Goal: Task Accomplishment & Management: Complete application form

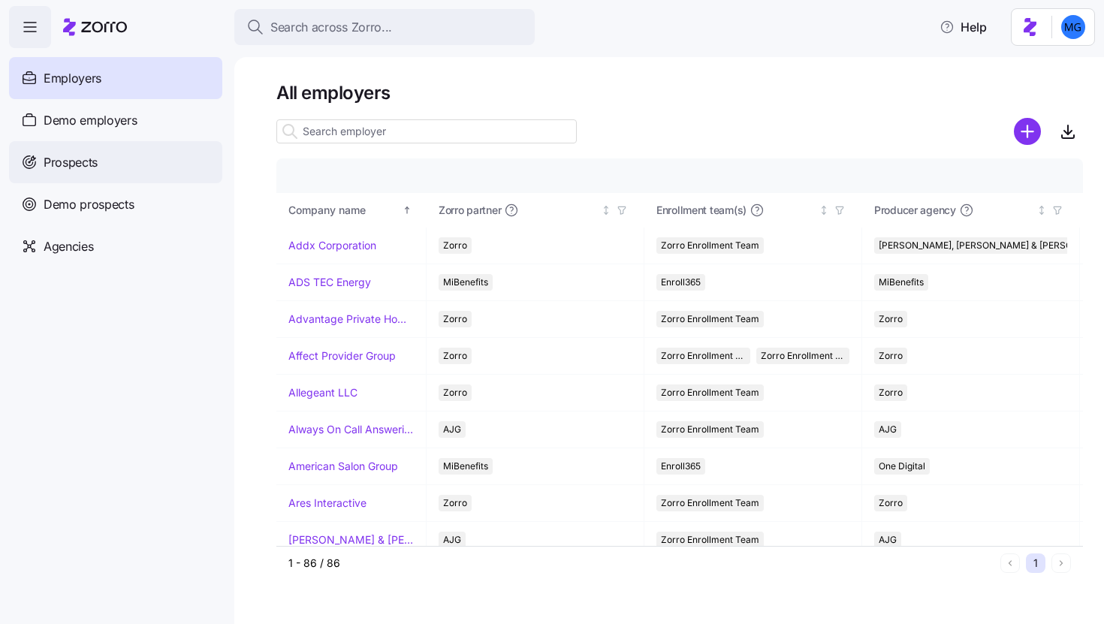
click at [139, 153] on div "Prospects" at bounding box center [115, 162] width 213 height 42
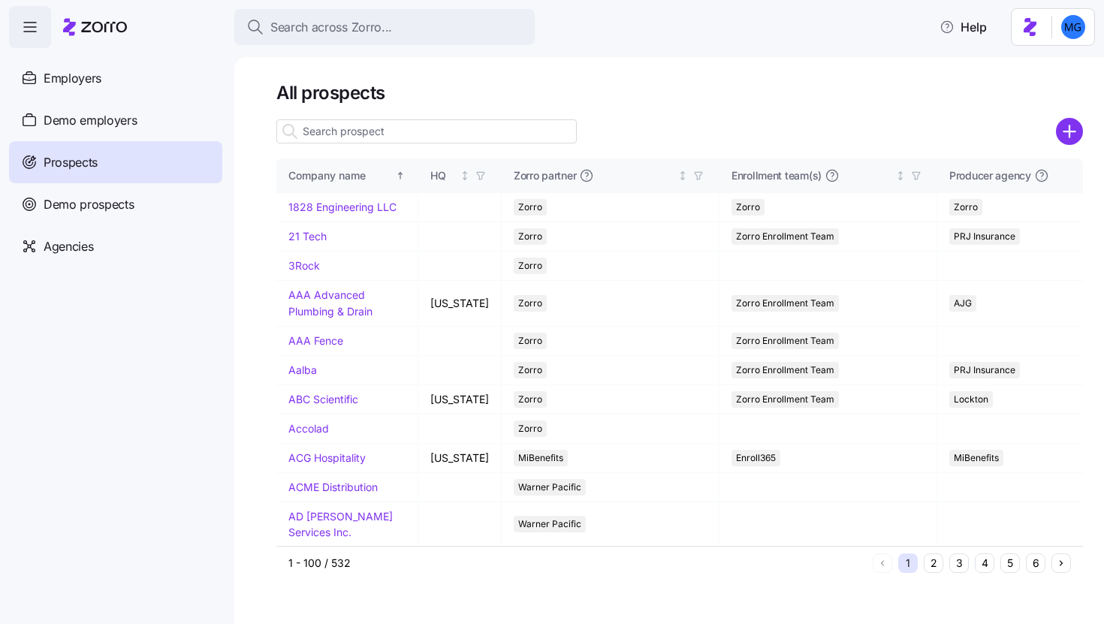
click at [520, 134] on input at bounding box center [426, 131] width 301 height 24
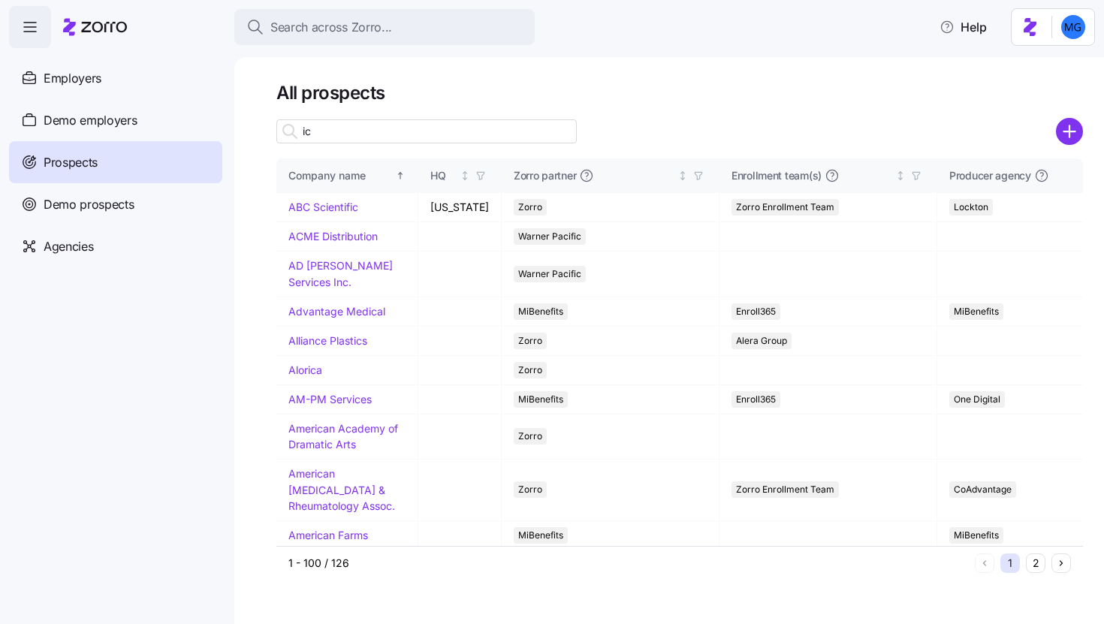
type input "i"
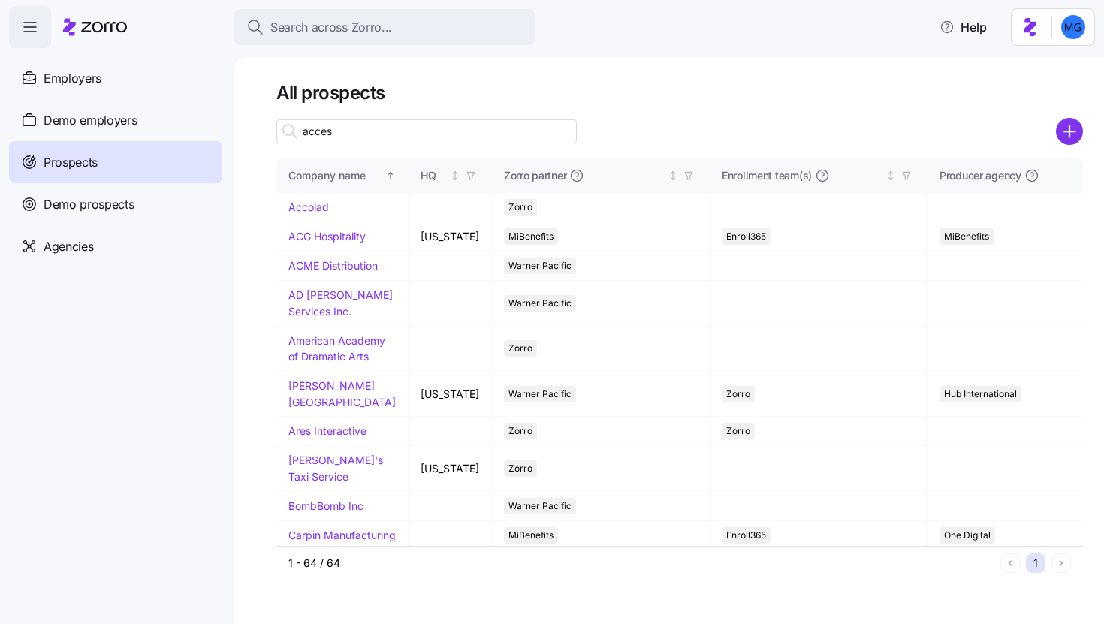
type input "access"
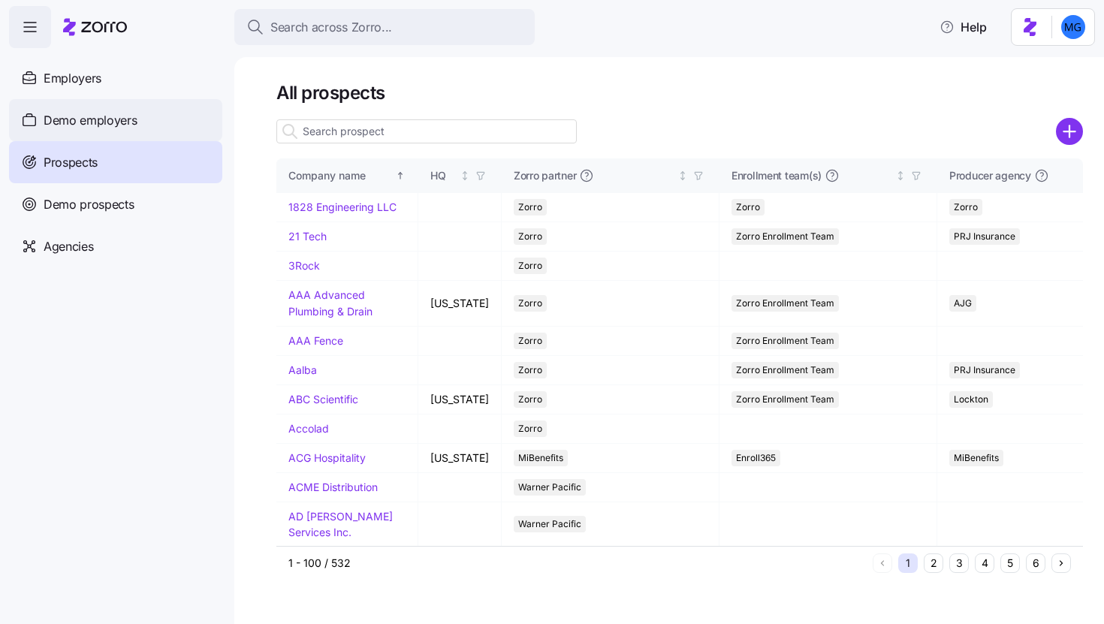
click at [135, 119] on span "Demo employers" at bounding box center [91, 120] width 94 height 19
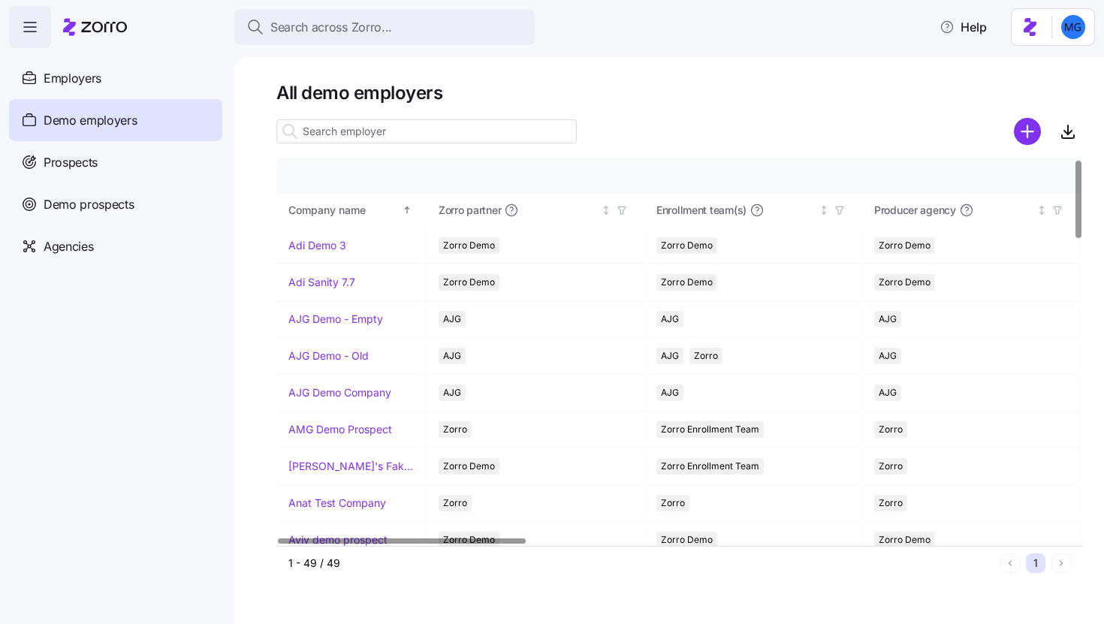
click at [446, 136] on input at bounding box center [426, 131] width 301 height 24
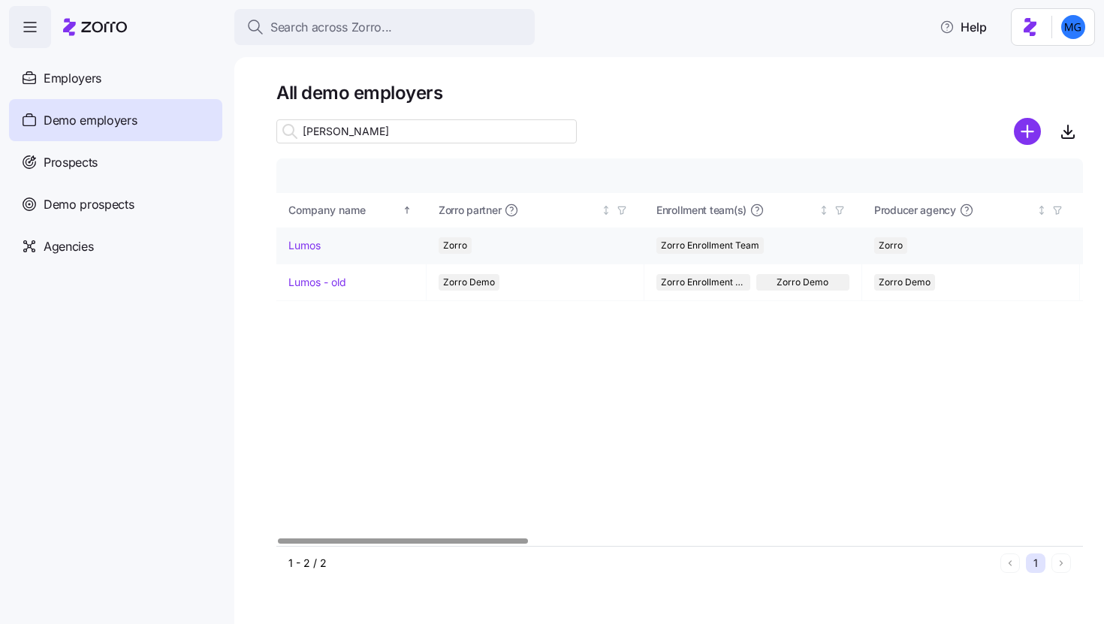
type input "[PERSON_NAME]"
click at [304, 249] on link "Lumos" at bounding box center [305, 245] width 32 height 15
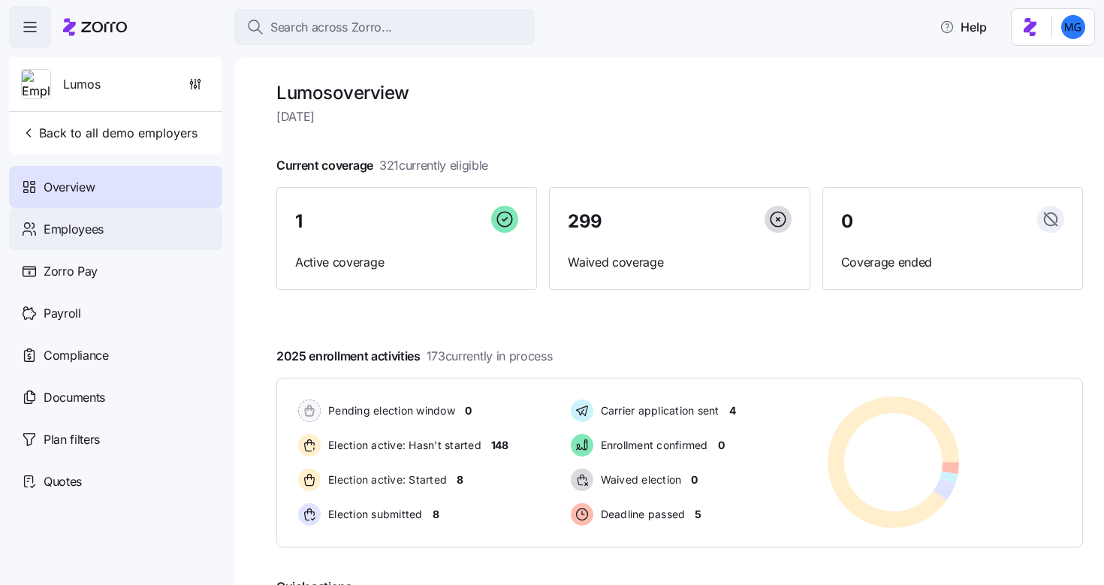
click at [125, 228] on div "Employees" at bounding box center [115, 229] width 213 height 42
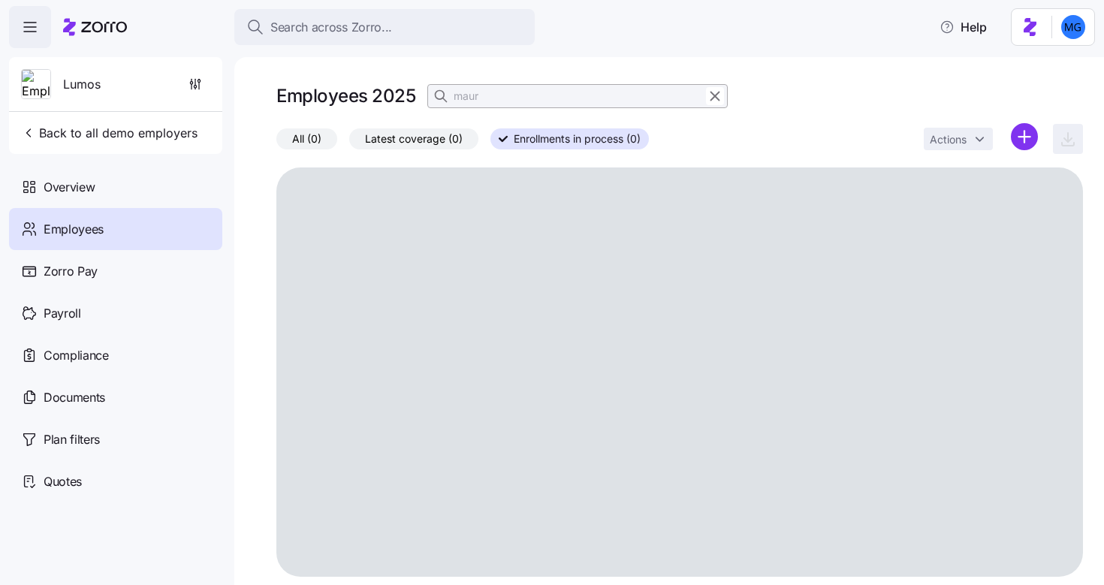
click at [726, 101] on div at bounding box center [709, 96] width 38 height 23
click at [715, 98] on icon "button" at bounding box center [715, 96] width 17 height 18
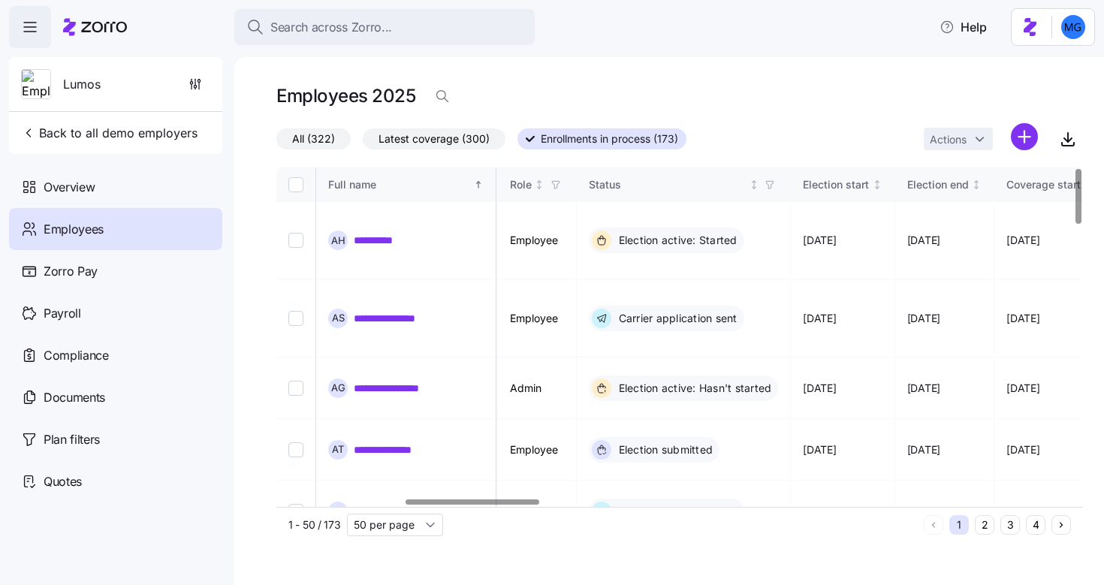
click at [522, 505] on div at bounding box center [472, 502] width 133 height 5
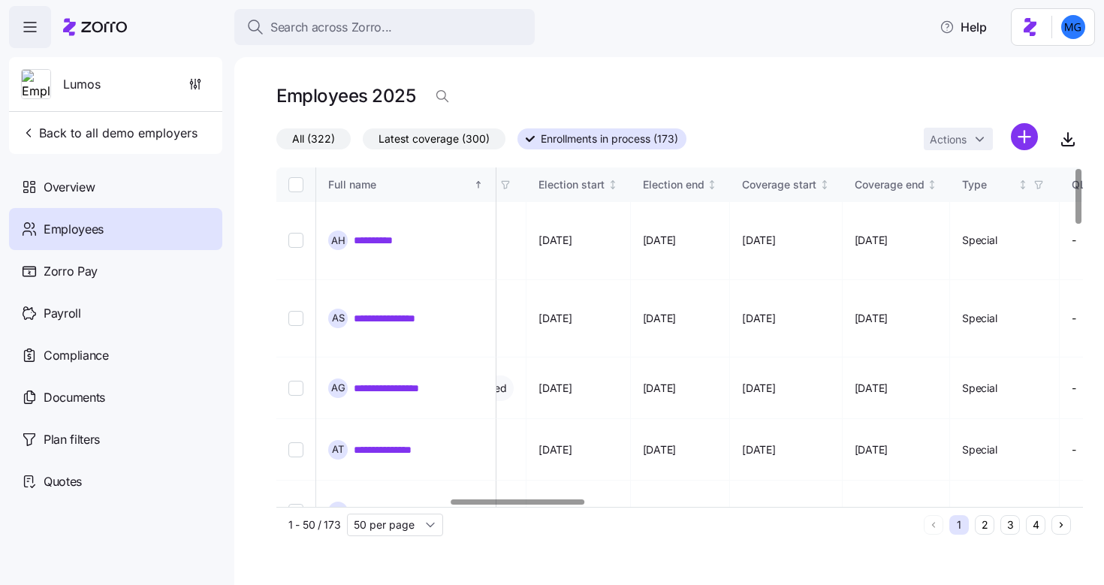
scroll to position [0, 1074]
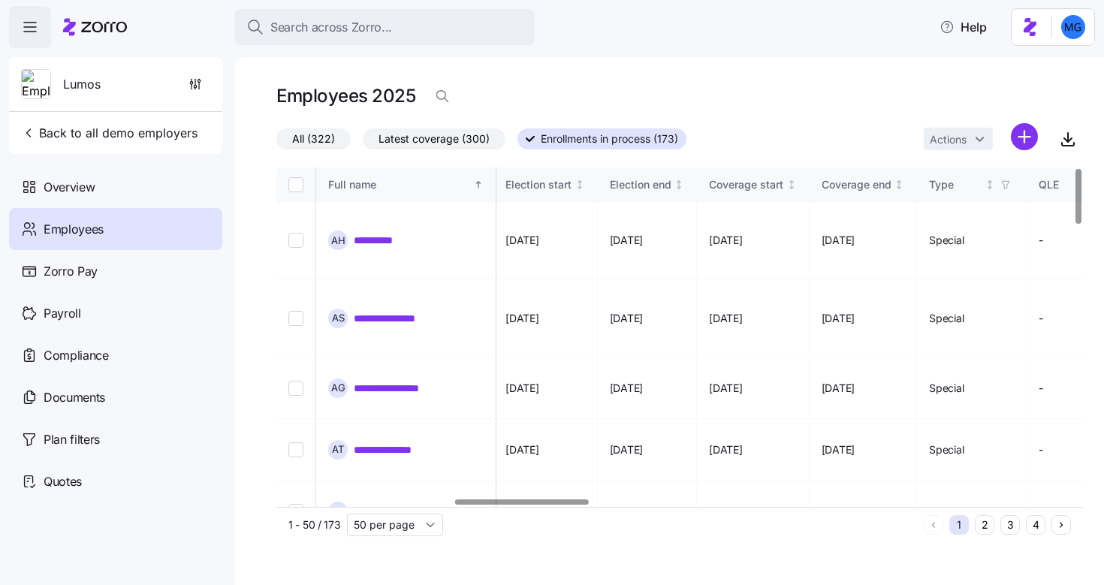
click at [545, 504] on div at bounding box center [521, 502] width 133 height 5
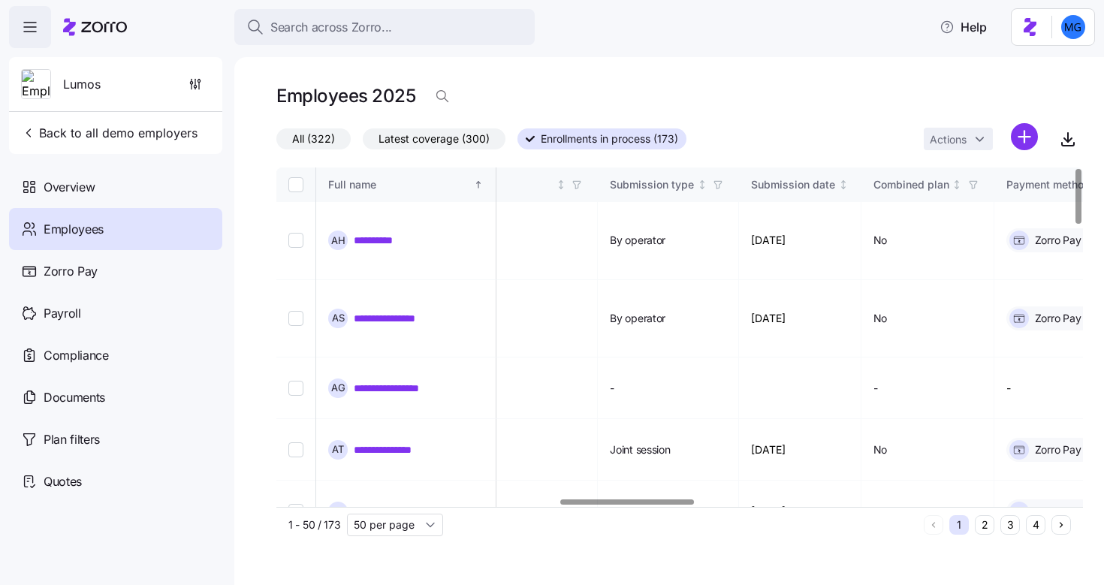
scroll to position [0, 1718]
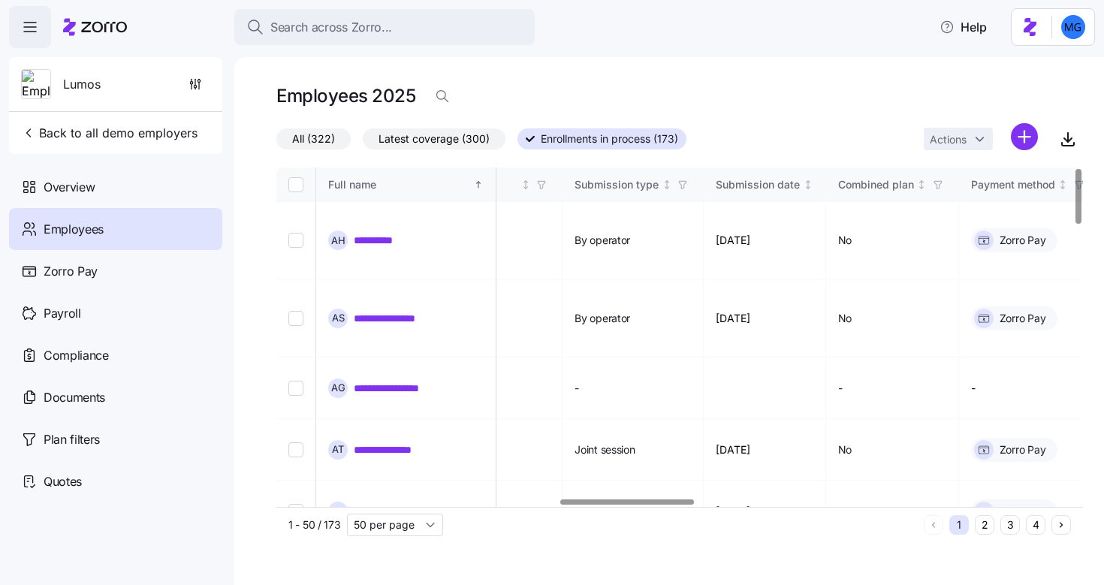
click at [618, 505] on div at bounding box center [627, 502] width 133 height 5
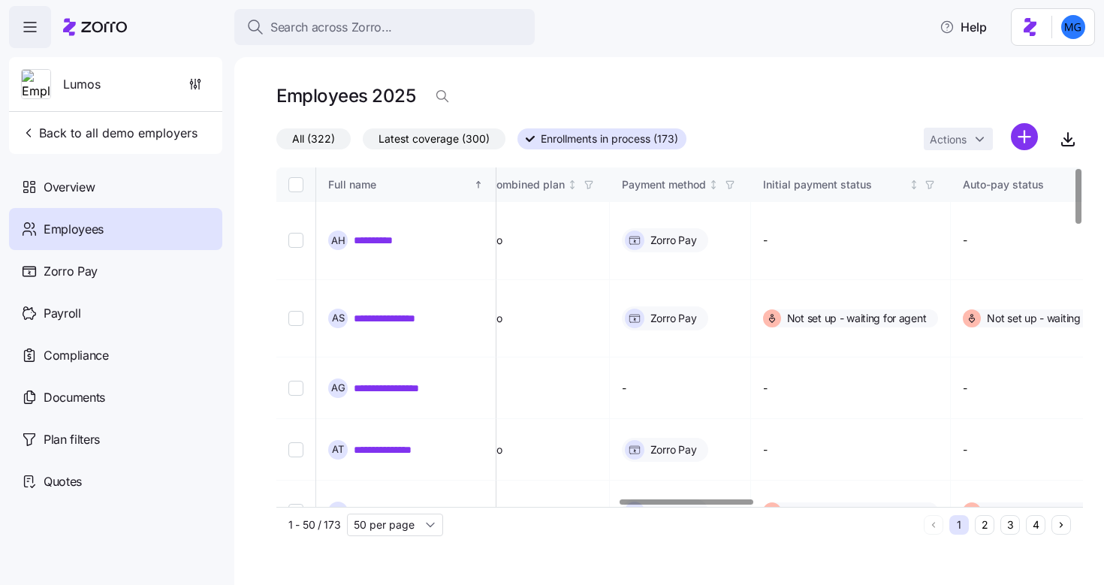
scroll to position [0, 2071]
click at [713, 505] on div at bounding box center [686, 502] width 133 height 5
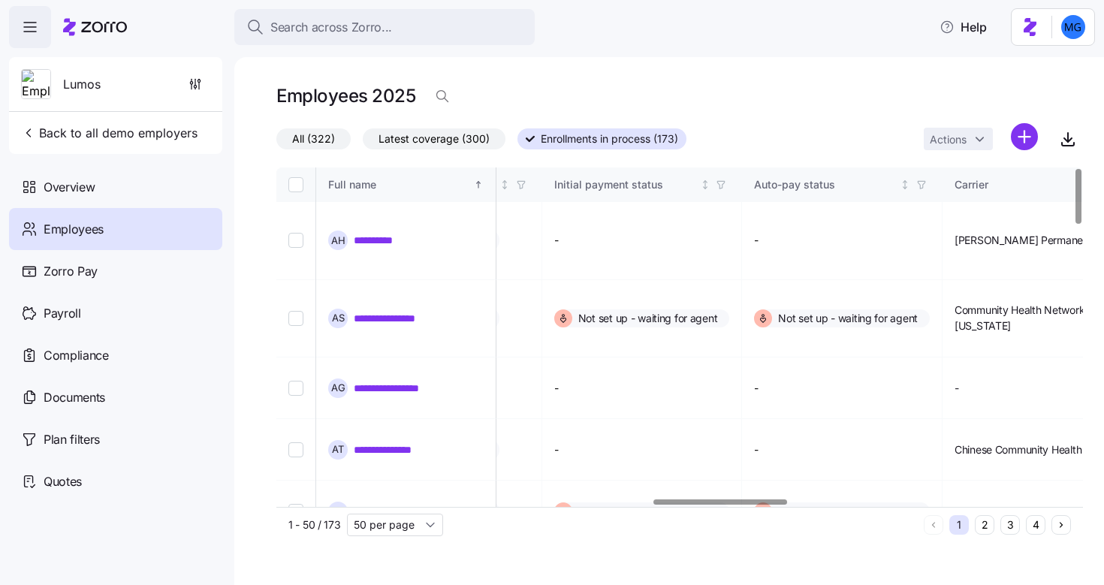
scroll to position [0, 2322]
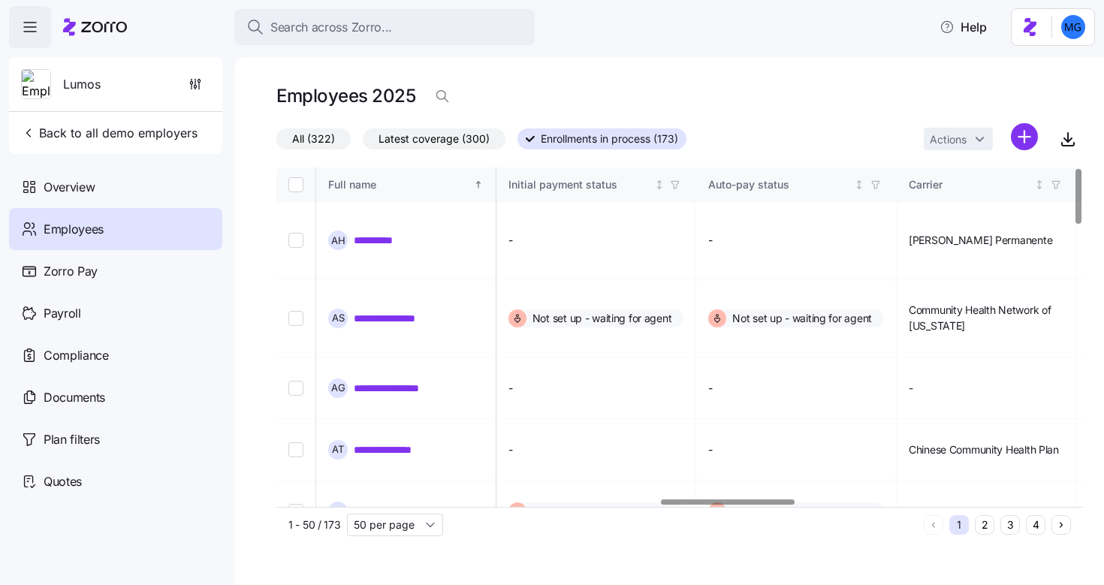
click at [751, 505] on div at bounding box center [727, 502] width 133 height 5
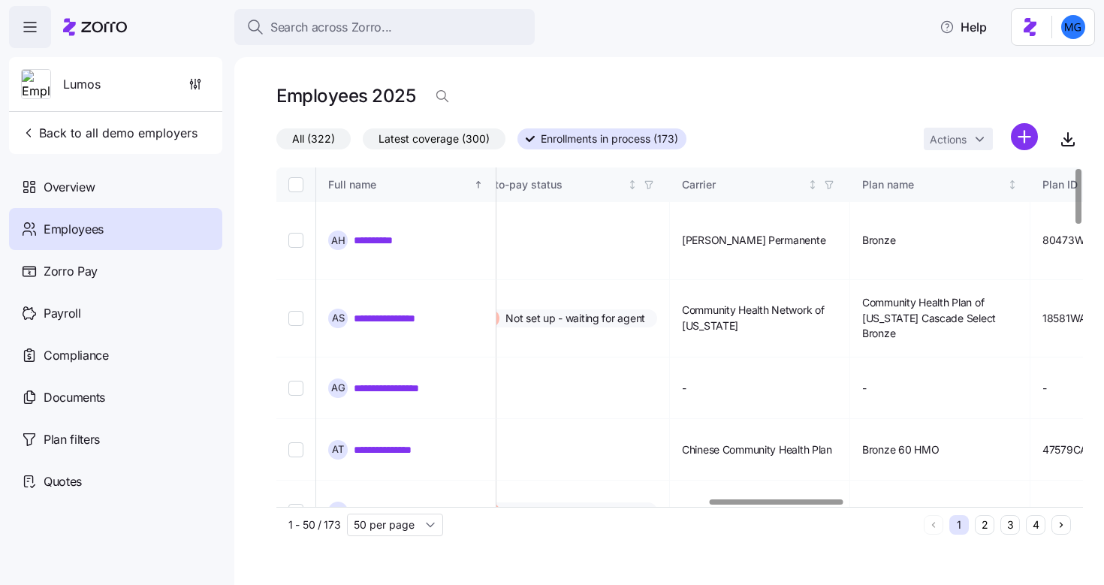
scroll to position [0, 2731]
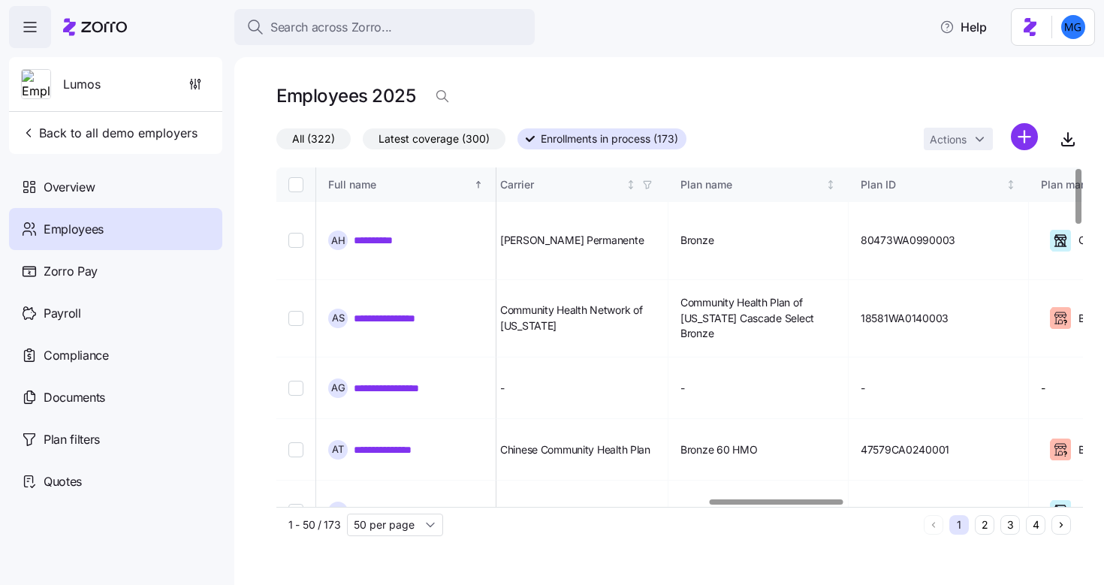
click at [843, 505] on div at bounding box center [776, 502] width 133 height 5
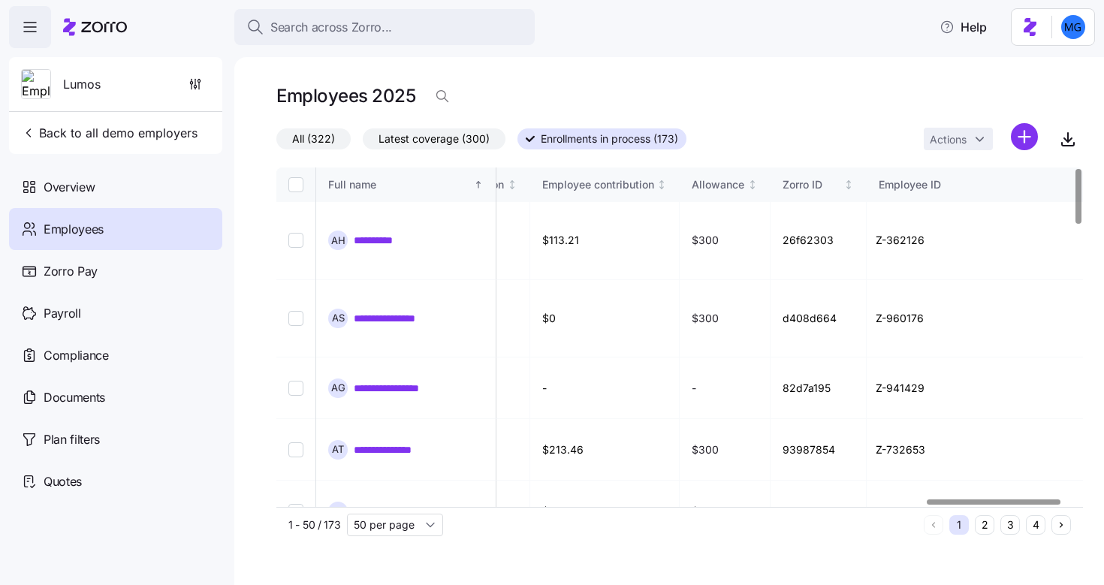
scroll to position [0, 3943]
click at [995, 506] on div at bounding box center [675, 502] width 798 height 9
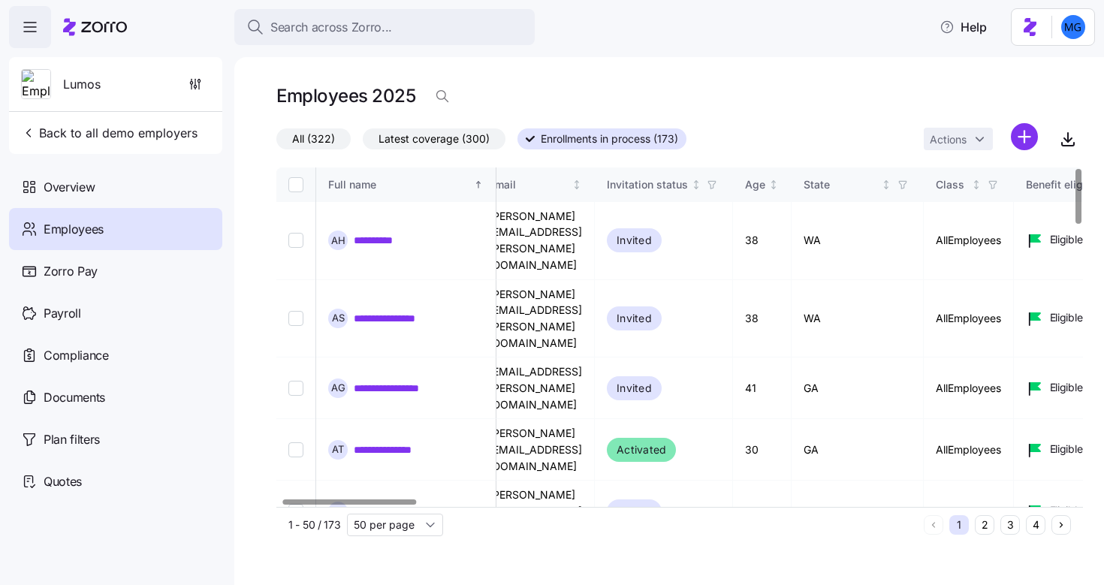
scroll to position [0, 0]
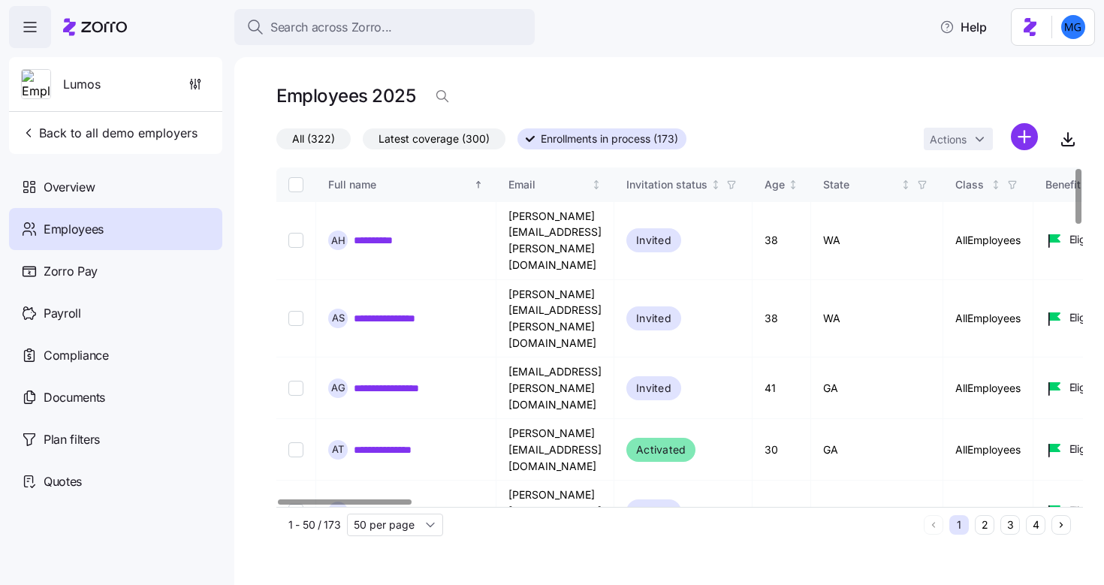
click at [316, 503] on div at bounding box center [344, 502] width 133 height 5
click at [444, 98] on icon "button" at bounding box center [442, 96] width 15 height 15
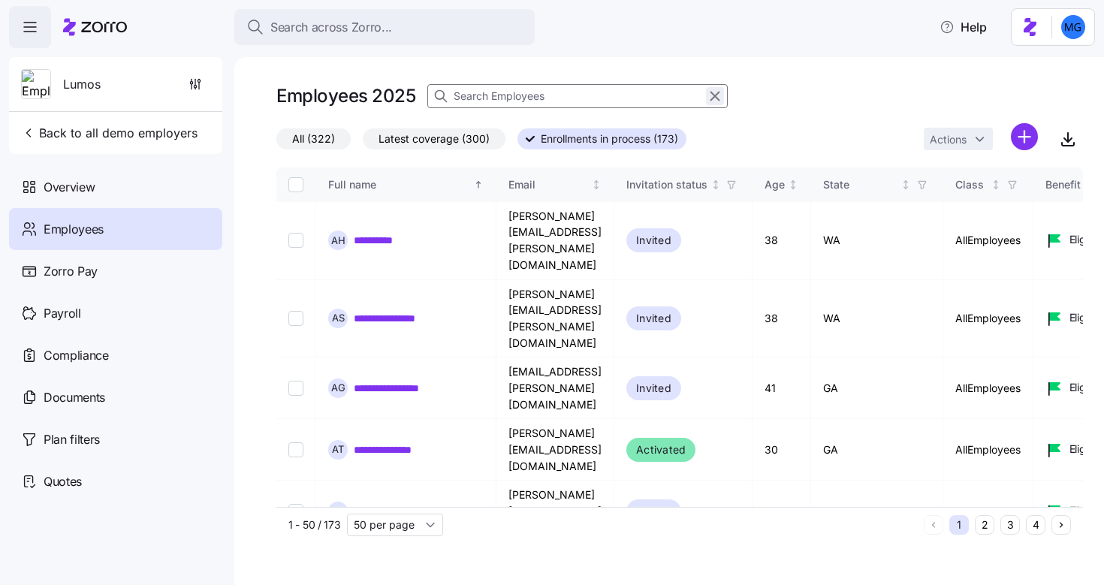
click at [714, 95] on icon "button" at bounding box center [716, 96] width 8 height 8
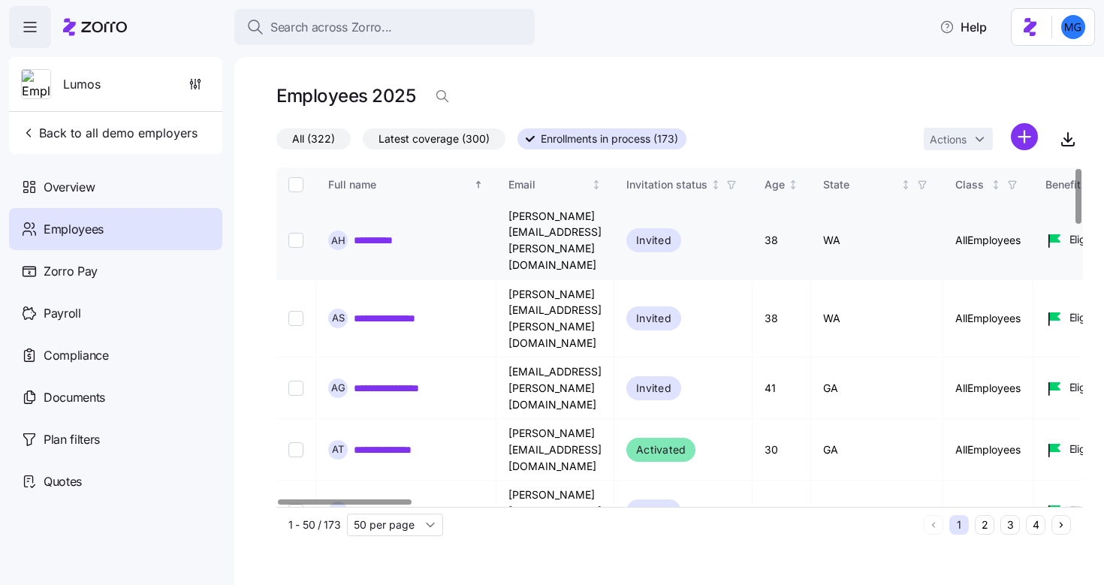
click at [391, 233] on link "**********" at bounding box center [386, 240] width 65 height 15
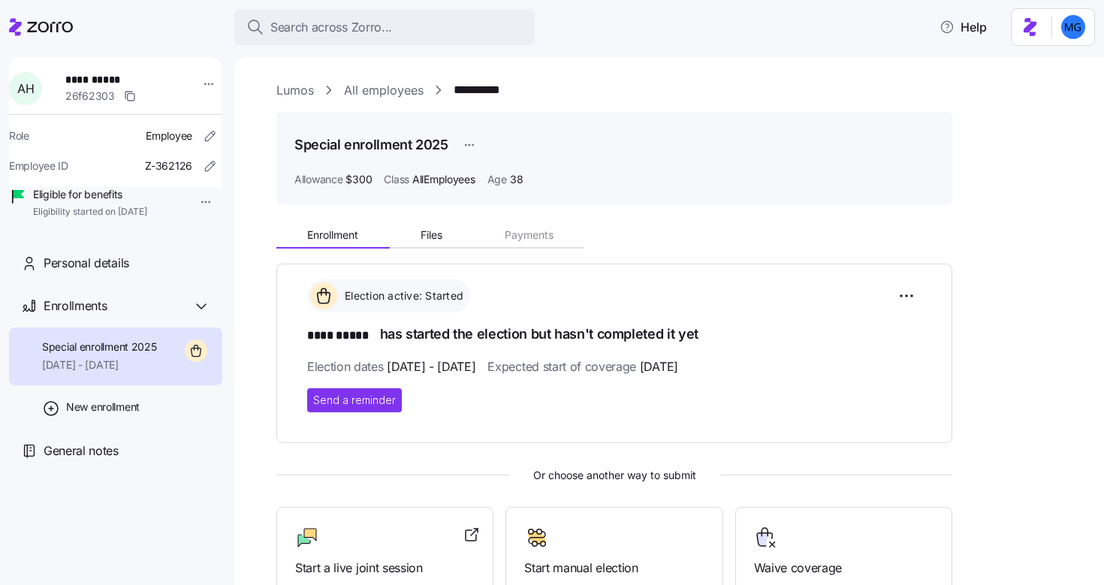
click at [362, 92] on link "All employees" at bounding box center [384, 90] width 80 height 19
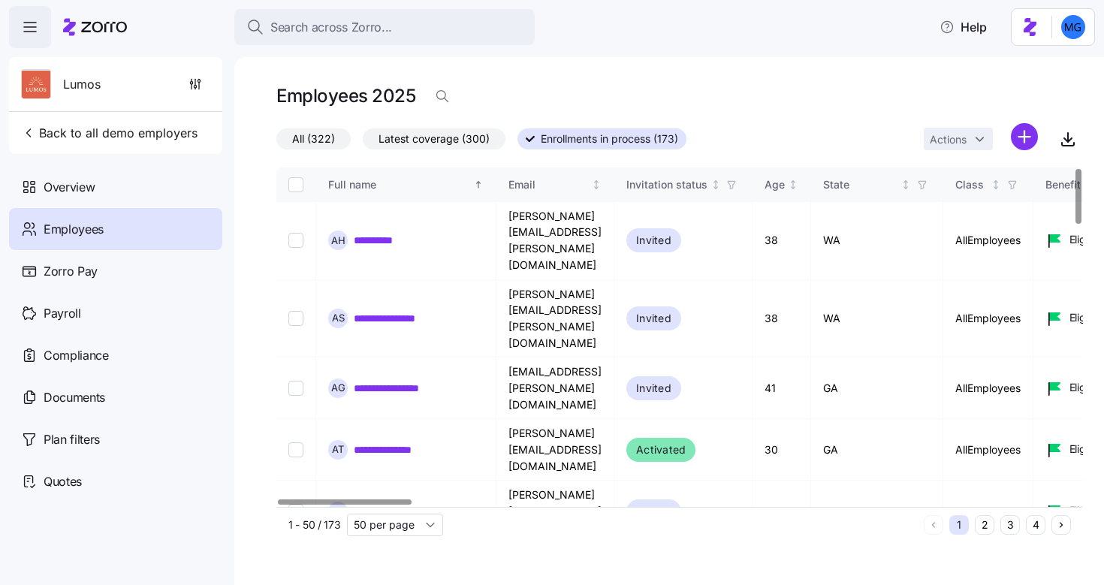
drag, startPoint x: 384, startPoint y: 505, endPoint x: 451, endPoint y: 502, distance: 66.9
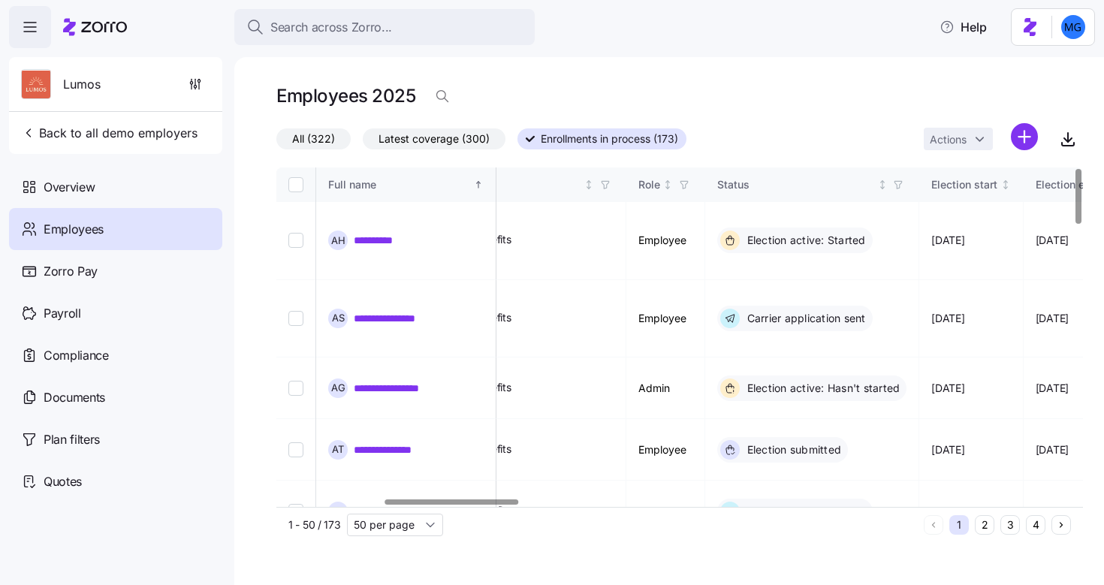
click at [481, 503] on div at bounding box center [451, 502] width 133 height 5
click at [902, 184] on icon "button" at bounding box center [897, 185] width 11 height 11
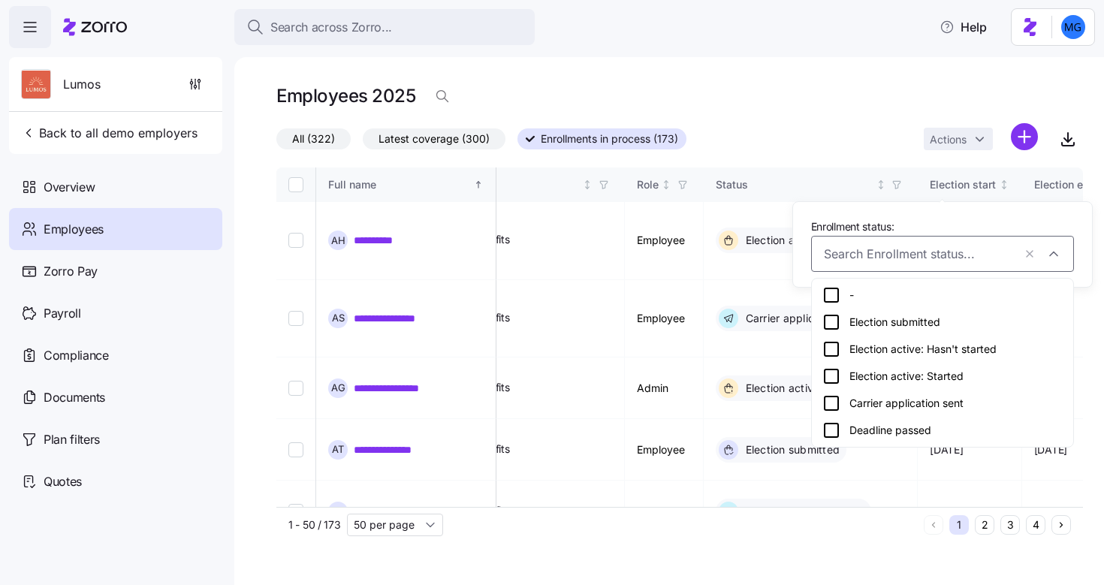
click at [872, 349] on div "Election active: Hasn't started" at bounding box center [943, 349] width 240 height 18
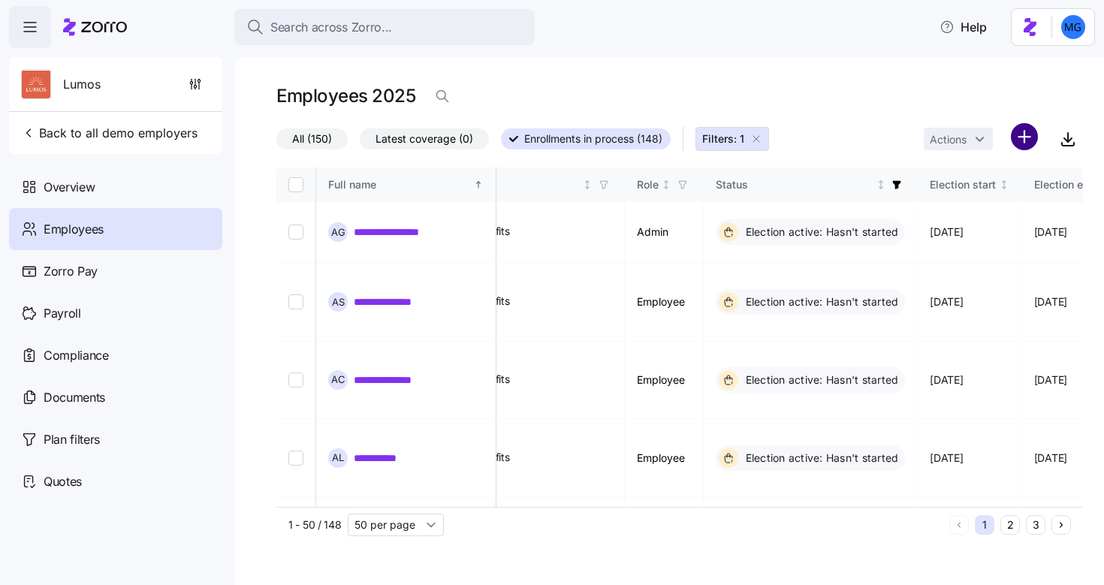
click at [1020, 138] on html "**********" at bounding box center [552, 288] width 1104 height 576
click at [922, 120] on html "**********" at bounding box center [552, 288] width 1104 height 576
click at [298, 189] on input "Select all records" at bounding box center [296, 184] width 15 height 15
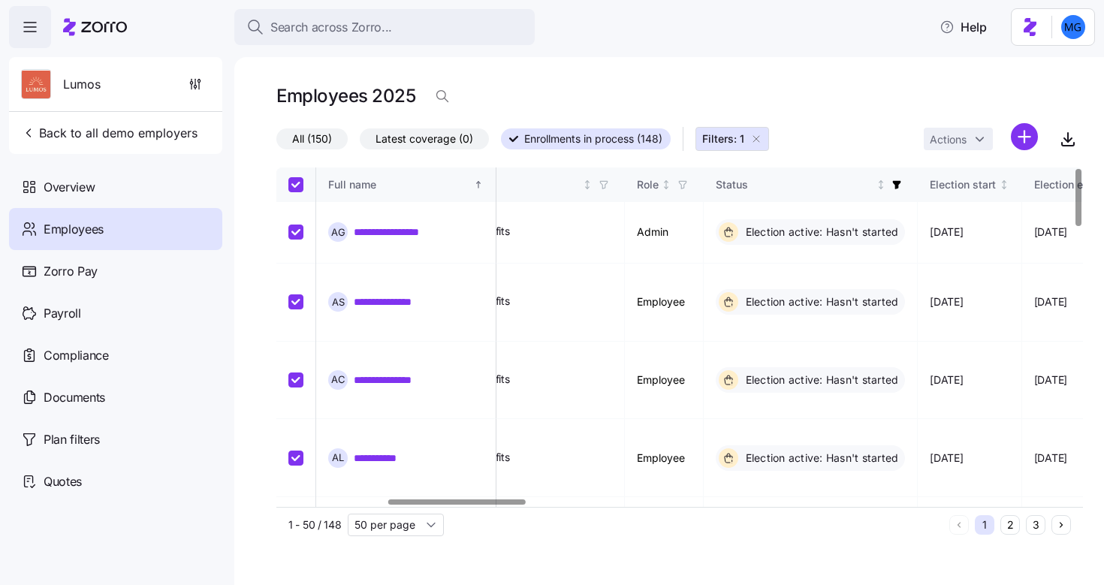
checkbox input "true"
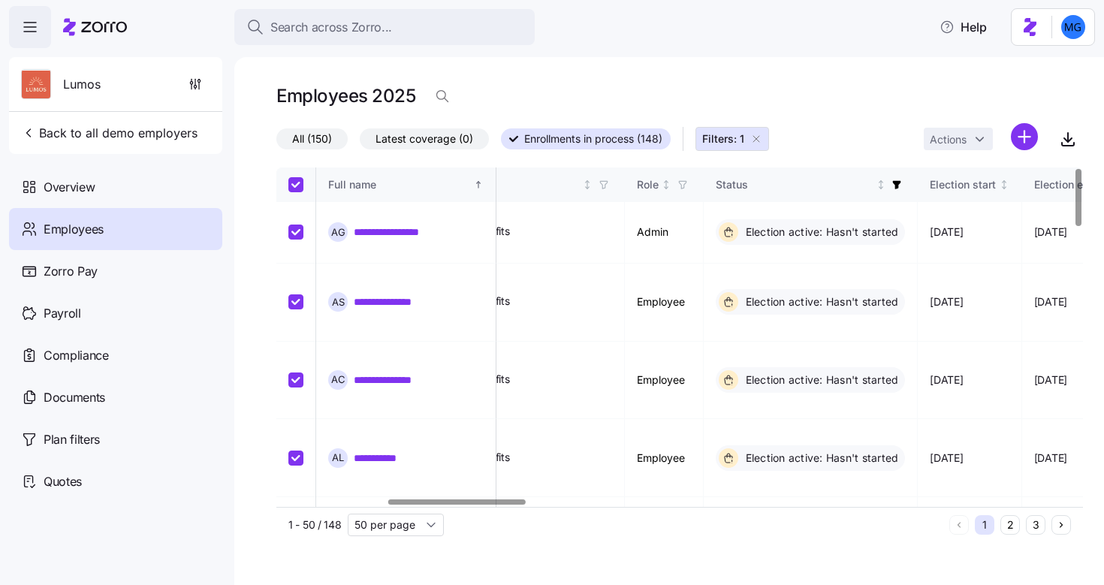
checkbox input "true"
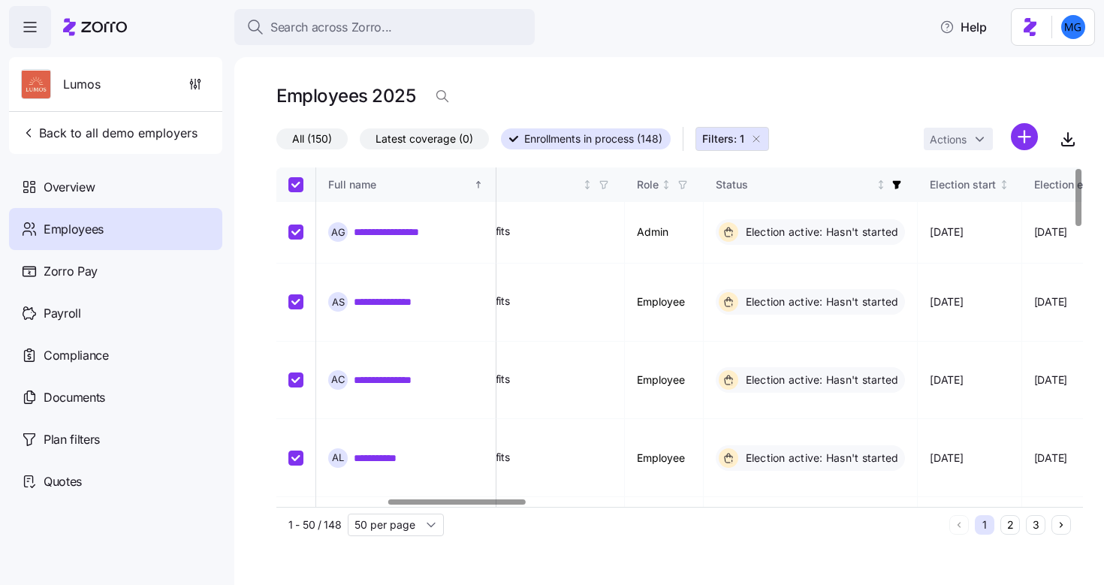
checkbox input "true"
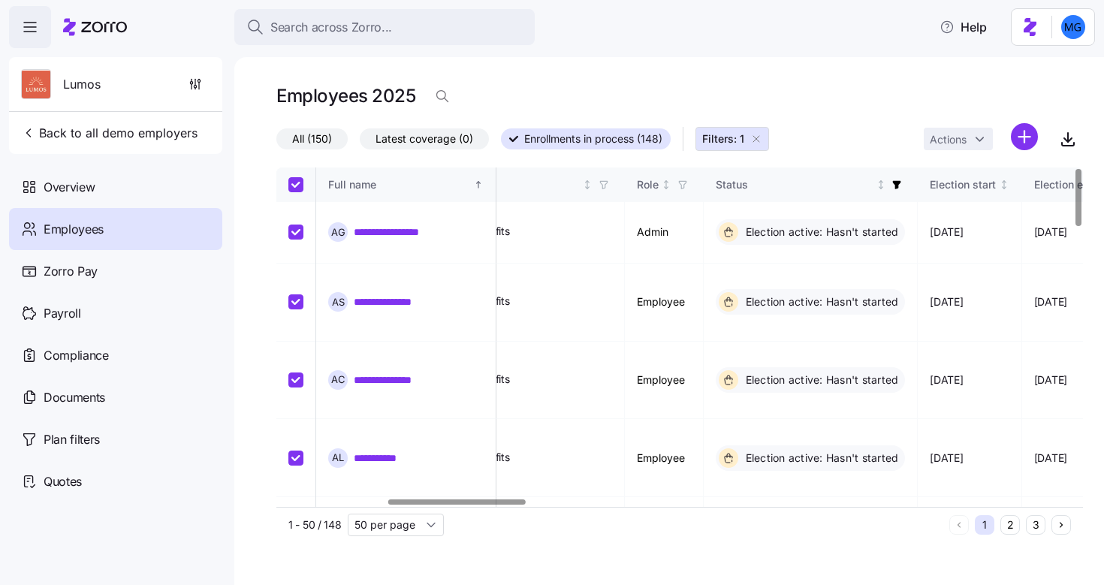
checkbox input "true"
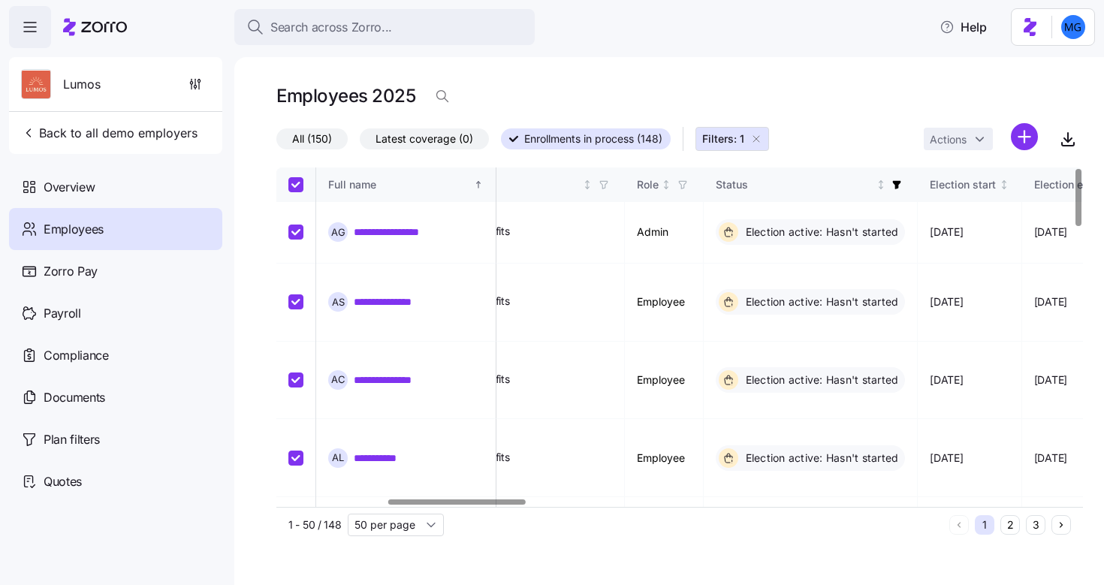
checkbox input "true"
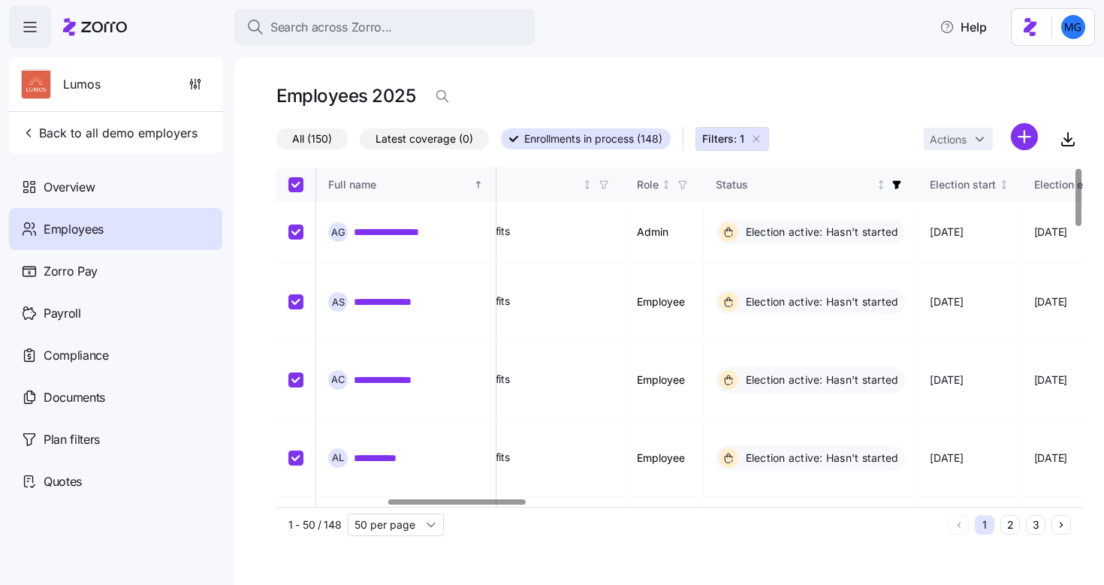
checkbox input "true"
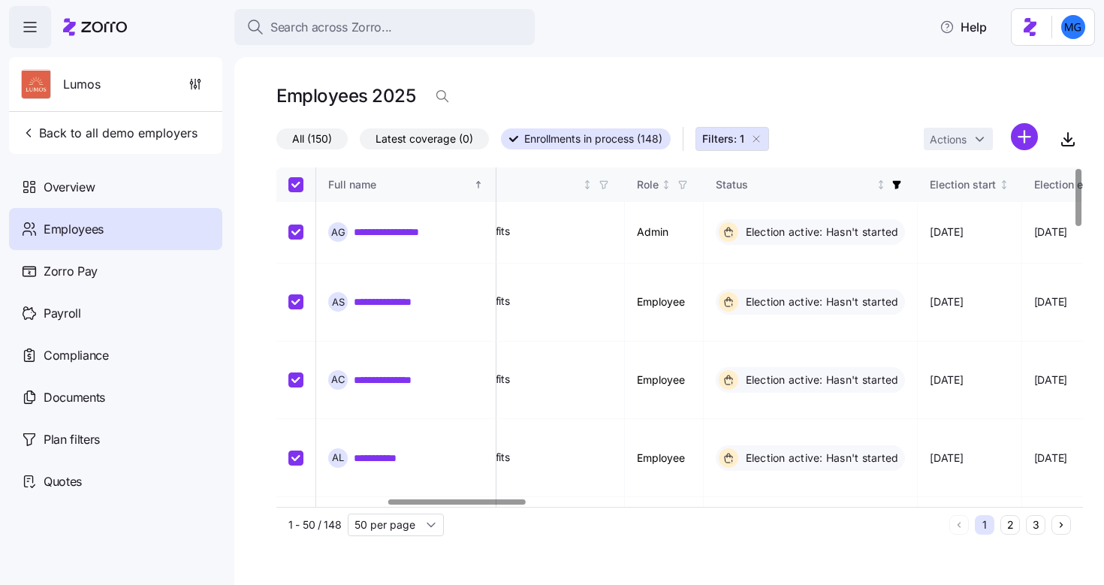
checkbox input "true"
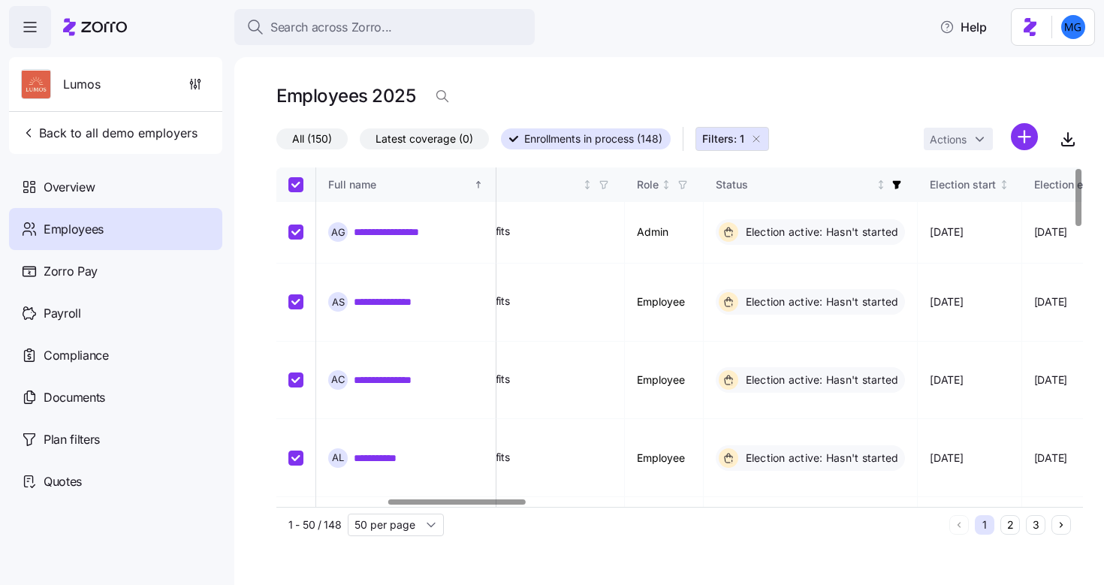
checkbox input "true"
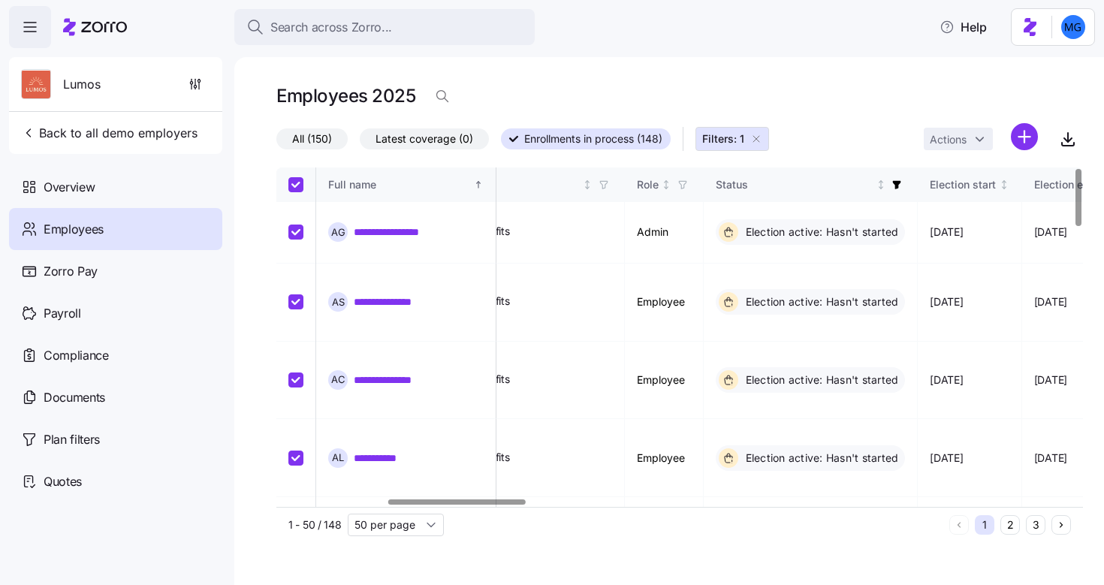
checkbox input "true"
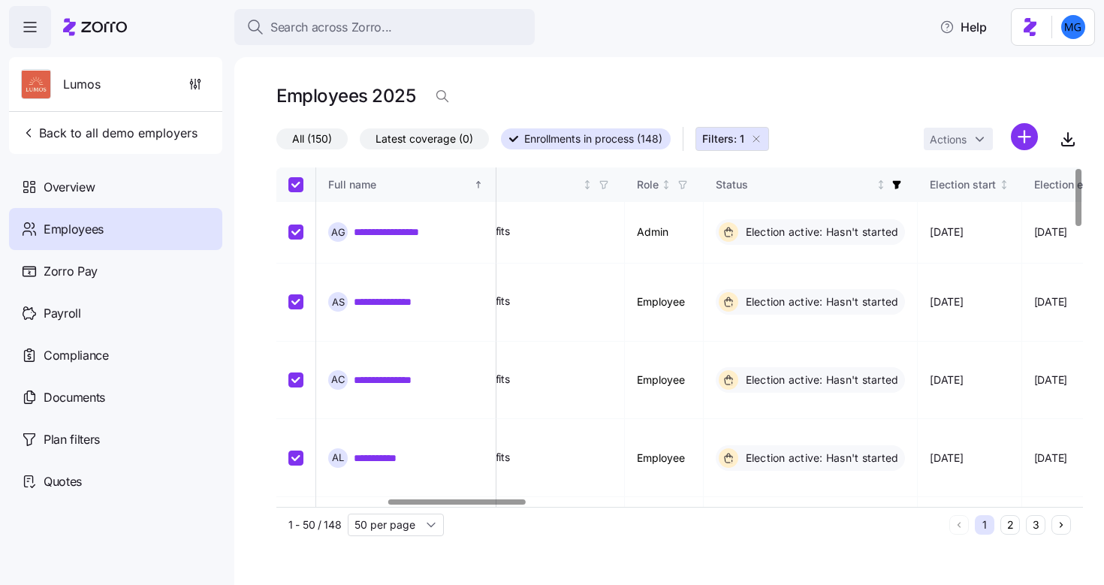
checkbox input "true"
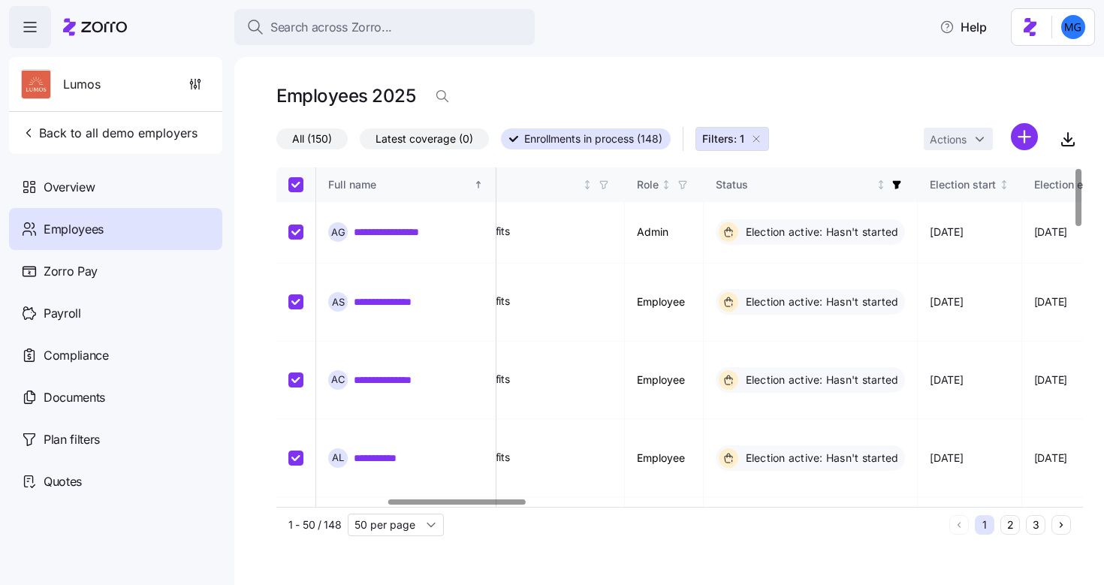
checkbox input "true"
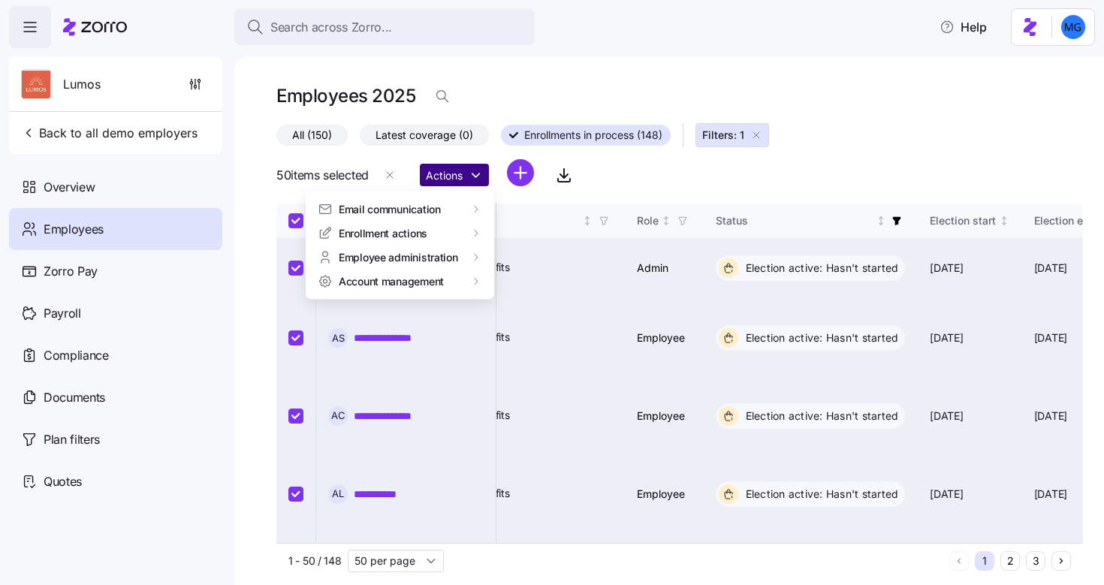
click at [468, 176] on html "**********" at bounding box center [552, 288] width 1104 height 576
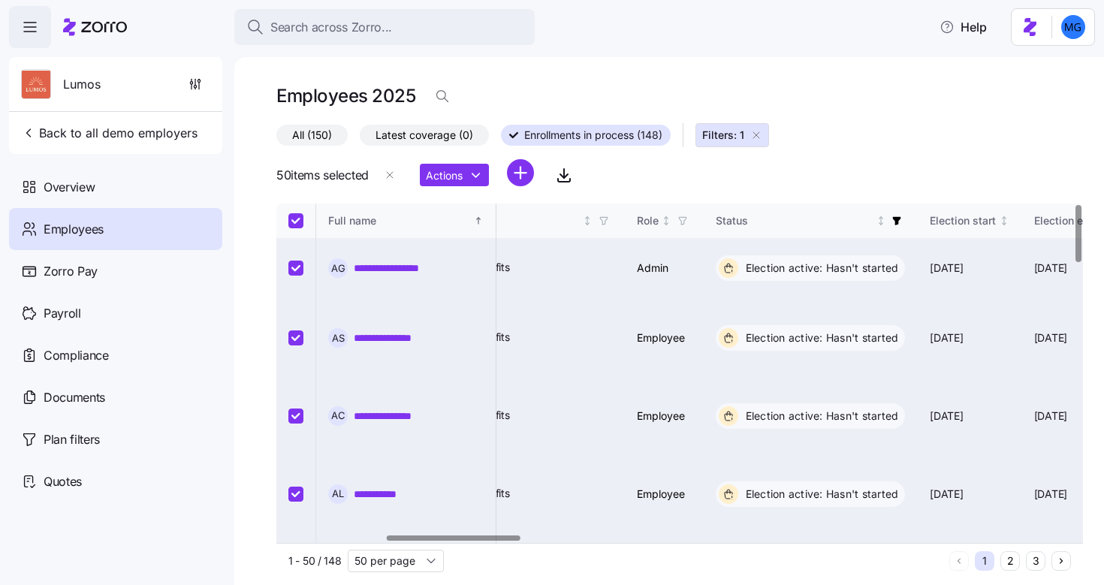
click at [609, 194] on html "**********" at bounding box center [552, 288] width 1104 height 576
click at [296, 222] on input "Select all records" at bounding box center [296, 220] width 15 height 15
checkbox input "false"
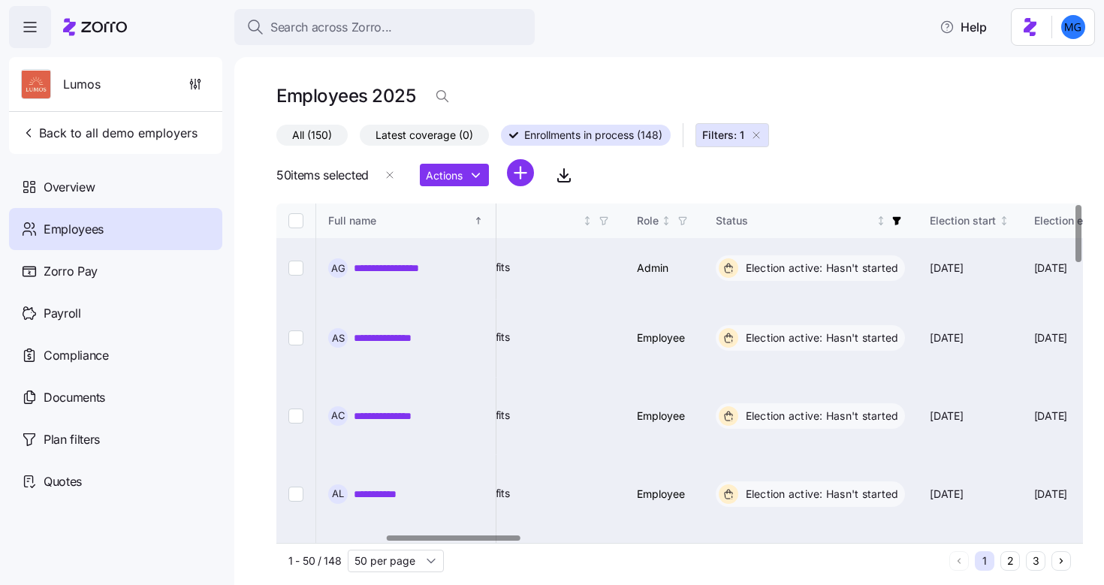
checkbox input "false"
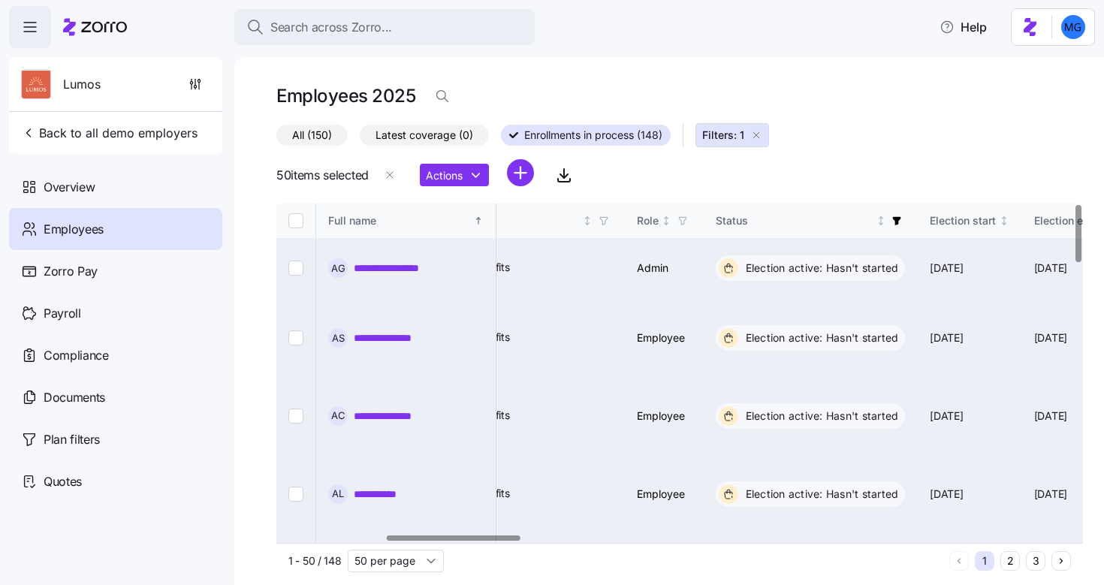
checkbox input "false"
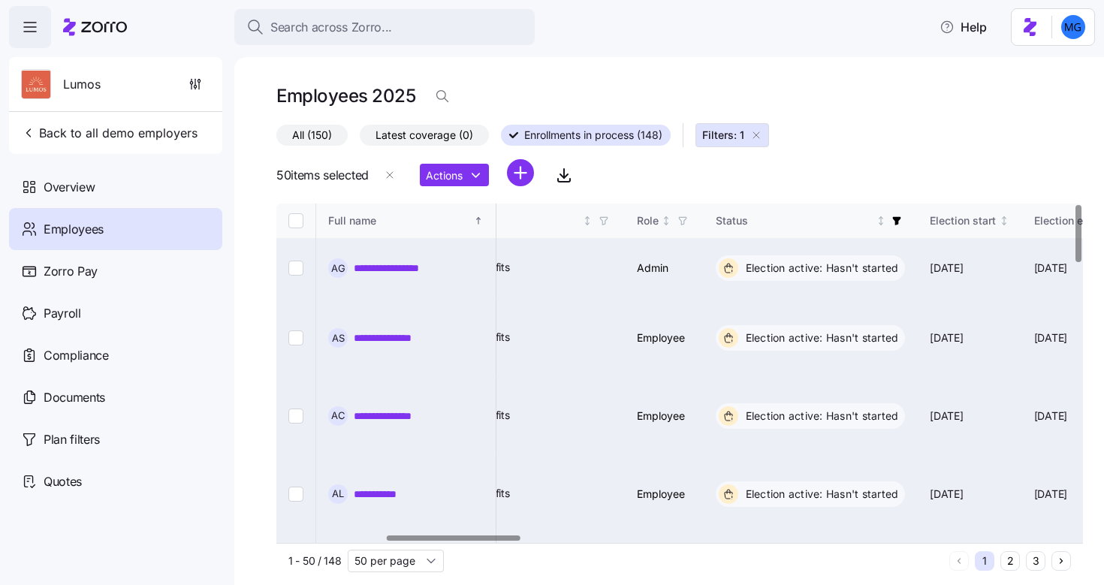
checkbox input "false"
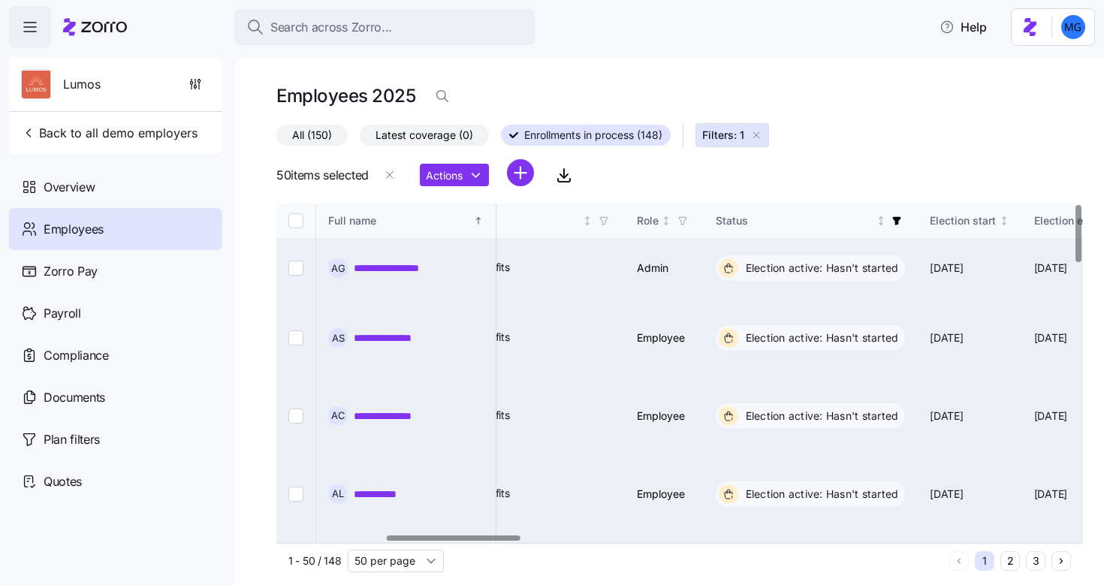
checkbox input "false"
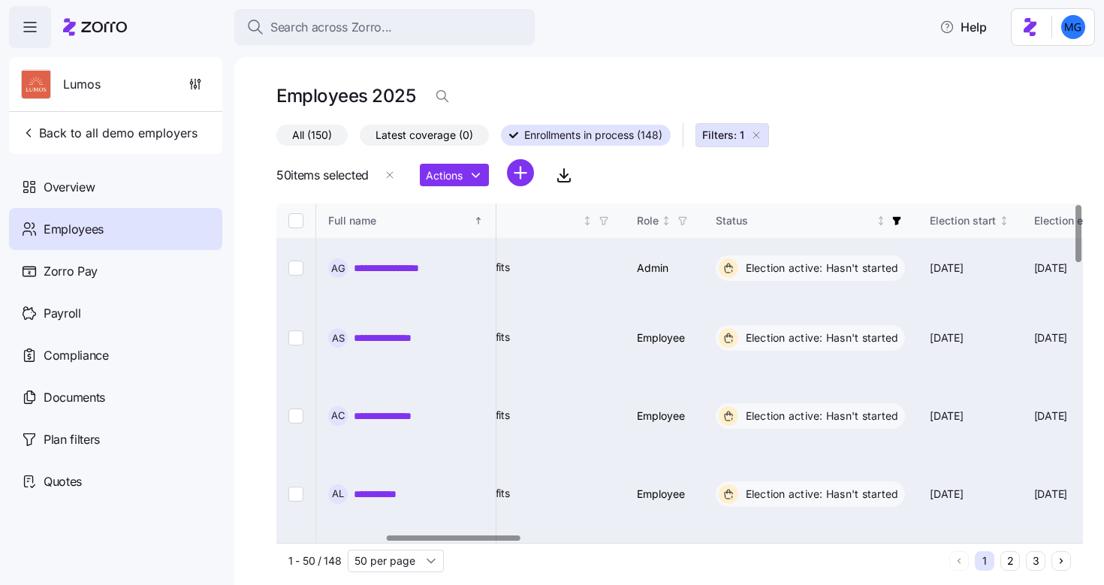
checkbox input "false"
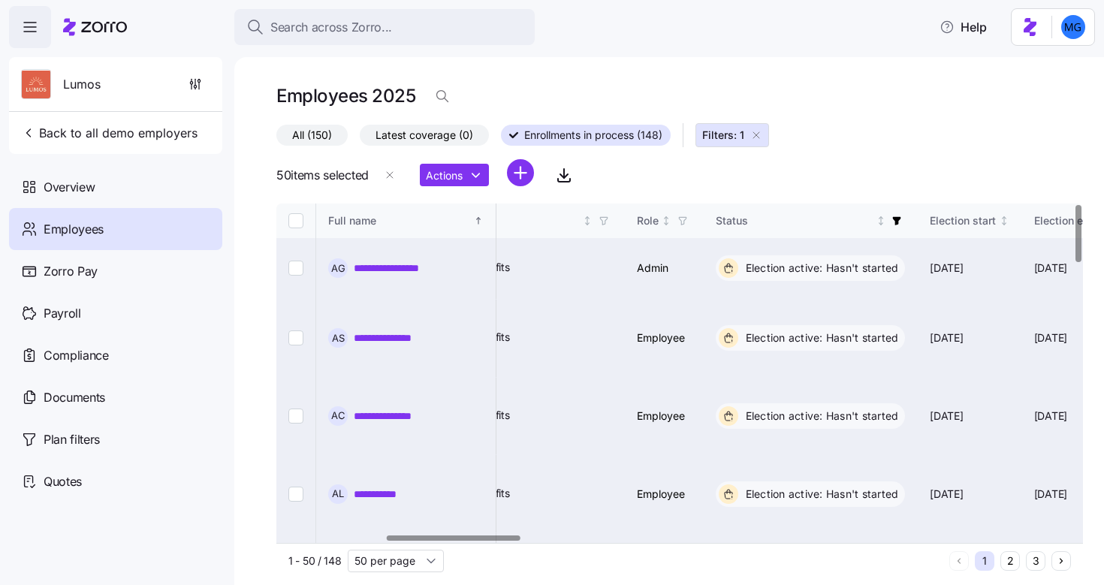
checkbox input "false"
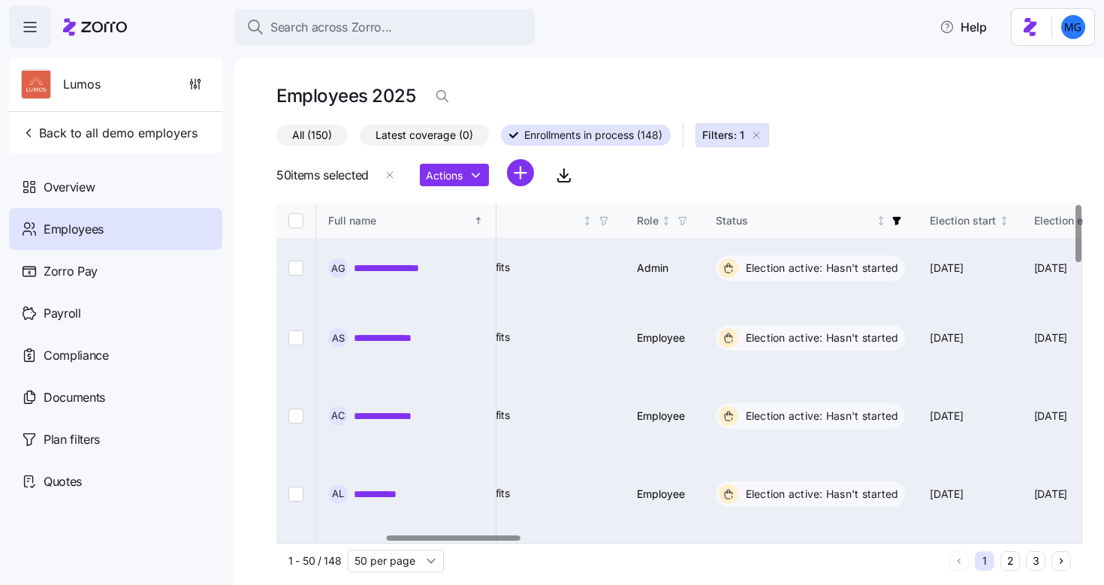
checkbox input "false"
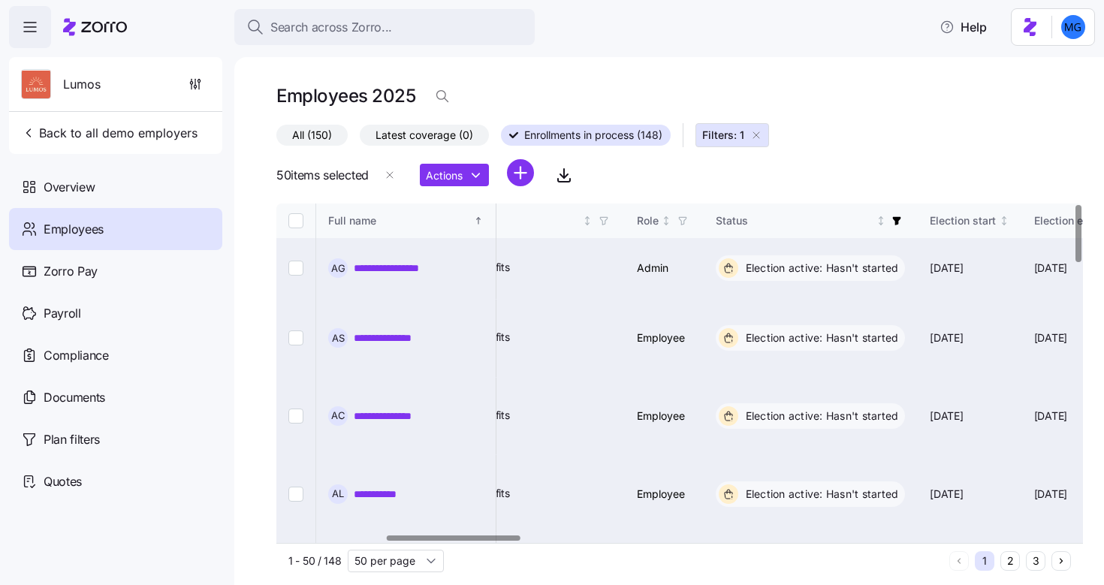
checkbox input "false"
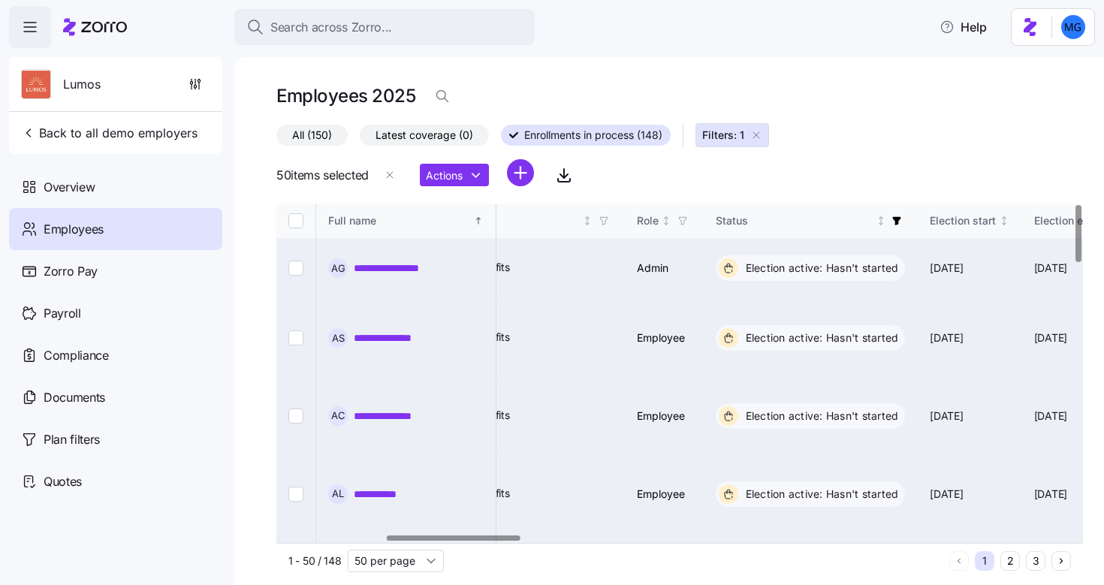
checkbox input "false"
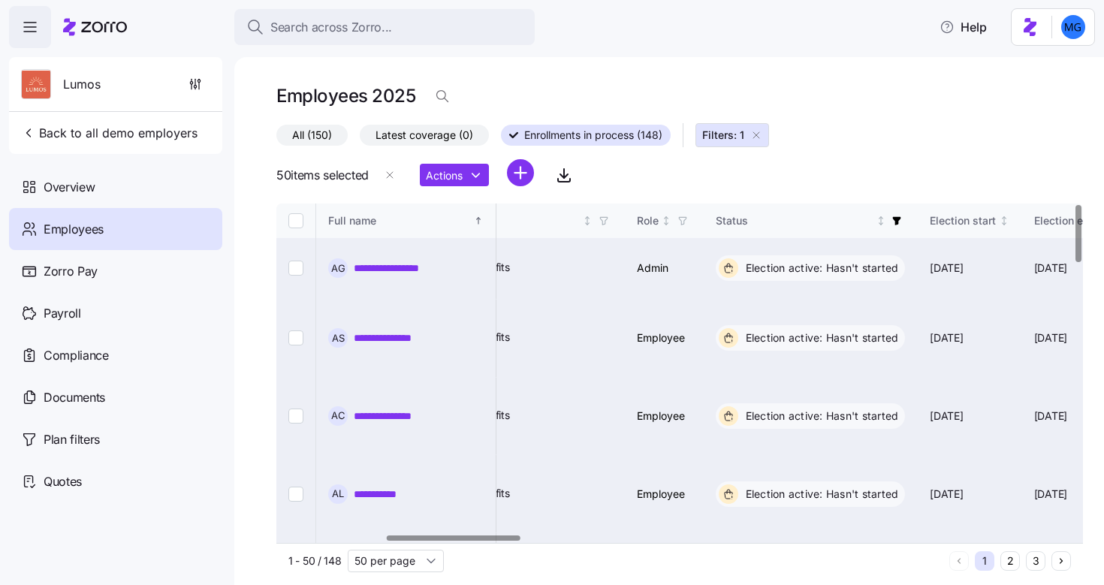
checkbox input "false"
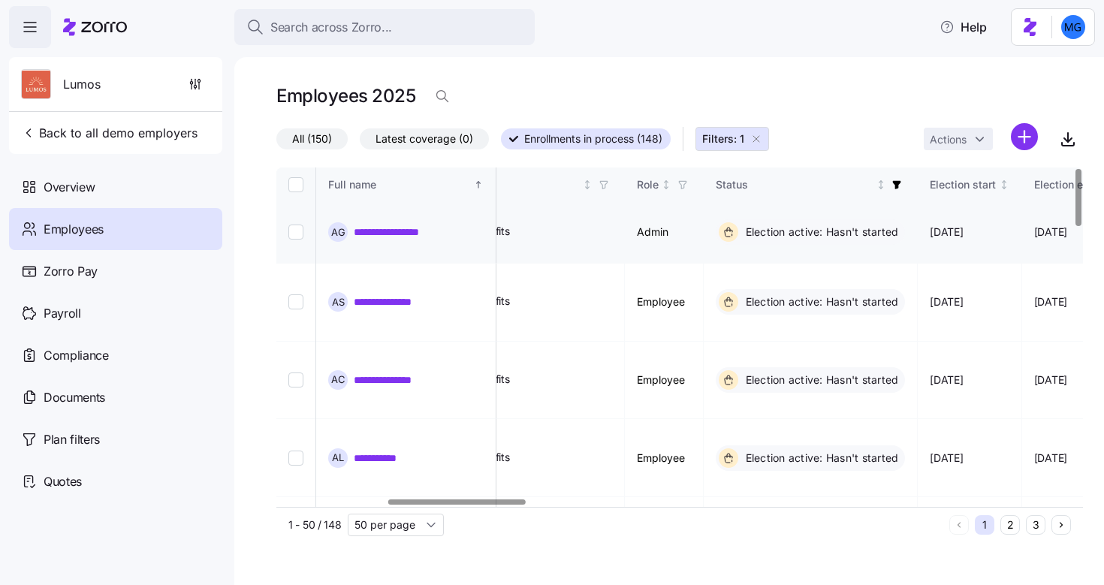
click at [401, 225] on link "**********" at bounding box center [400, 232] width 92 height 15
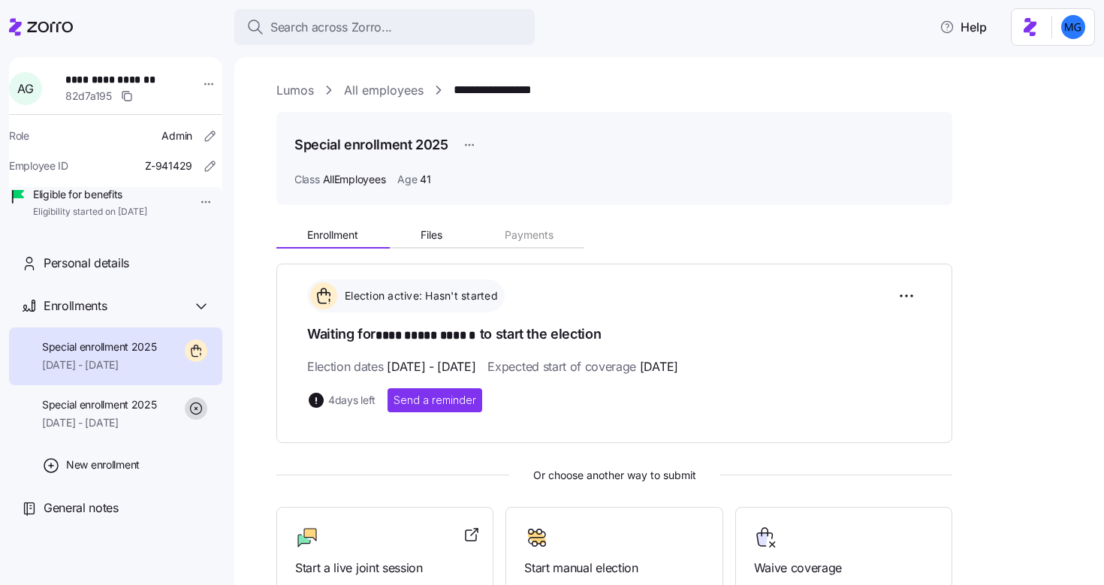
click at [391, 90] on link "All employees" at bounding box center [384, 90] width 80 height 19
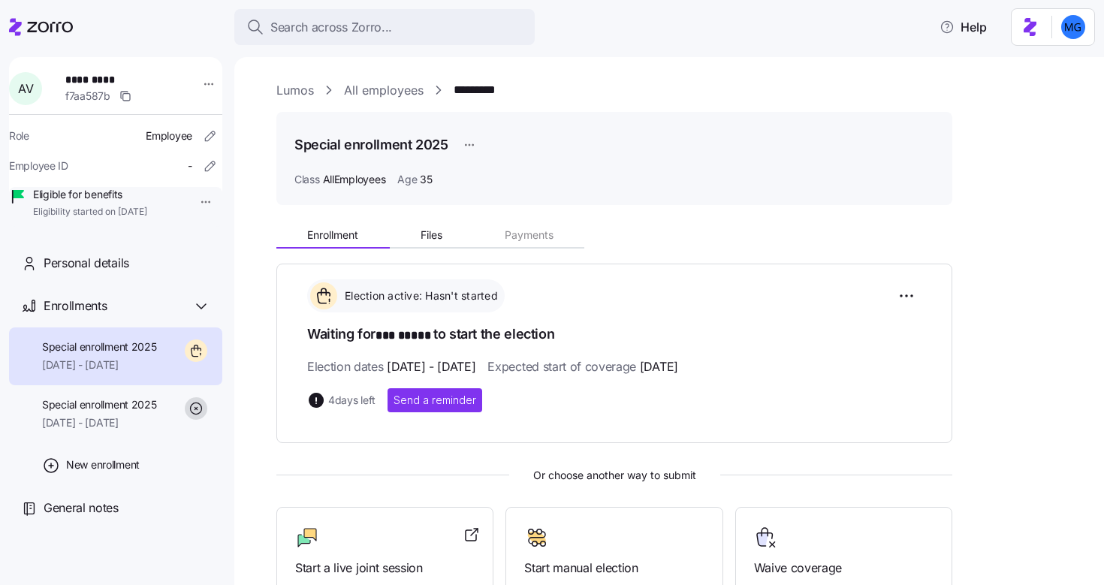
click at [398, 87] on link "All employees" at bounding box center [384, 90] width 80 height 19
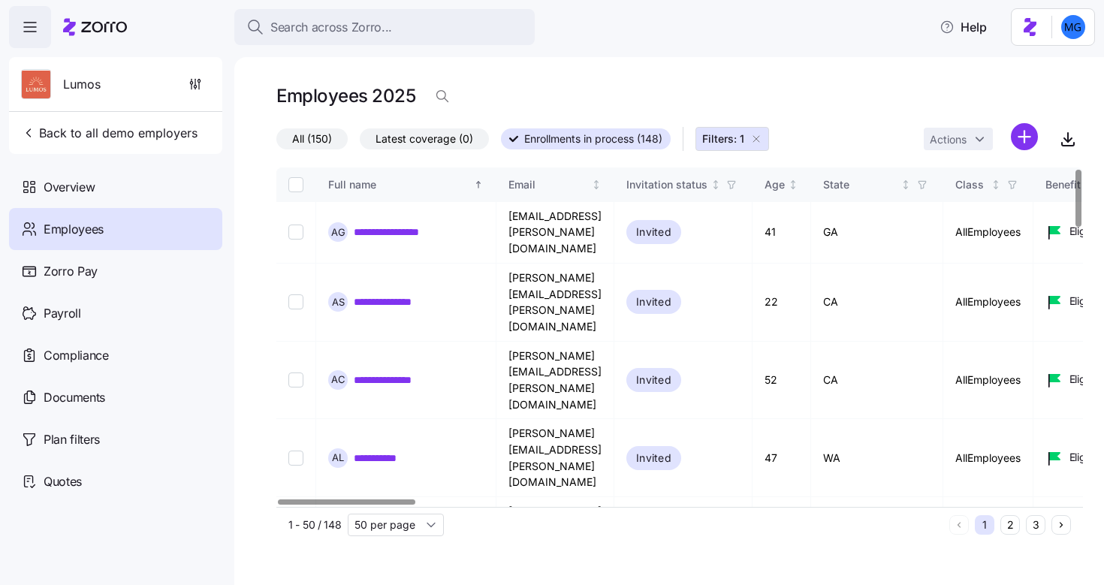
scroll to position [222, 0]
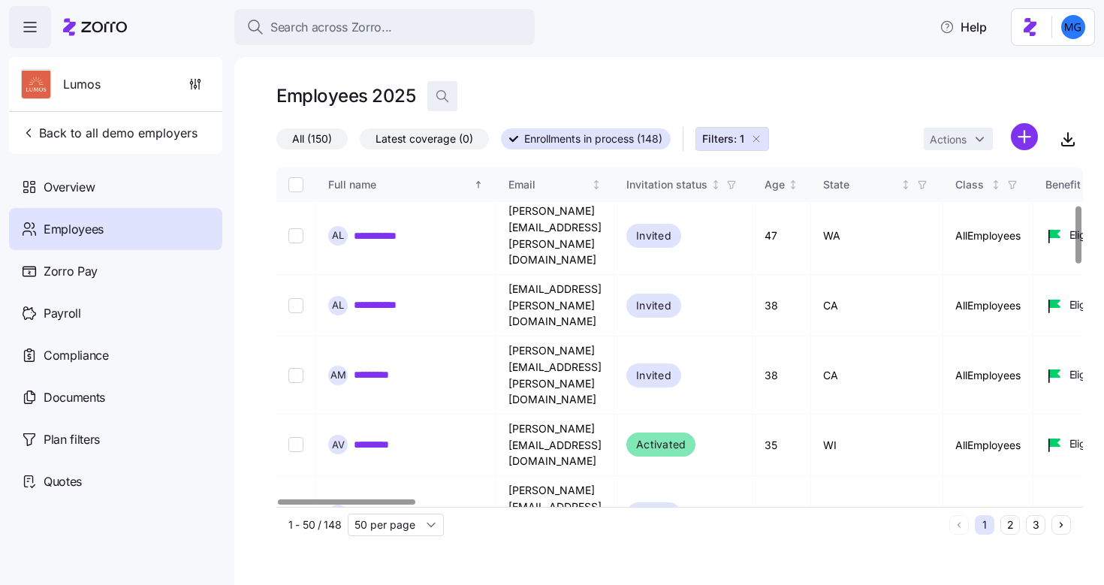
click at [449, 95] on icon "button" at bounding box center [442, 96] width 15 height 15
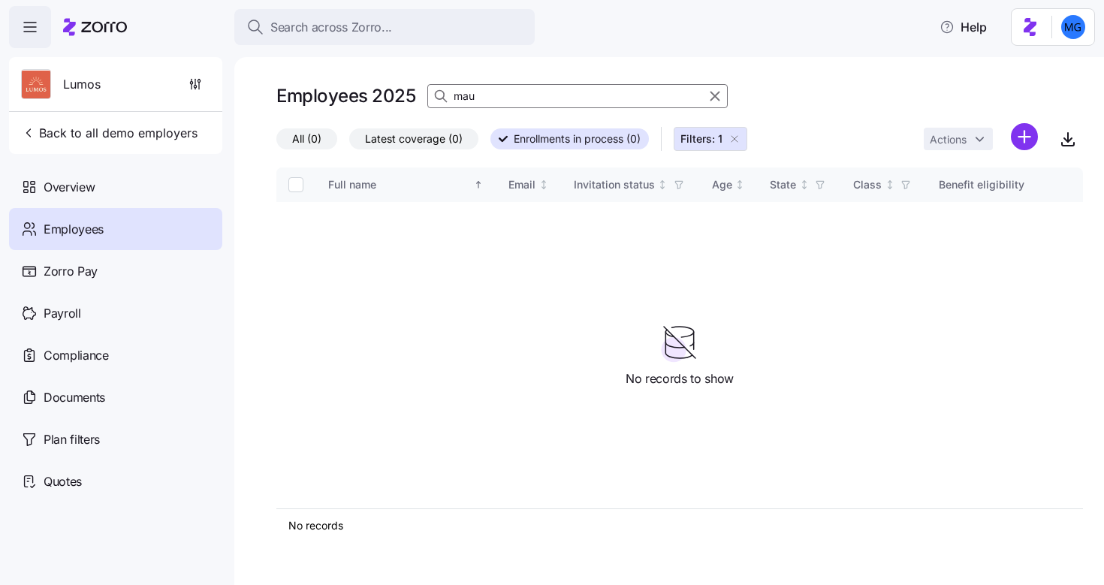
type input "mau"
click at [725, 141] on span "Filters: 1" at bounding box center [711, 138] width 60 height 15
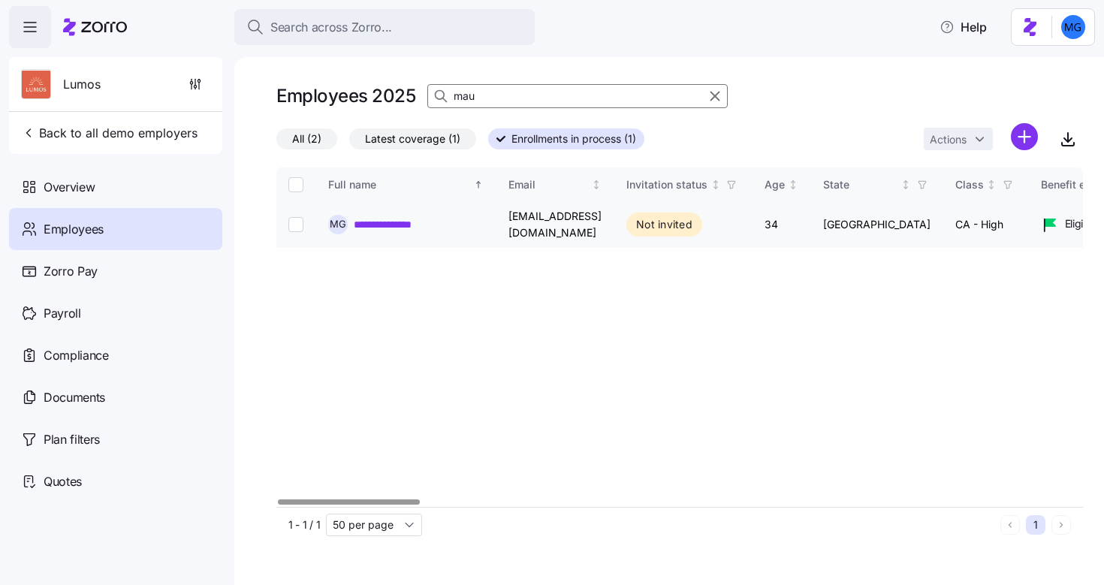
click at [390, 223] on link "**********" at bounding box center [400, 224] width 93 height 15
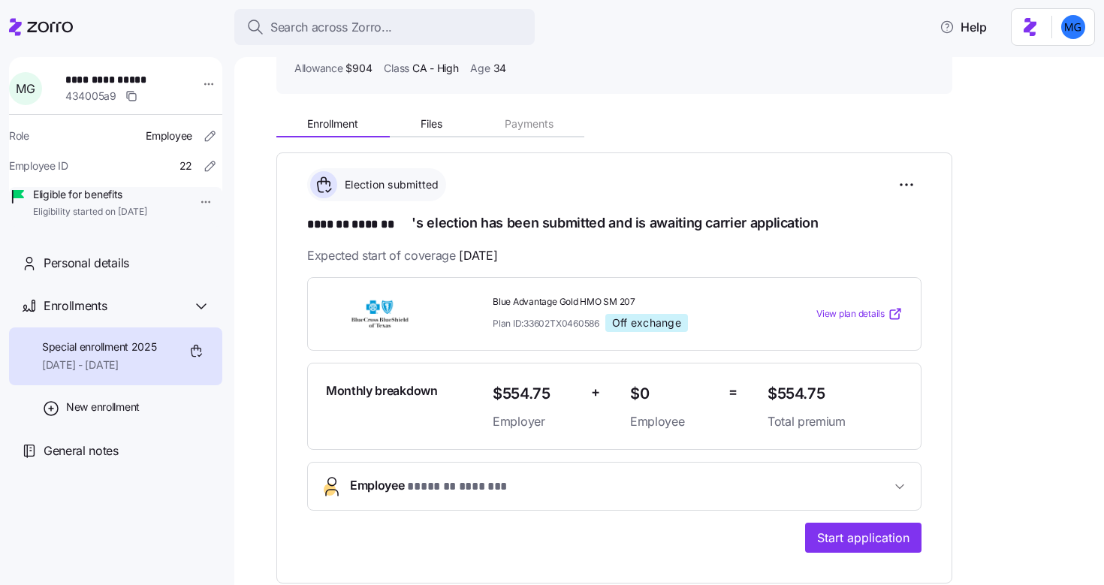
scroll to position [113, 0]
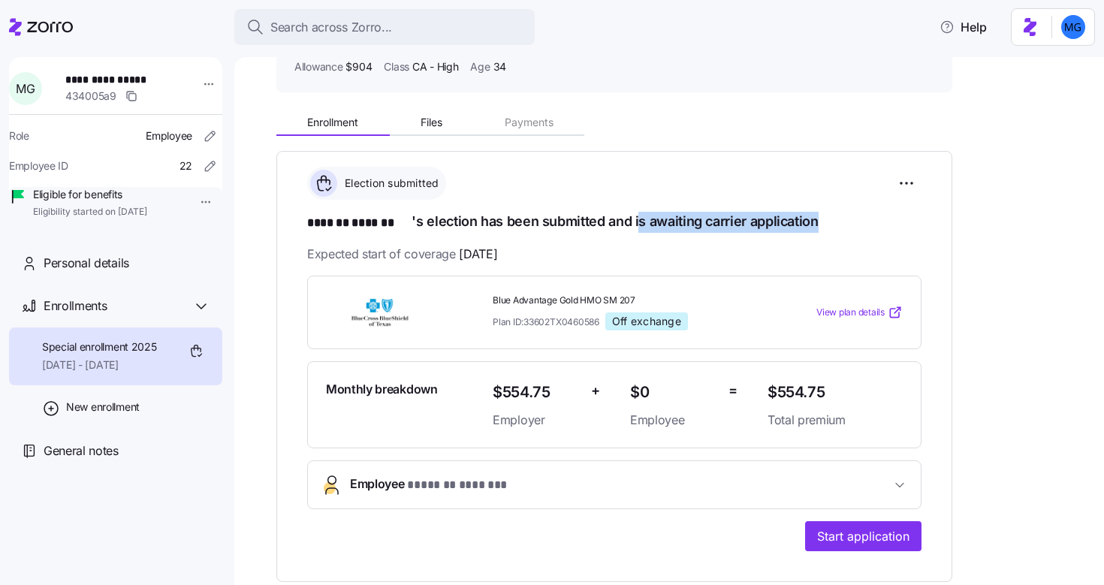
drag, startPoint x: 635, startPoint y: 223, endPoint x: 831, endPoint y: 217, distance: 196.2
click at [831, 217] on h1 "******* ******* 's election has been submitted and is awaiting carrier applicat…" at bounding box center [614, 222] width 615 height 21
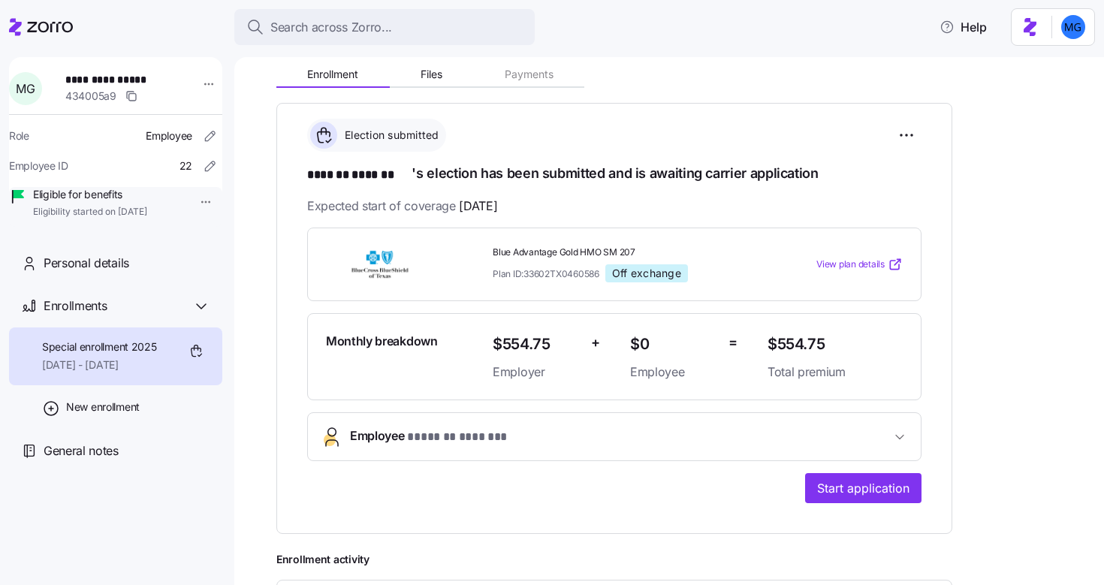
scroll to position [0, 0]
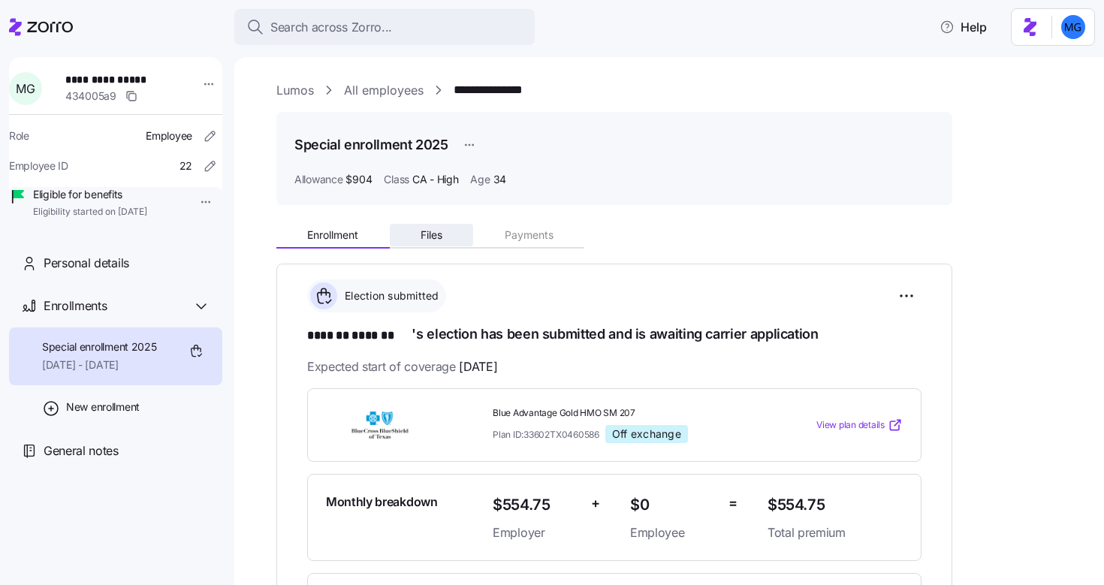
click at [455, 237] on button "Files" at bounding box center [432, 235] width 84 height 23
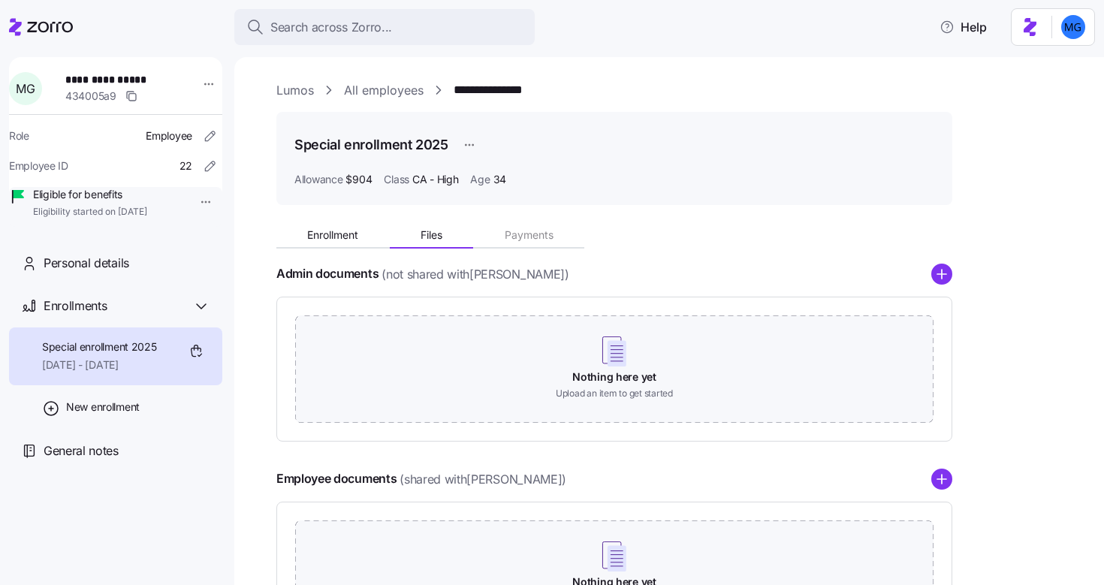
click at [366, 93] on link "All employees" at bounding box center [384, 90] width 80 height 19
click at [284, 91] on link "Lumos" at bounding box center [295, 90] width 38 height 19
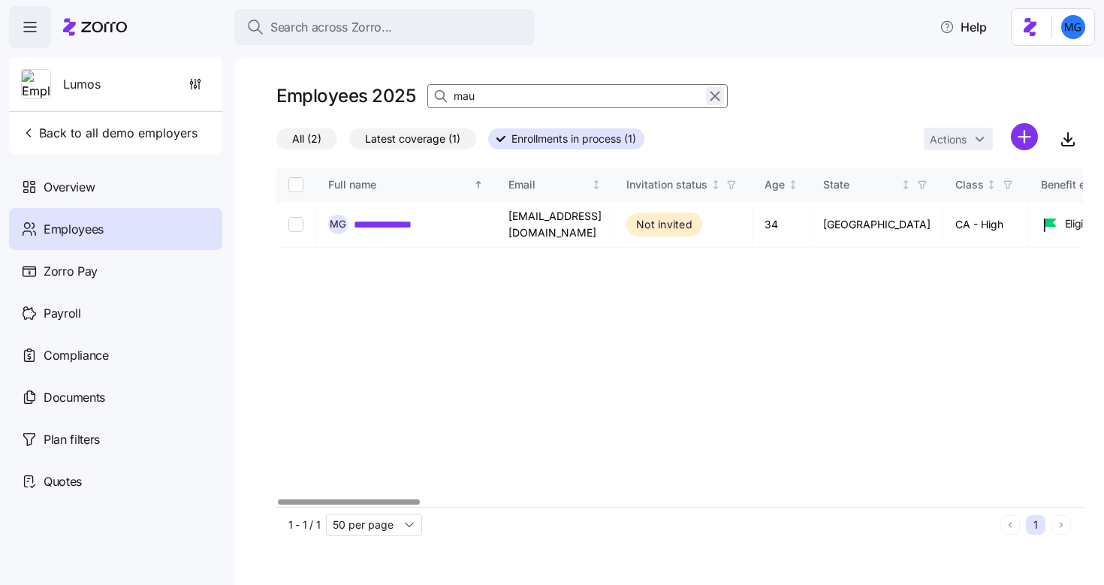
click at [718, 95] on icon "button" at bounding box center [715, 96] width 17 height 18
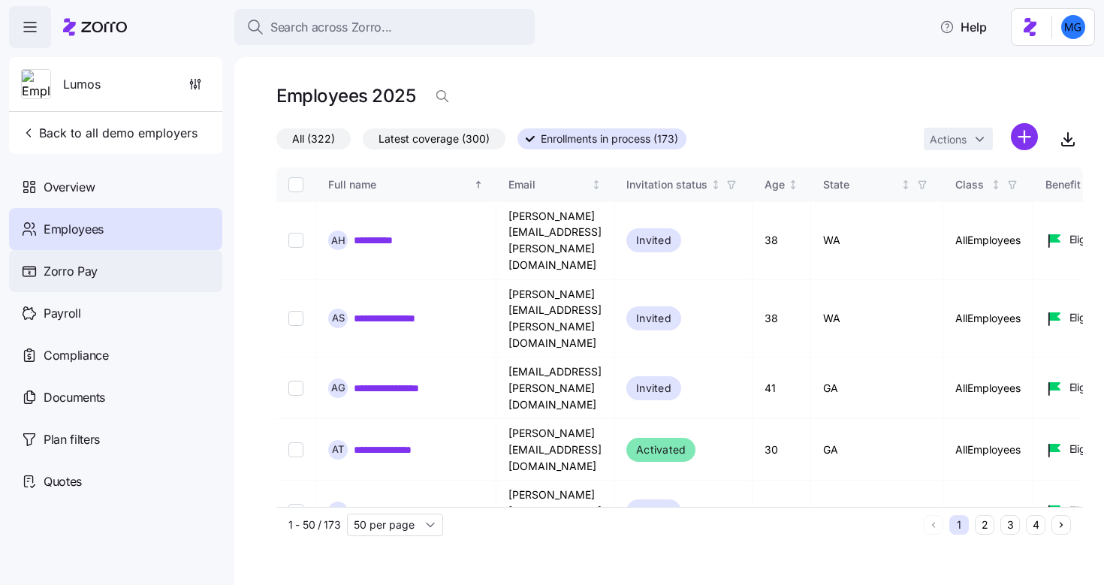
click at [63, 275] on span "Zorro Pay" at bounding box center [71, 271] width 54 height 19
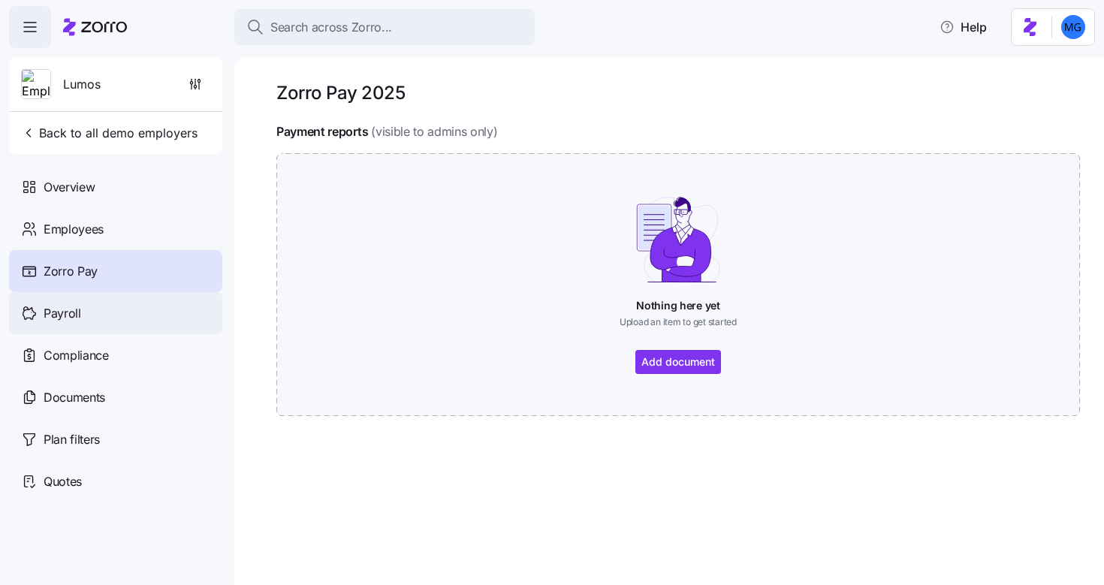
click at [108, 313] on div "Payroll" at bounding box center [115, 313] width 213 height 42
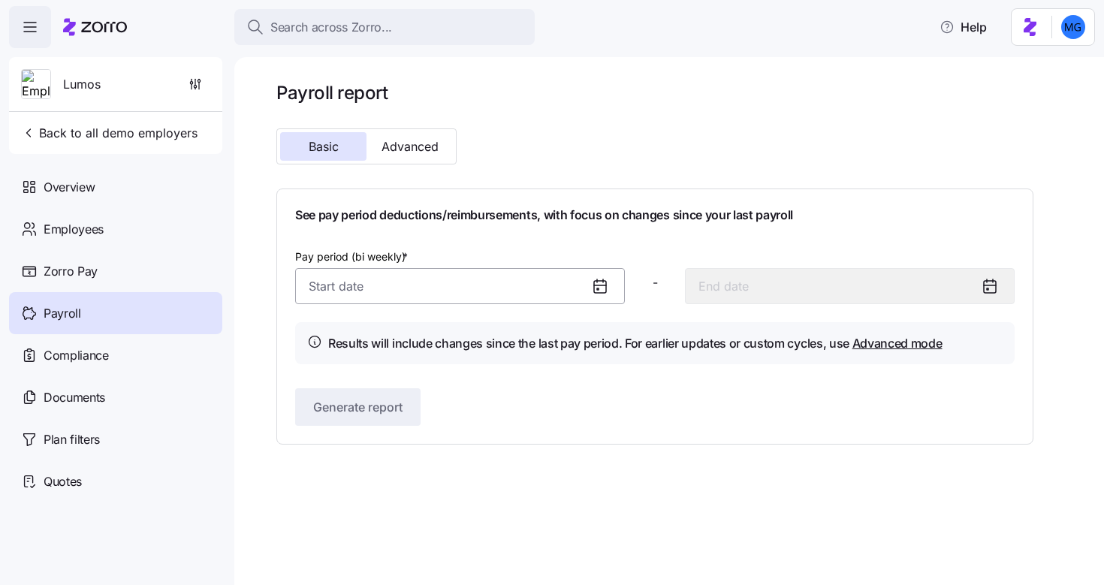
click at [490, 283] on input "Pay period (bi weekly) *" at bounding box center [460, 286] width 330 height 36
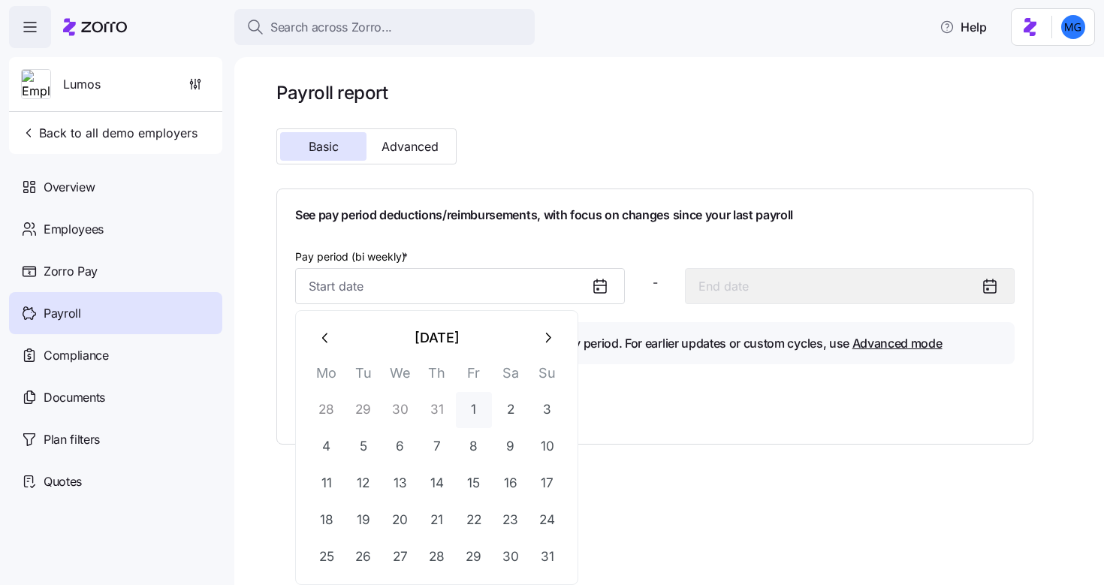
click at [479, 409] on button "1" at bounding box center [474, 410] width 36 height 36
type input "[DATE]"
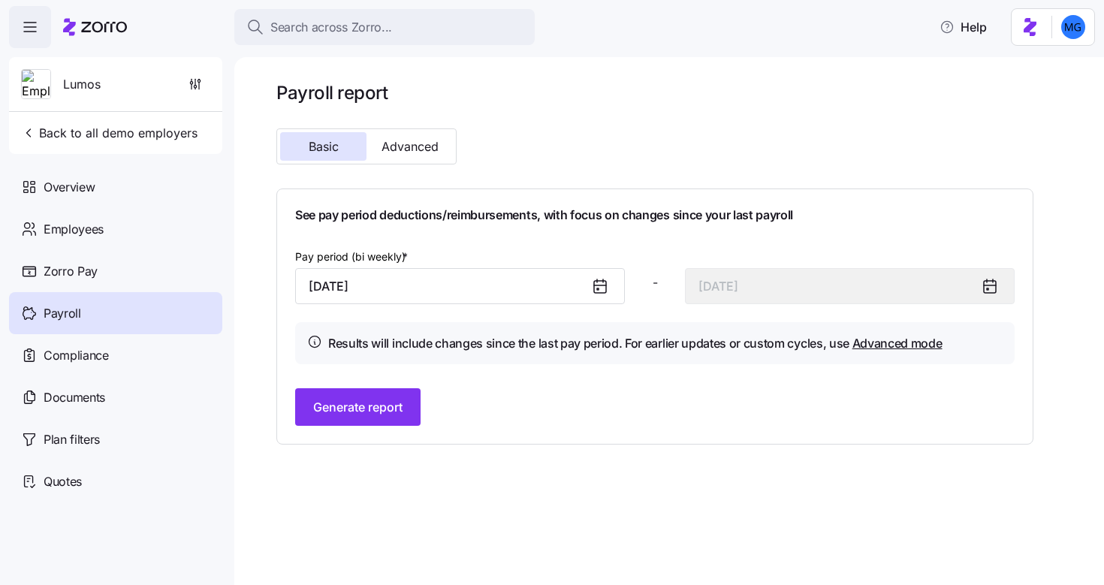
click at [415, 168] on div "Payroll report Basic Advanced See pay period deductions/reimbursements, with fo…" at bounding box center [654, 263] width 757 height 364
click at [409, 153] on span "Advanced" at bounding box center [410, 147] width 57 height 12
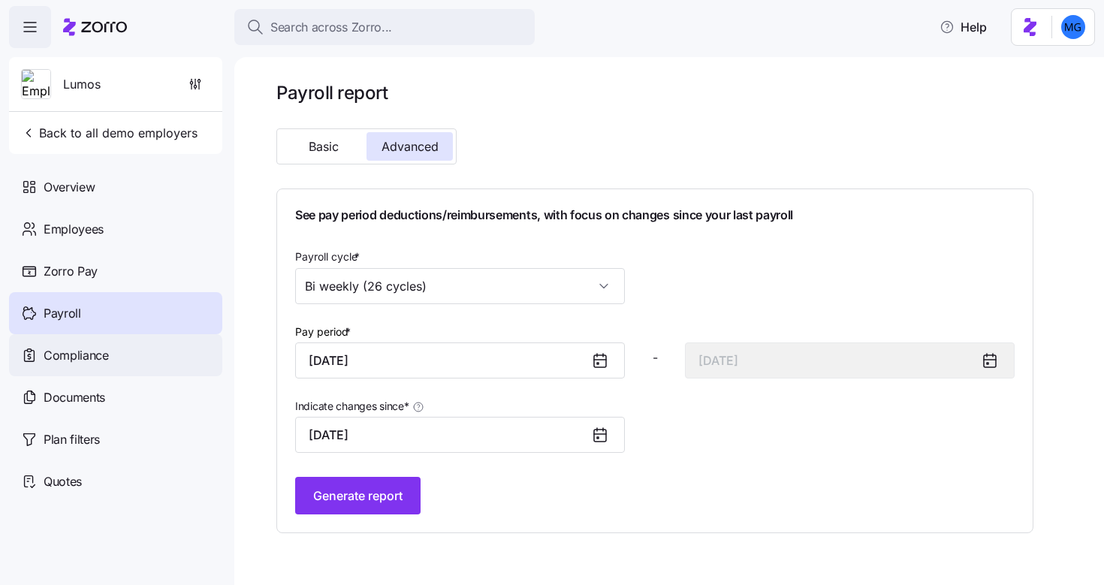
click at [74, 364] on span "Compliance" at bounding box center [76, 355] width 65 height 19
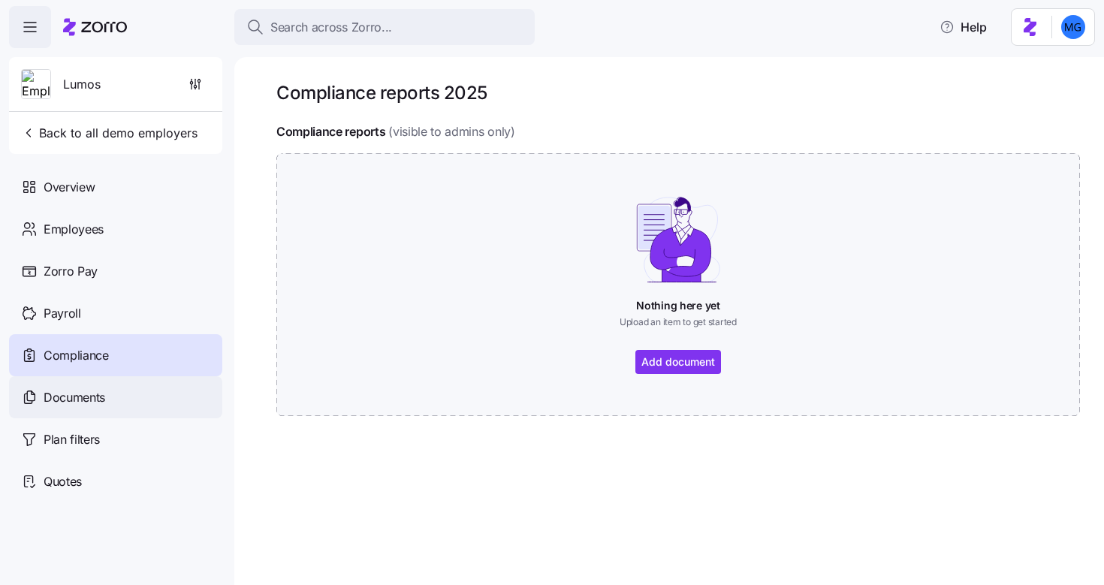
click at [101, 391] on span "Documents" at bounding box center [75, 397] width 62 height 19
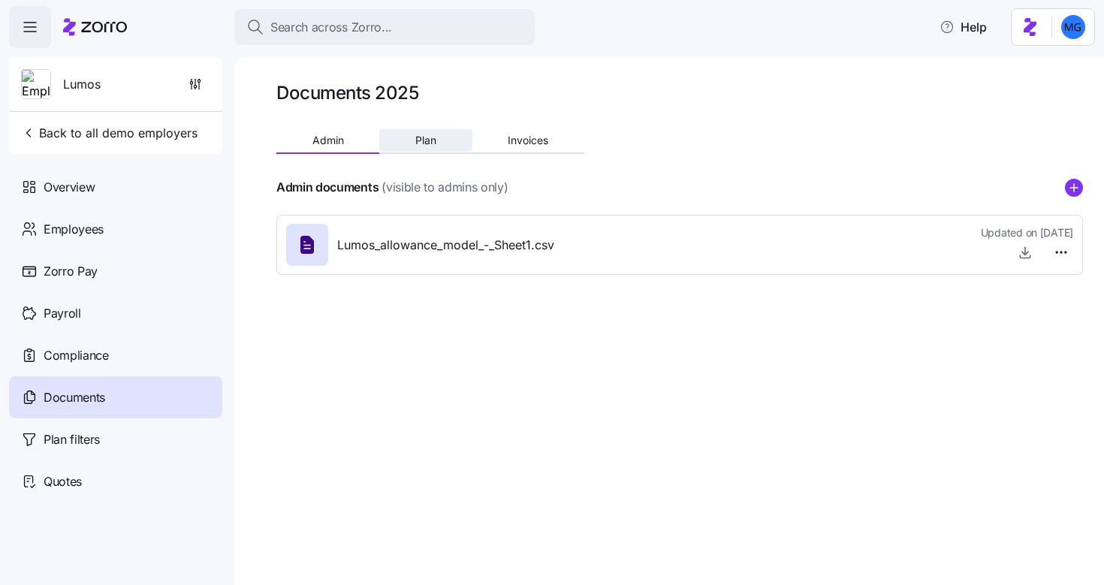
click at [437, 147] on button "Plan" at bounding box center [425, 140] width 92 height 23
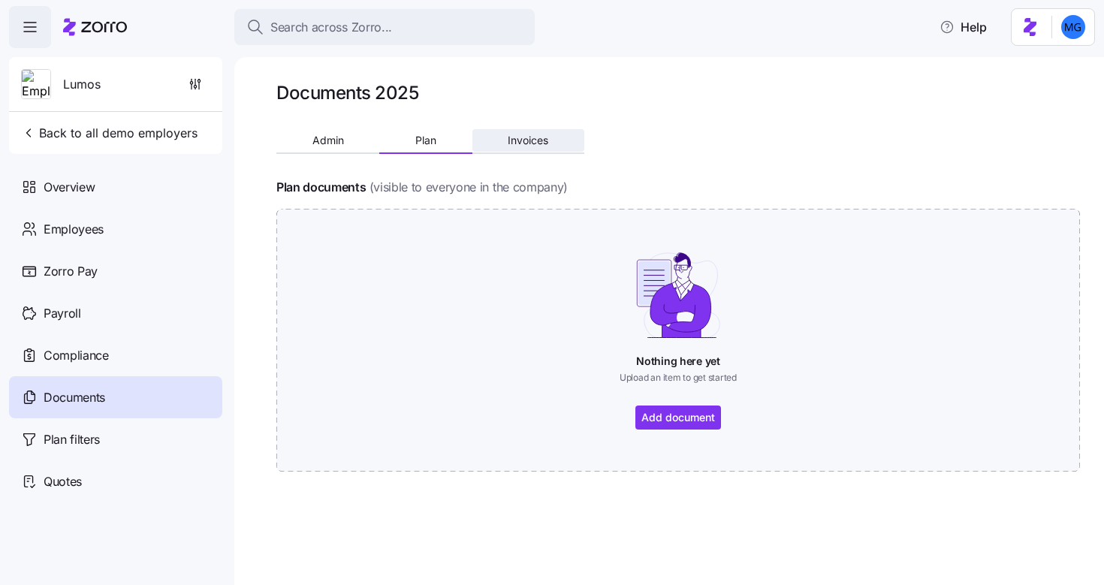
click at [544, 146] on span "Invoices" at bounding box center [528, 140] width 41 height 11
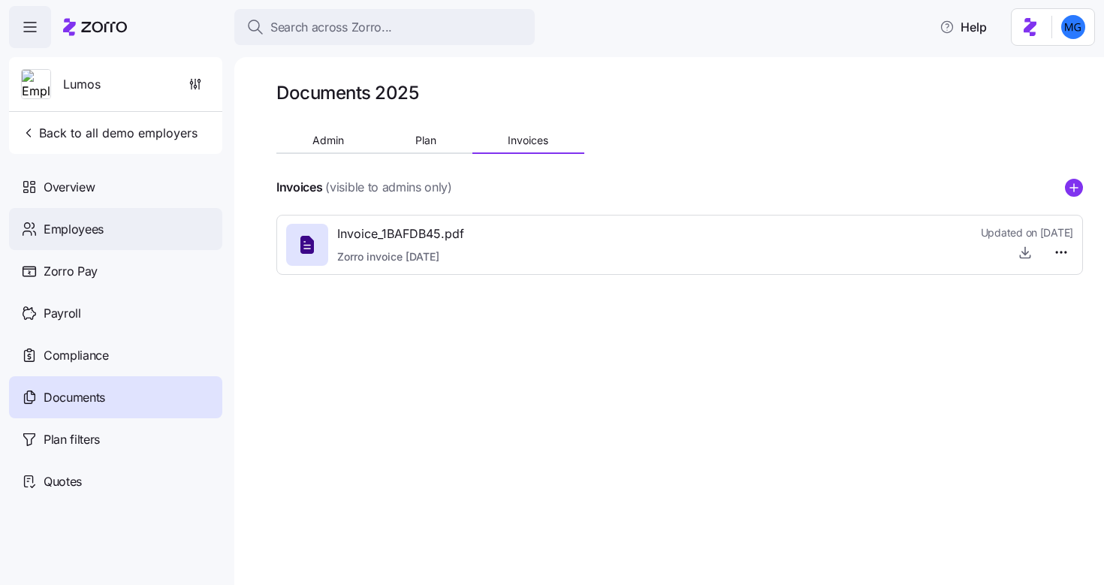
click at [114, 218] on div "Employees" at bounding box center [115, 229] width 213 height 42
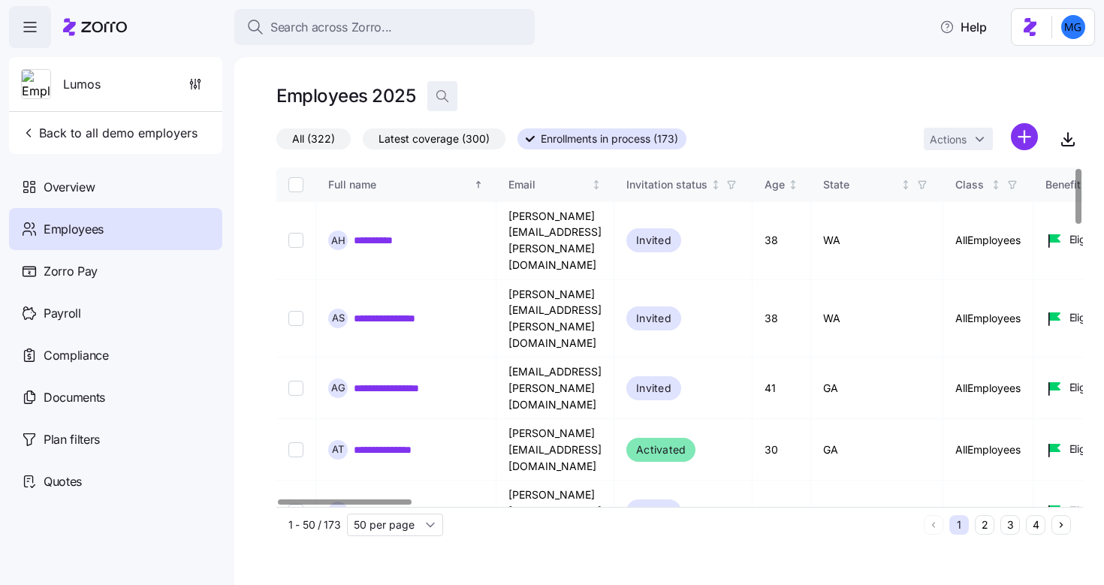
click at [431, 98] on span "button" at bounding box center [442, 96] width 29 height 29
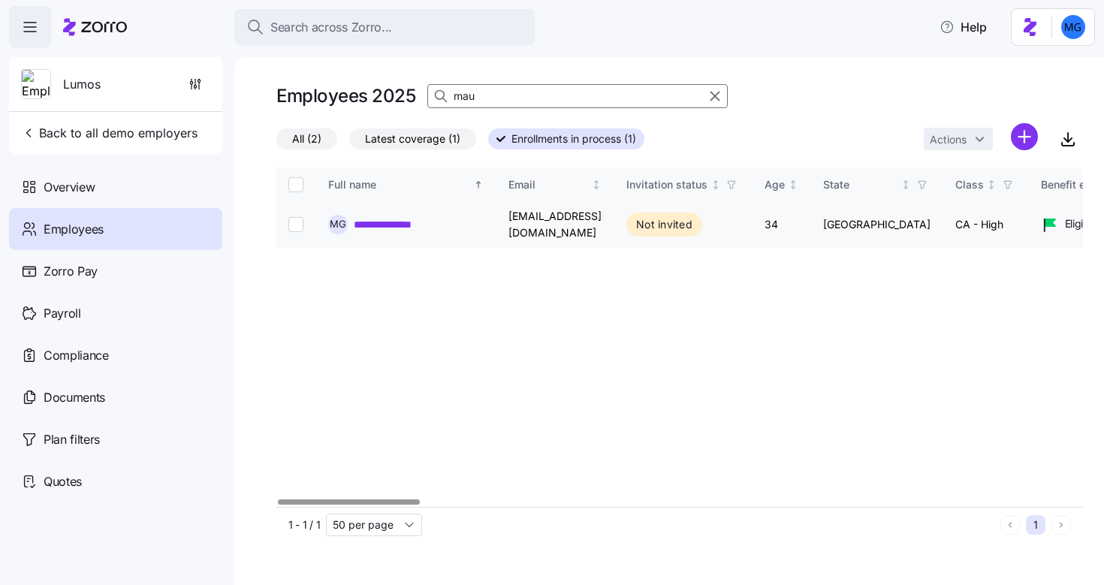
type input "mau"
click at [375, 224] on link "**********" at bounding box center [400, 224] width 93 height 15
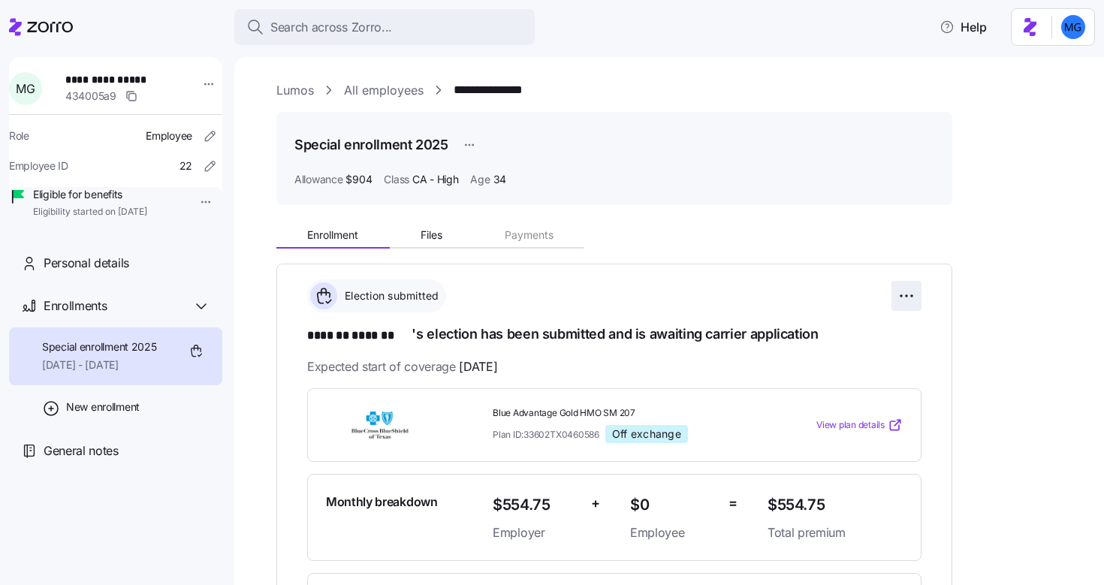
click at [896, 298] on html "**********" at bounding box center [552, 288] width 1104 height 576
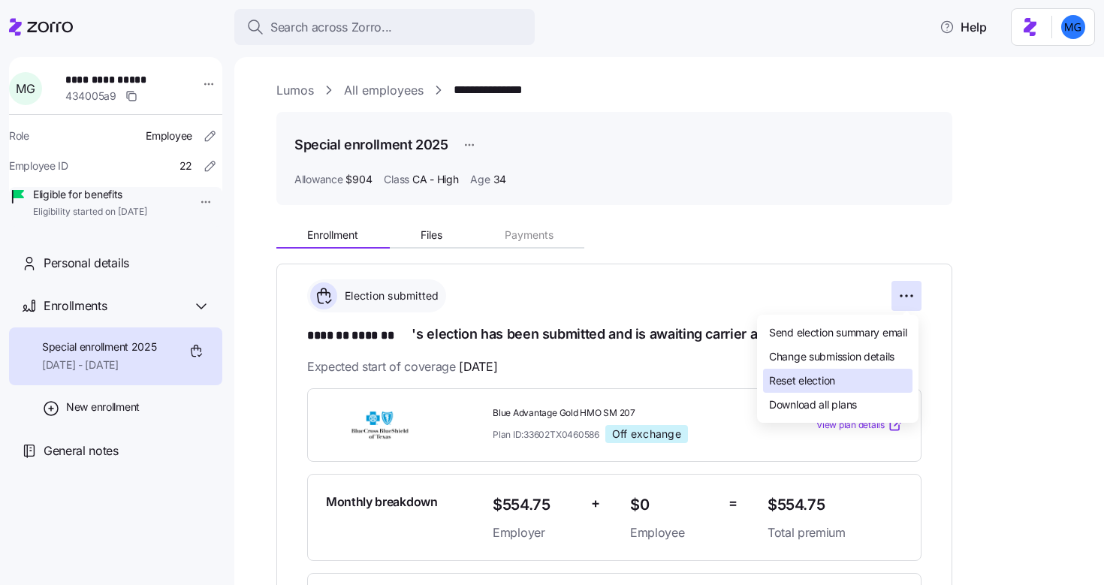
click at [839, 385] on div "Reset election" at bounding box center [838, 381] width 150 height 24
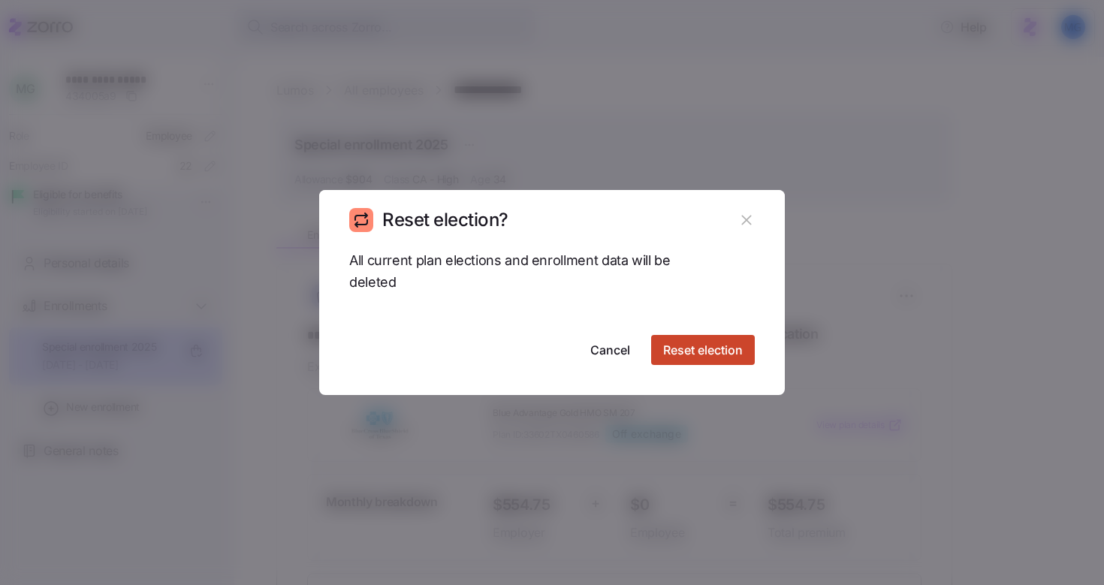
click at [672, 352] on span "Reset election" at bounding box center [703, 350] width 80 height 18
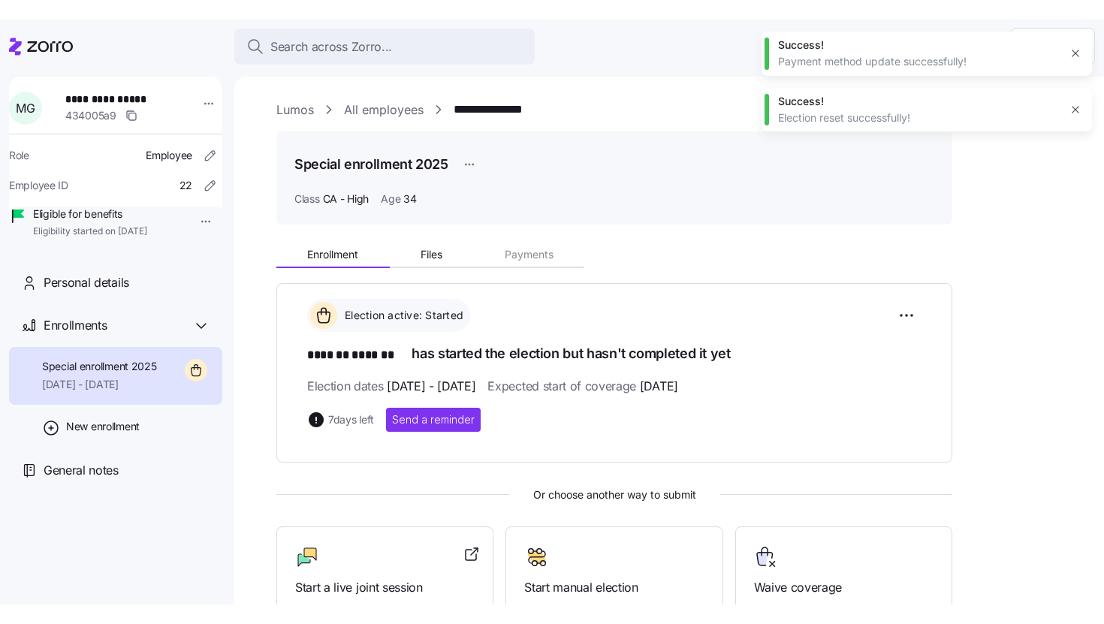
scroll to position [104, 0]
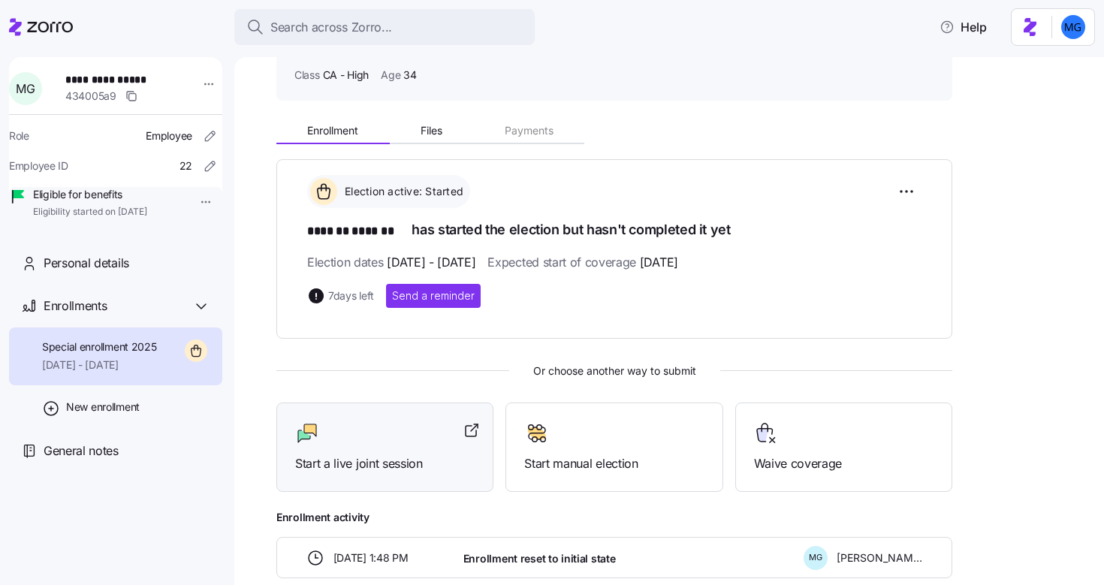
click at [401, 437] on div at bounding box center [385, 434] width 180 height 24
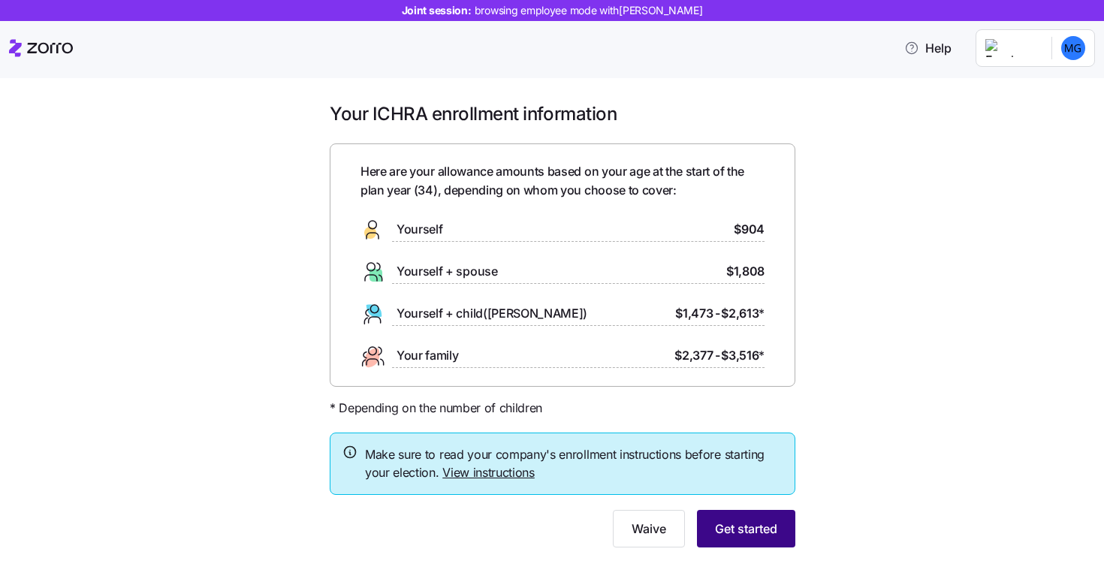
click at [734, 527] on span "Get started" at bounding box center [746, 529] width 62 height 18
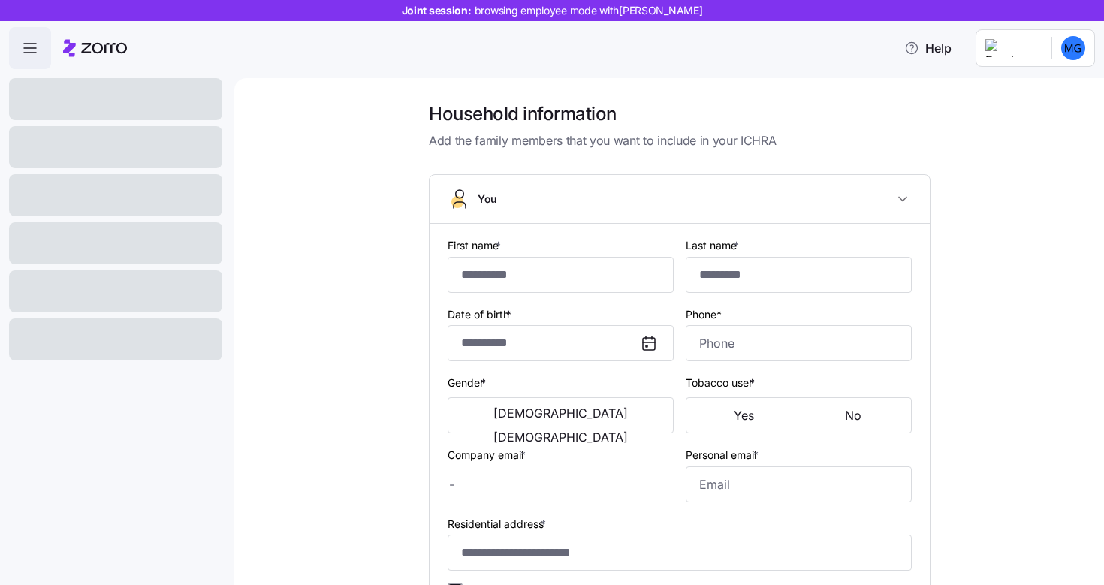
type input "*******"
type input "[EMAIL_ADDRESS][DOMAIN_NAME]"
type input "**********"
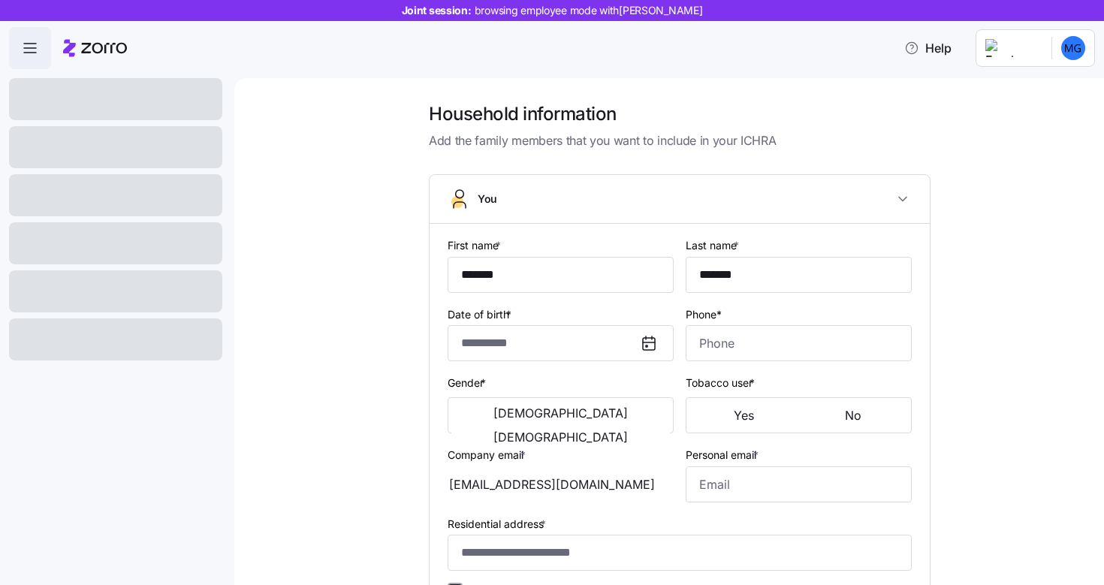
checkbox input "true"
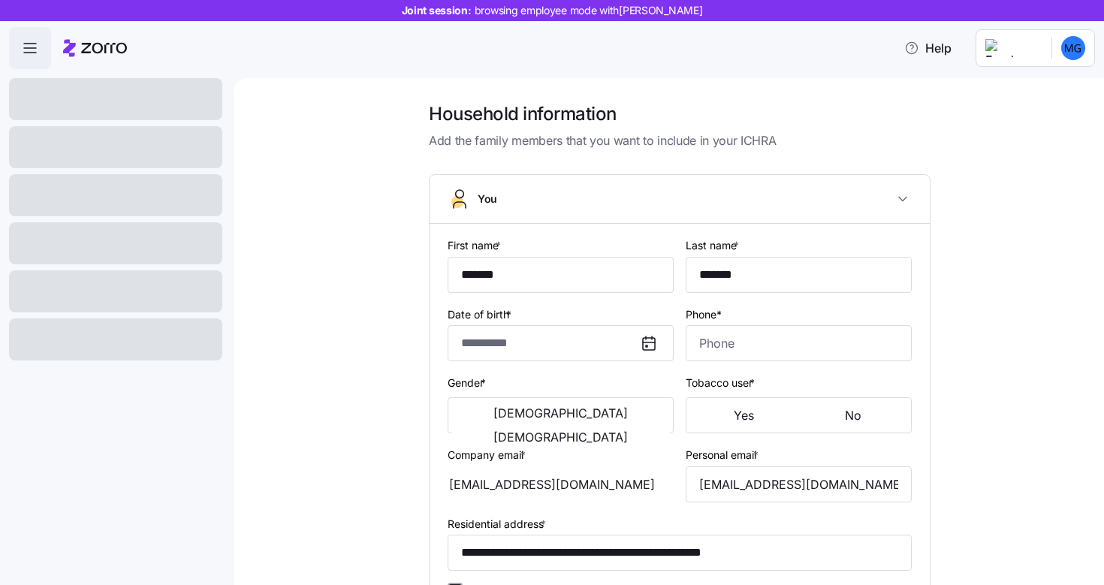
type input "**********"
type input "(832) 969-7472"
type input "[DEMOGRAPHIC_DATA] citizen"
type input "Single"
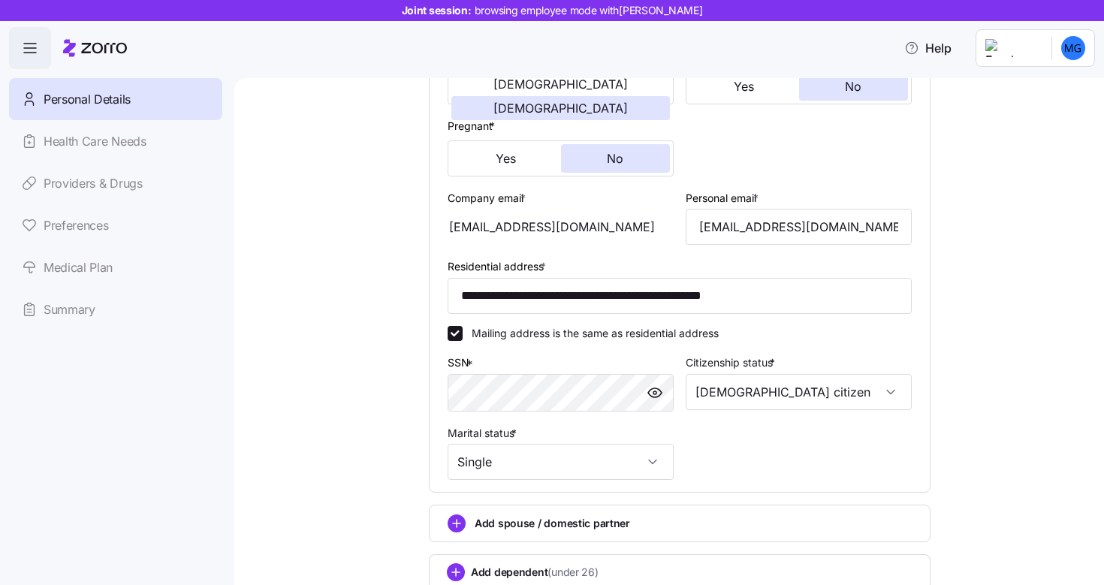
scroll to position [441, 0]
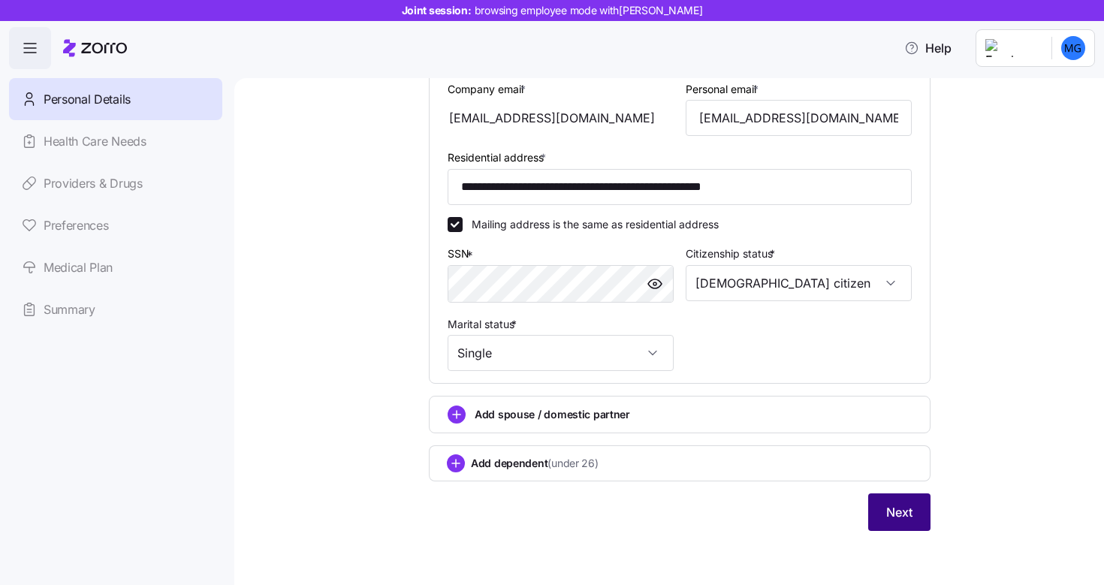
click at [896, 518] on span "Next" at bounding box center [900, 512] width 26 height 18
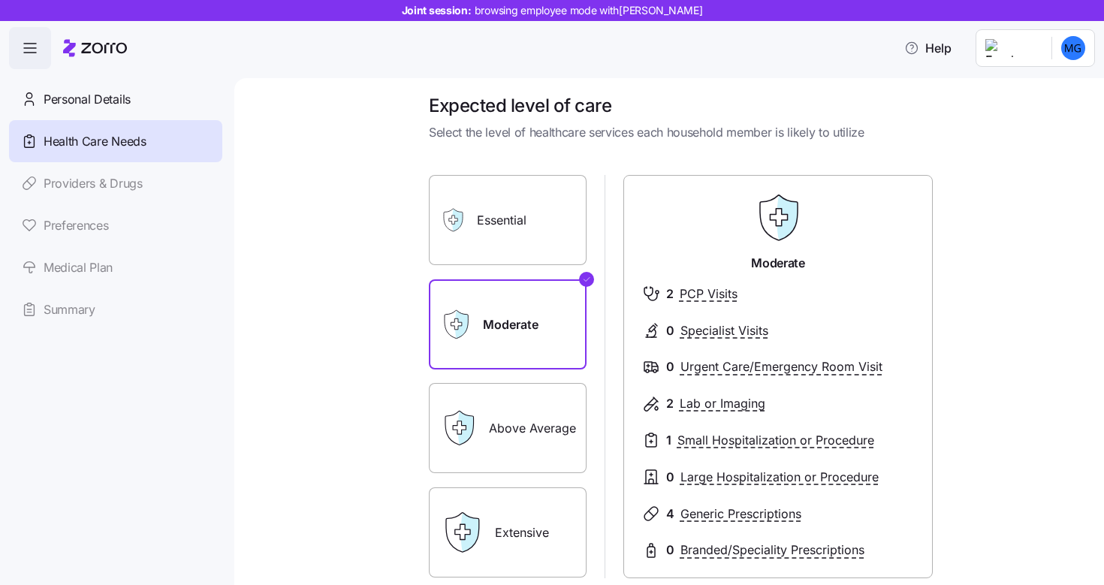
scroll to position [54, 0]
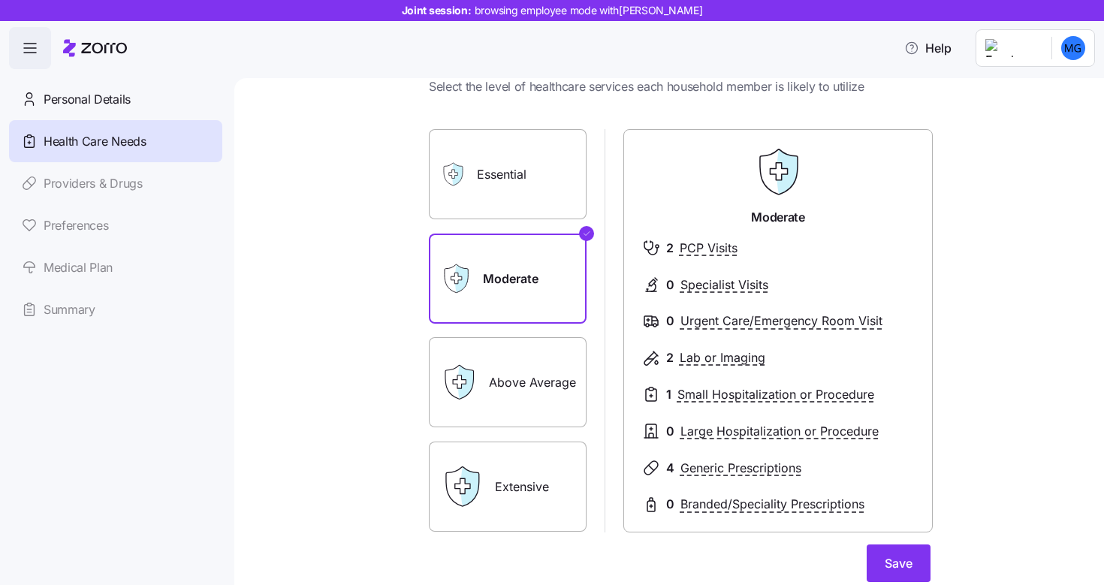
click at [535, 468] on label "Extensive" at bounding box center [508, 487] width 158 height 90
click at [0, 0] on input "Extensive" at bounding box center [0, 0] width 0 height 0
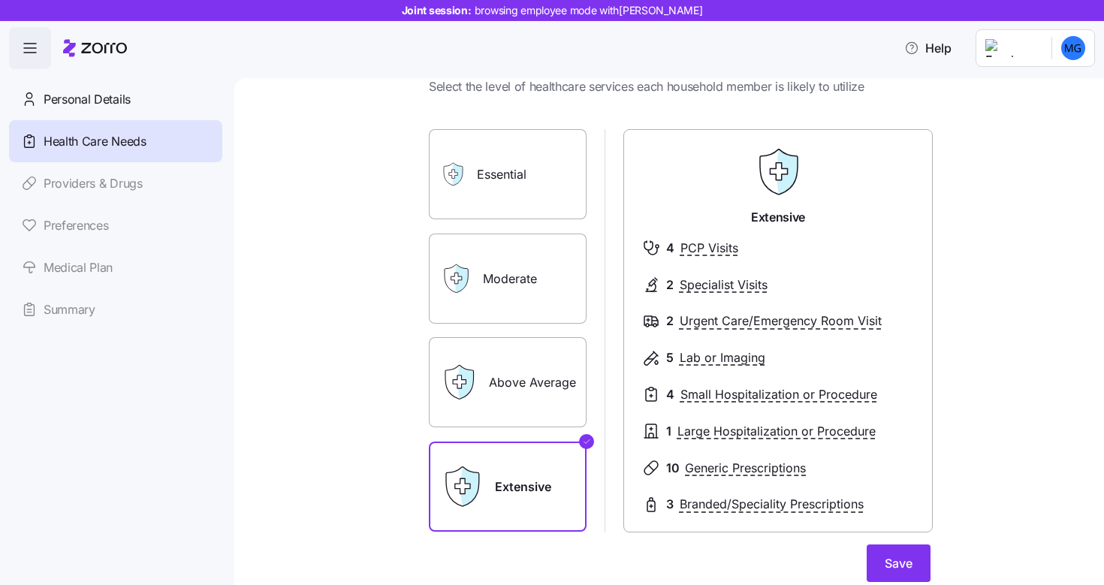
click at [497, 186] on label "Essential" at bounding box center [508, 174] width 158 height 90
click at [0, 0] on input "Essential" at bounding box center [0, 0] width 0 height 0
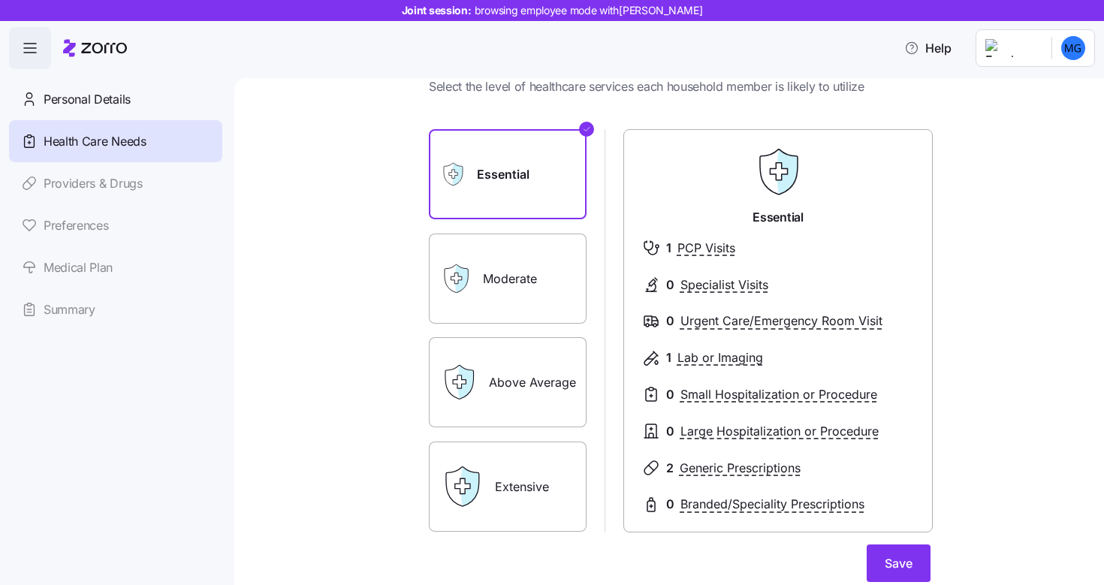
click at [516, 370] on label "Above Average" at bounding box center [508, 382] width 158 height 90
click at [0, 0] on input "Above Average" at bounding box center [0, 0] width 0 height 0
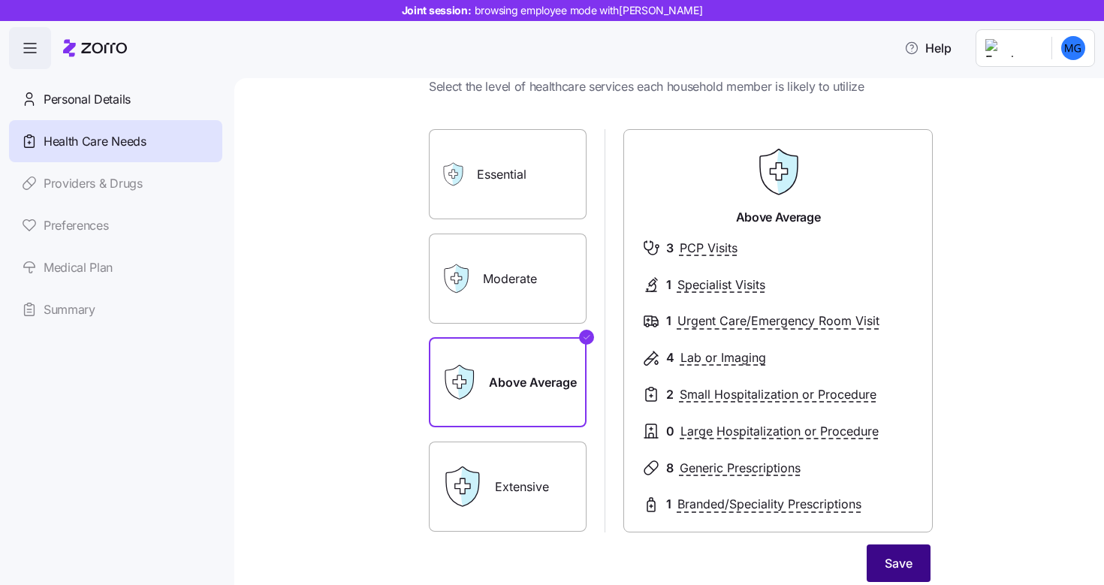
click at [911, 570] on button "Save" at bounding box center [899, 564] width 64 height 38
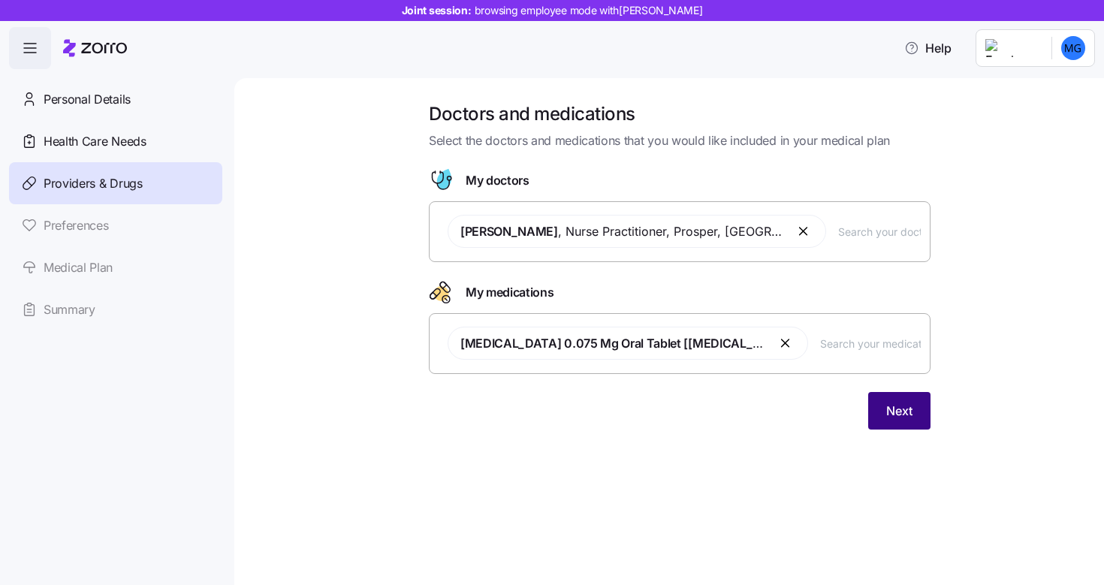
click at [916, 421] on button "Next" at bounding box center [900, 411] width 62 height 38
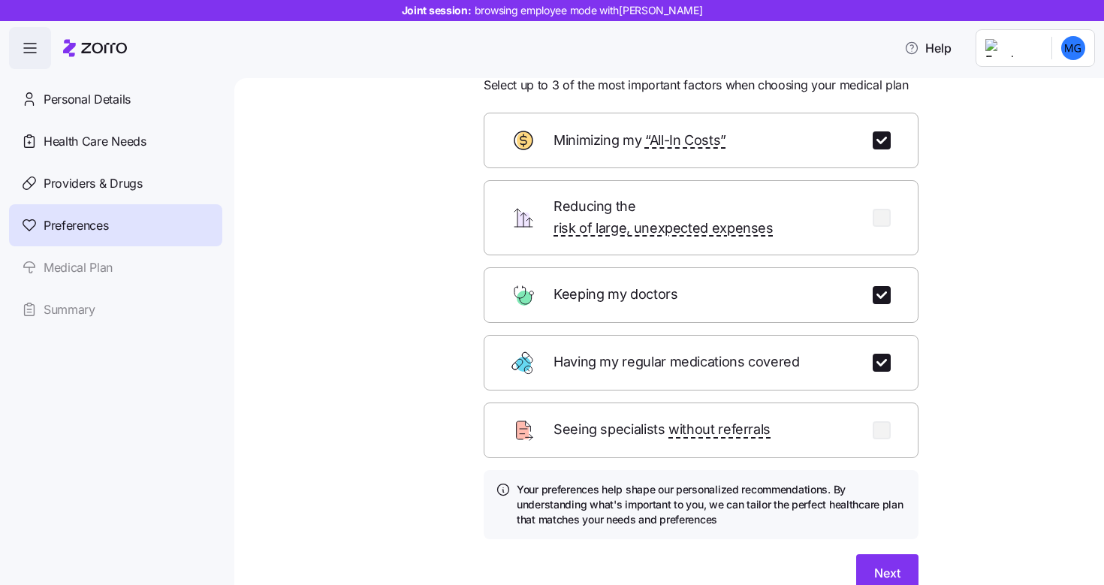
scroll to position [116, 0]
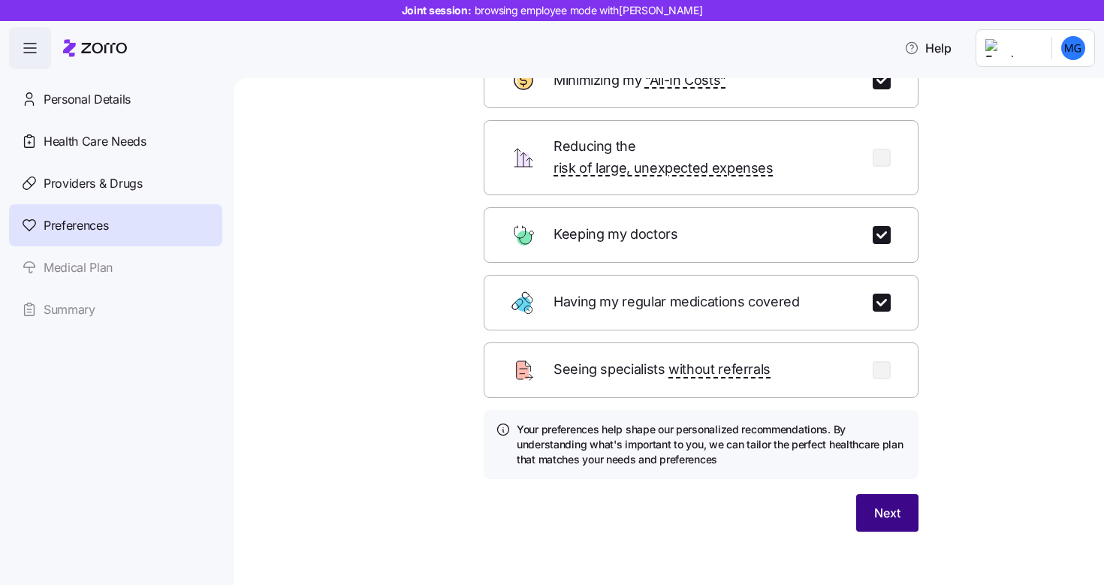
click at [902, 494] on button "Next" at bounding box center [888, 513] width 62 height 38
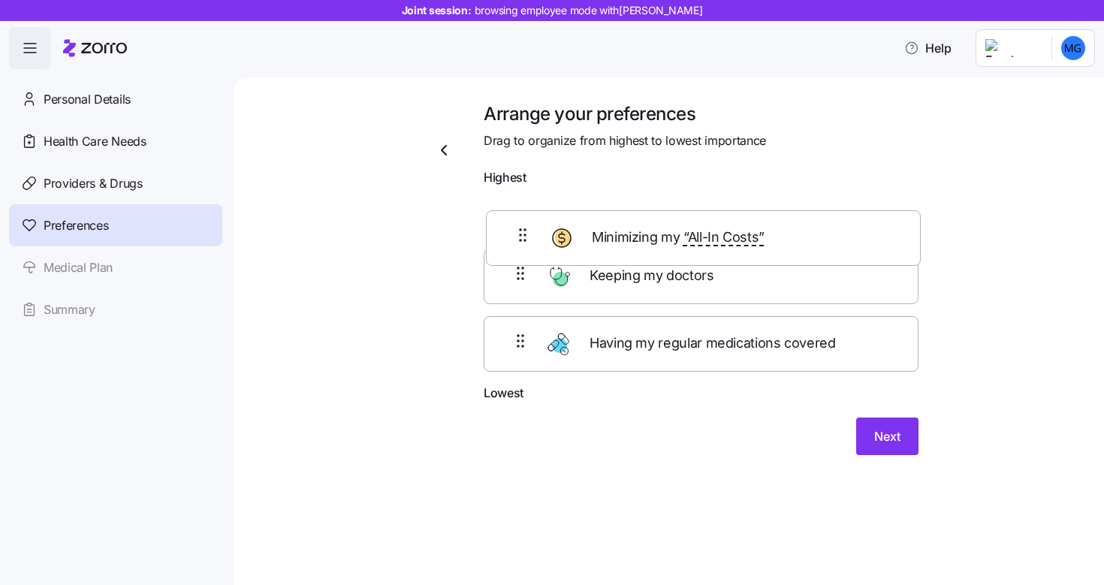
drag, startPoint x: 692, startPoint y: 302, endPoint x: 695, endPoint y: 231, distance: 71.4
click at [695, 231] on div "Keeping my doctors Minimizing my “All-In Costs” Having my regular medications c…" at bounding box center [701, 288] width 435 height 191
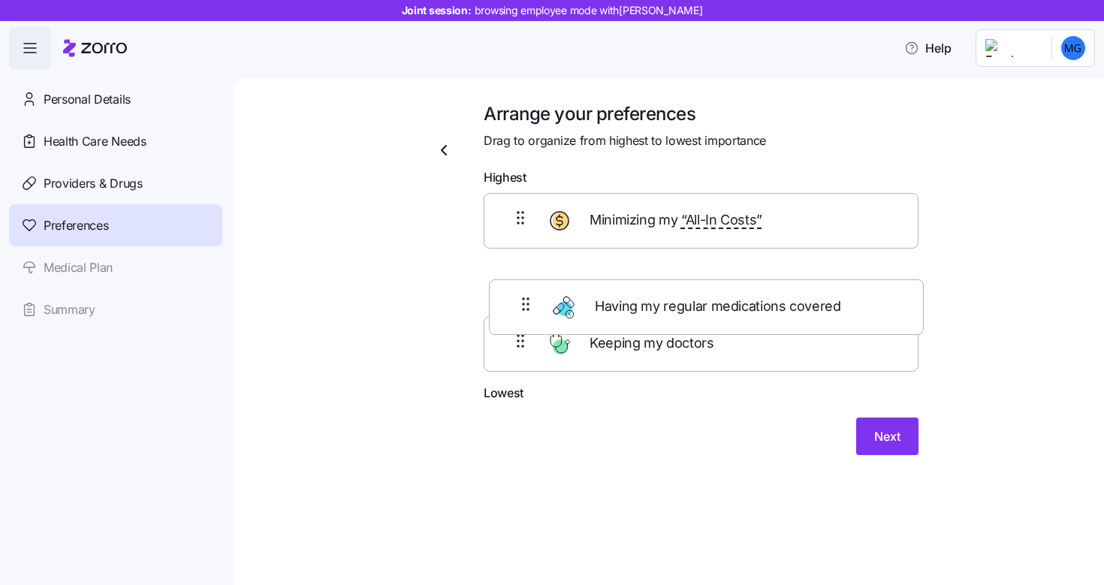
drag, startPoint x: 696, startPoint y: 369, endPoint x: 704, endPoint y: 261, distance: 108.5
click at [704, 261] on div "Minimizing my “All-In Costs” Keeping my doctors Having my regular medications c…" at bounding box center [701, 288] width 435 height 191
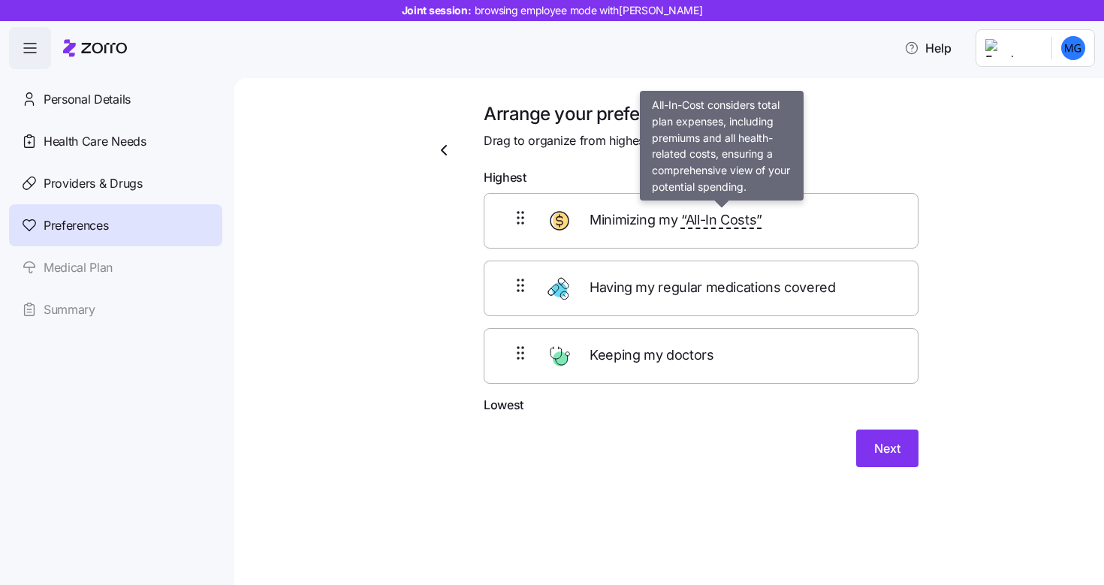
drag, startPoint x: 704, startPoint y: 230, endPoint x: 705, endPoint y: 269, distance: 39.1
click at [705, 269] on div "Minimizing my “All-In Costs” Having my regular medications covered Keeping my d…" at bounding box center [701, 288] width 435 height 191
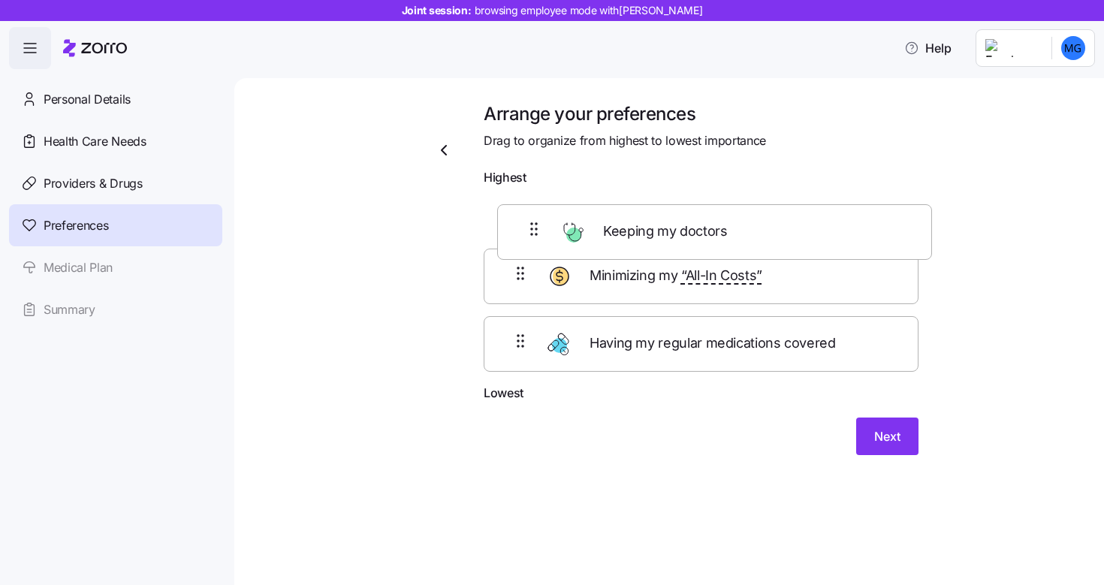
drag, startPoint x: 627, startPoint y: 345, endPoint x: 642, endPoint y: 203, distance: 142.8
click at [642, 210] on div "Minimizing my “All-In Costs” Having my regular medications covered Keeping my d…" at bounding box center [701, 288] width 435 height 191
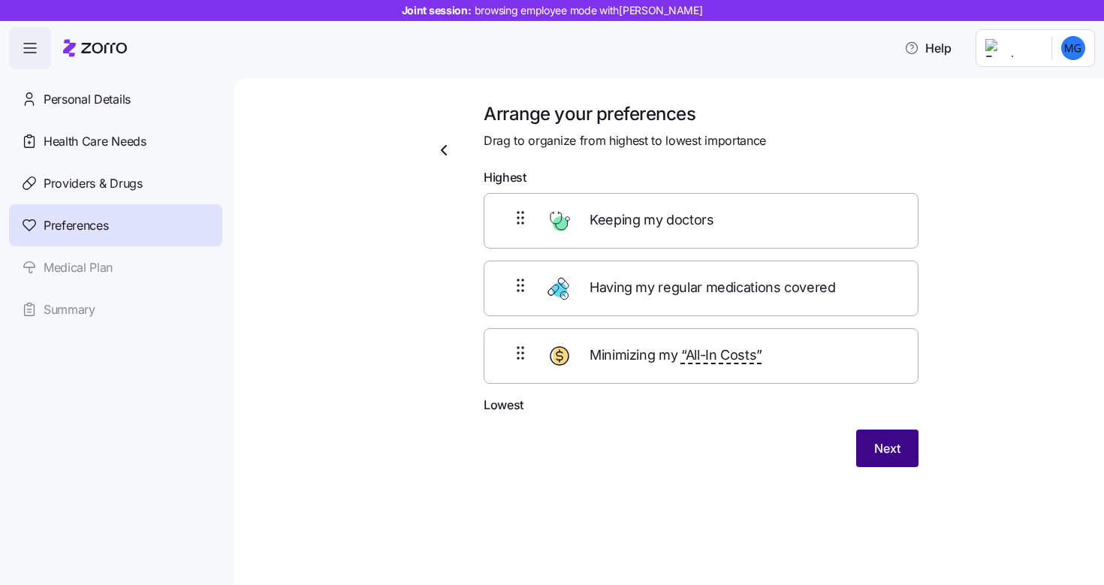
click at [872, 447] on button "Next" at bounding box center [888, 449] width 62 height 38
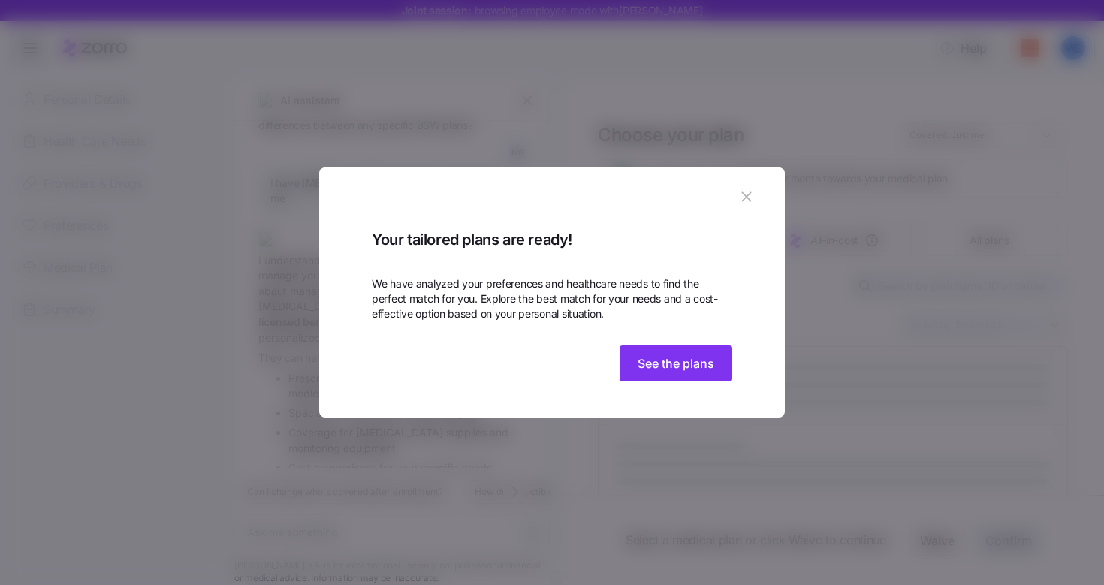
scroll to position [1772, 0]
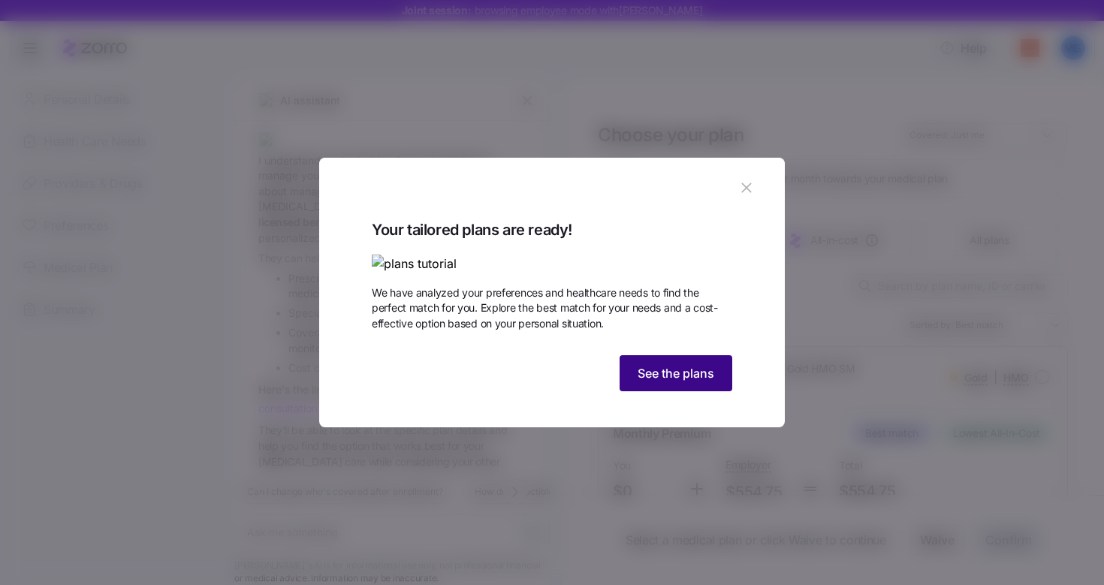
click at [669, 382] on span "See the plans" at bounding box center [676, 373] width 77 height 18
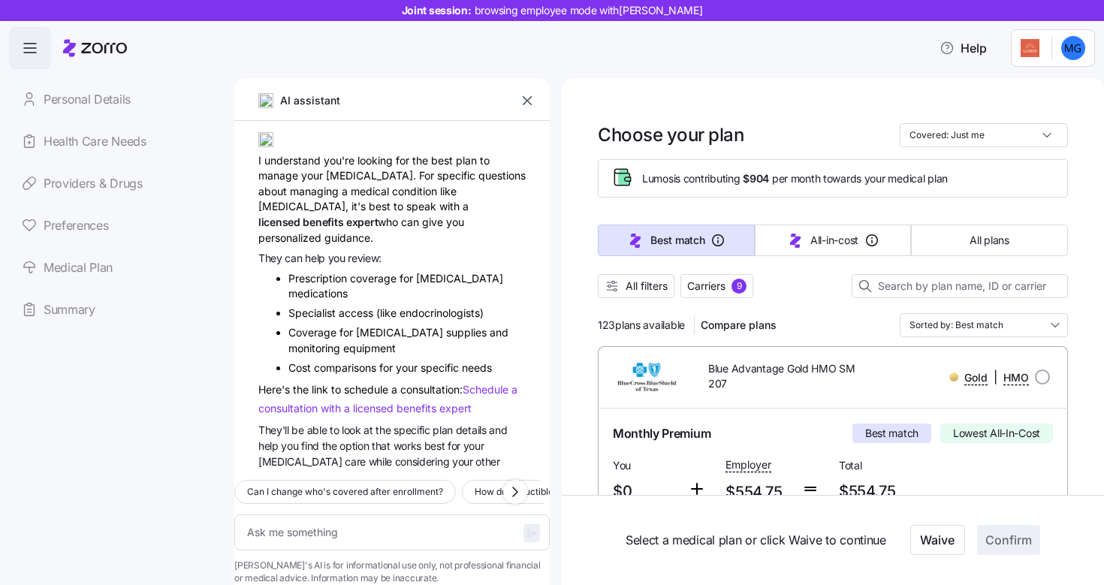
click at [521, 99] on icon "button" at bounding box center [527, 100] width 15 height 15
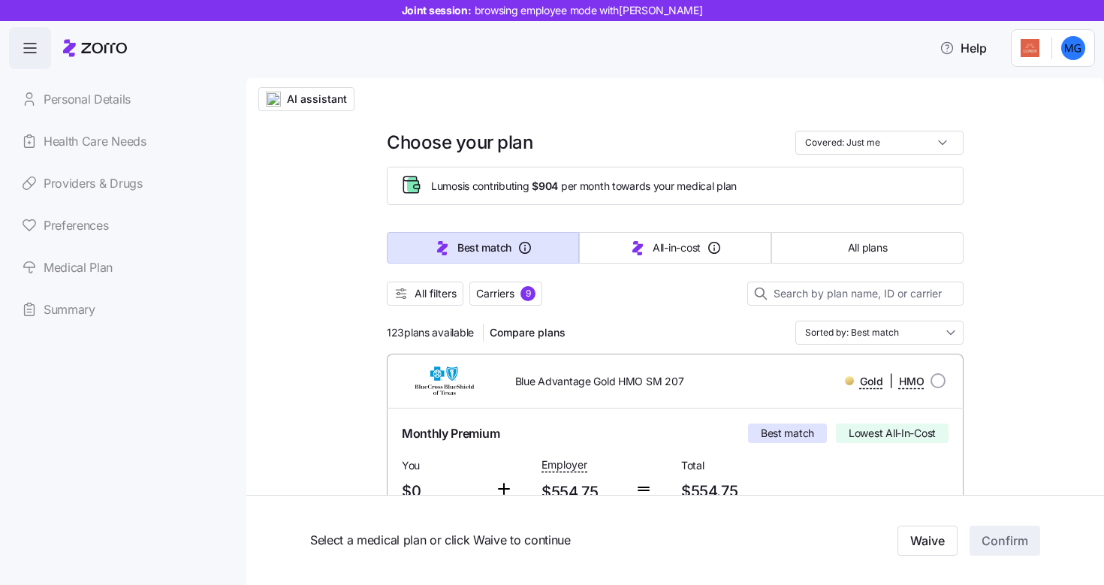
scroll to position [14, 0]
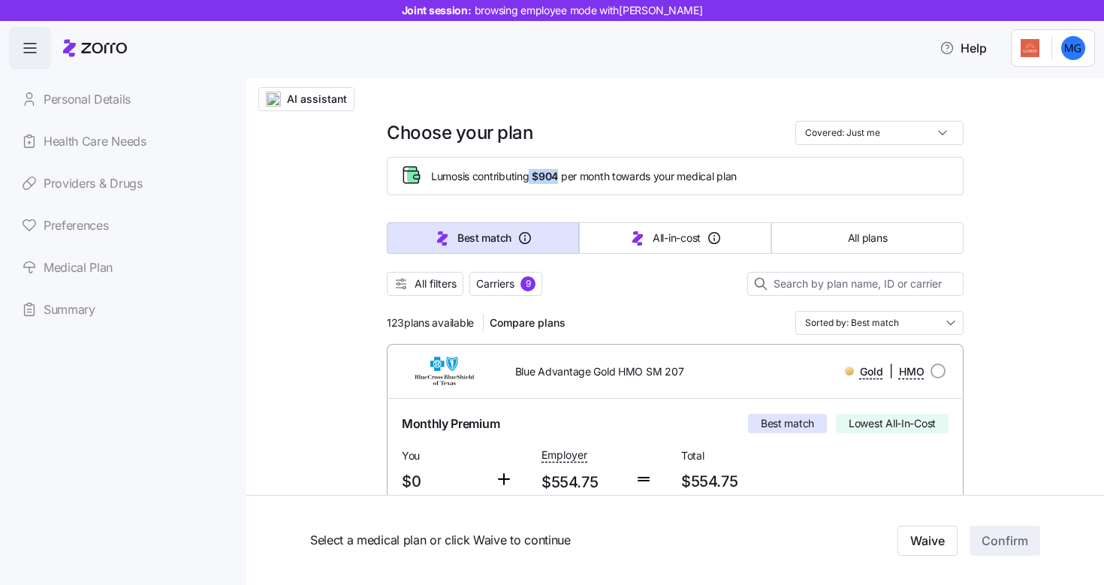
drag, startPoint x: 527, startPoint y: 180, endPoint x: 557, endPoint y: 175, distance: 30.4
click at [557, 175] on span "Lumos is contributing $904 per month towards your medical plan" at bounding box center [584, 176] width 306 height 15
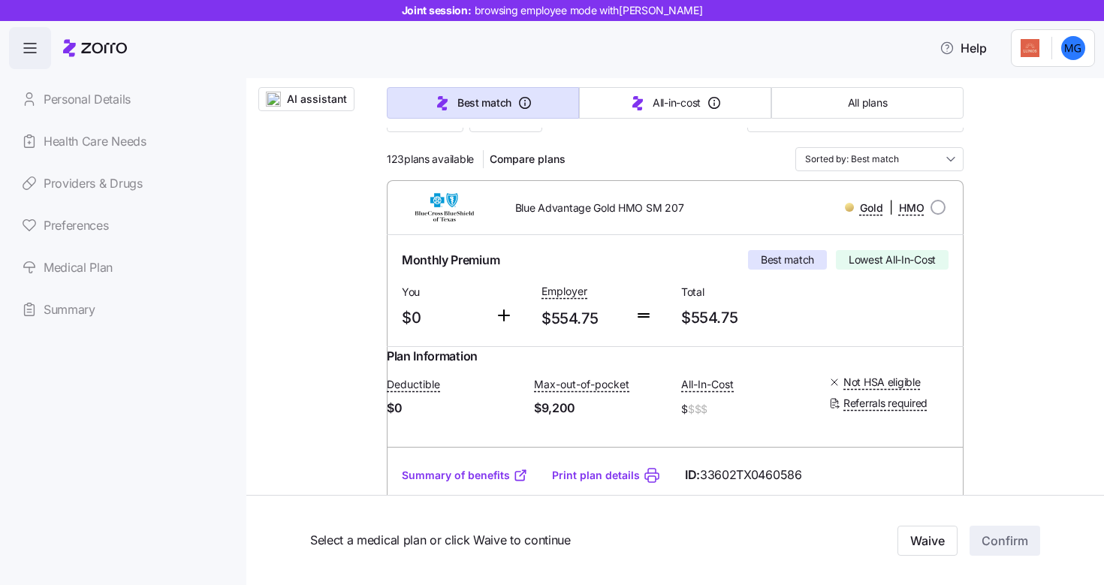
scroll to position [178, 0]
drag, startPoint x: 430, startPoint y: 316, endPoint x: 391, endPoint y: 317, distance: 38.3
click at [396, 317] on div "You $0" at bounding box center [442, 307] width 93 height 62
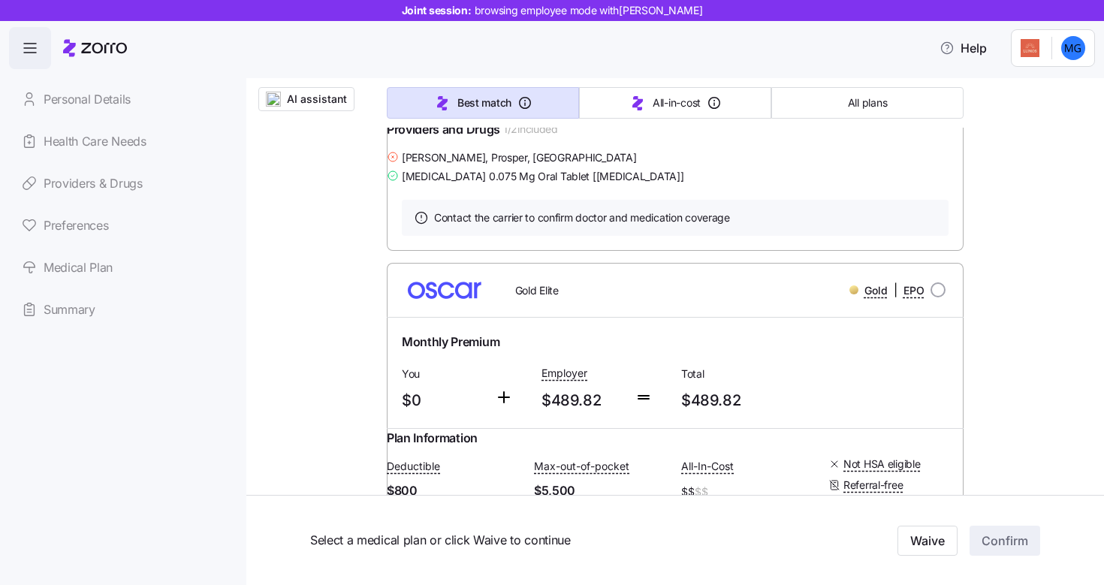
scroll to position [1543, 0]
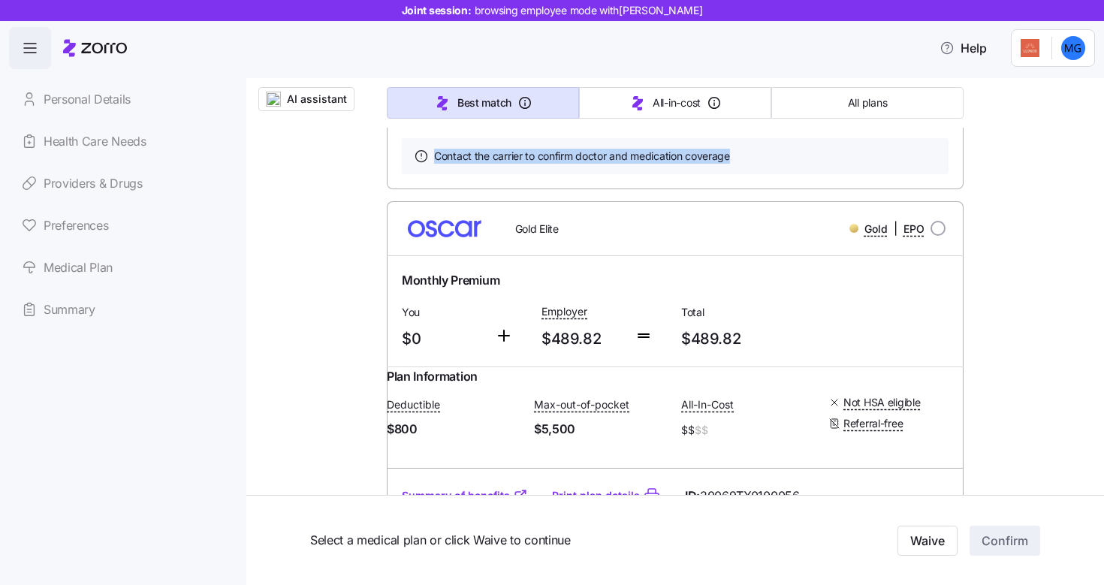
drag, startPoint x: 428, startPoint y: 286, endPoint x: 760, endPoint y: 313, distance: 334.0
click at [760, 189] on div "Contact the carrier to confirm doctor and medication coverage" at bounding box center [675, 156] width 577 height 66
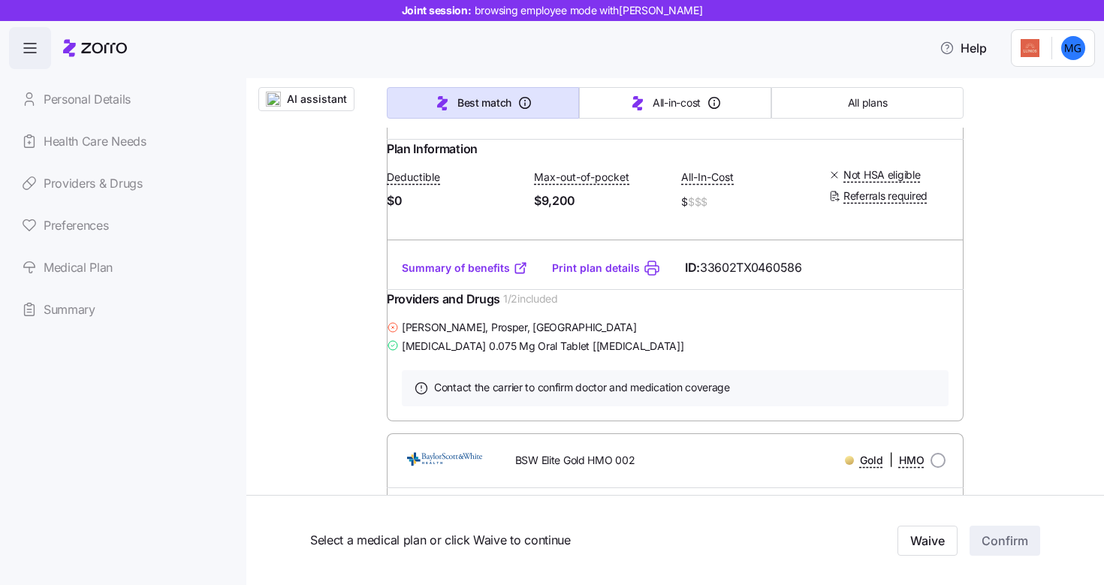
scroll to position [0, 0]
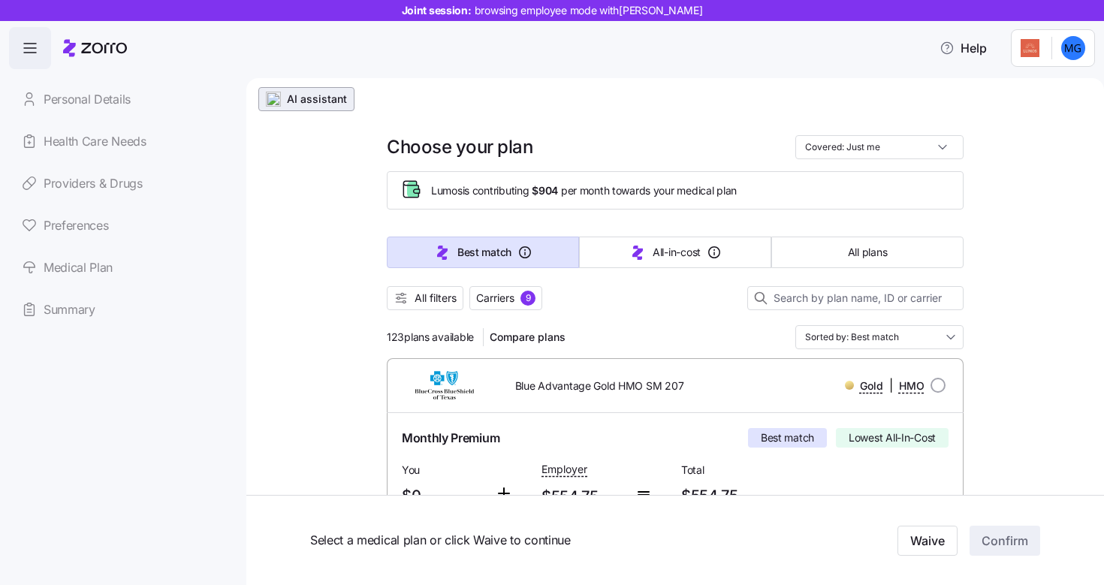
click at [298, 105] on span "AI assistant" at bounding box center [317, 99] width 60 height 15
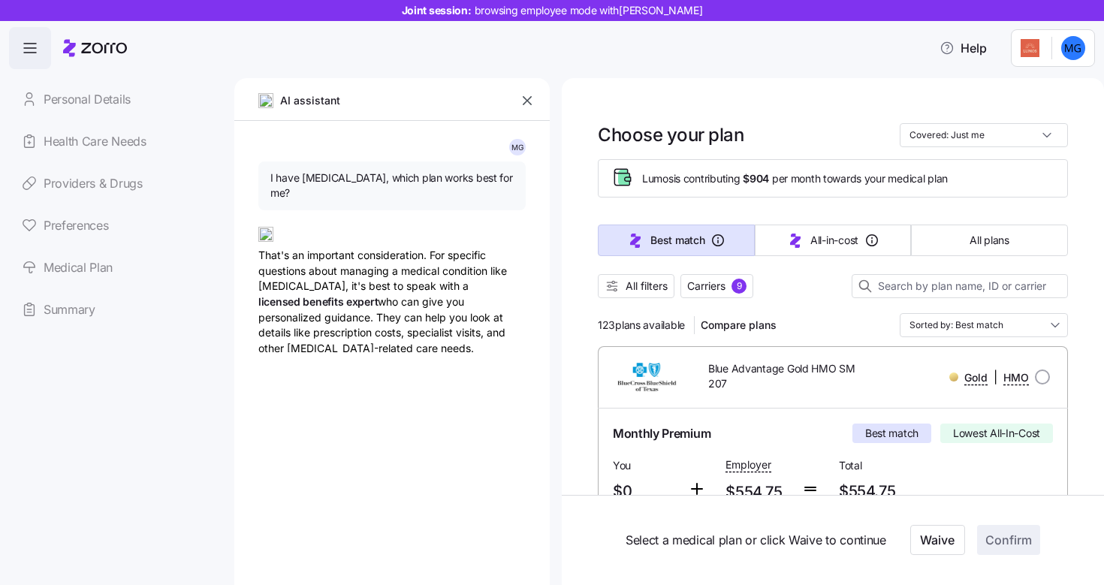
type textarea "x"
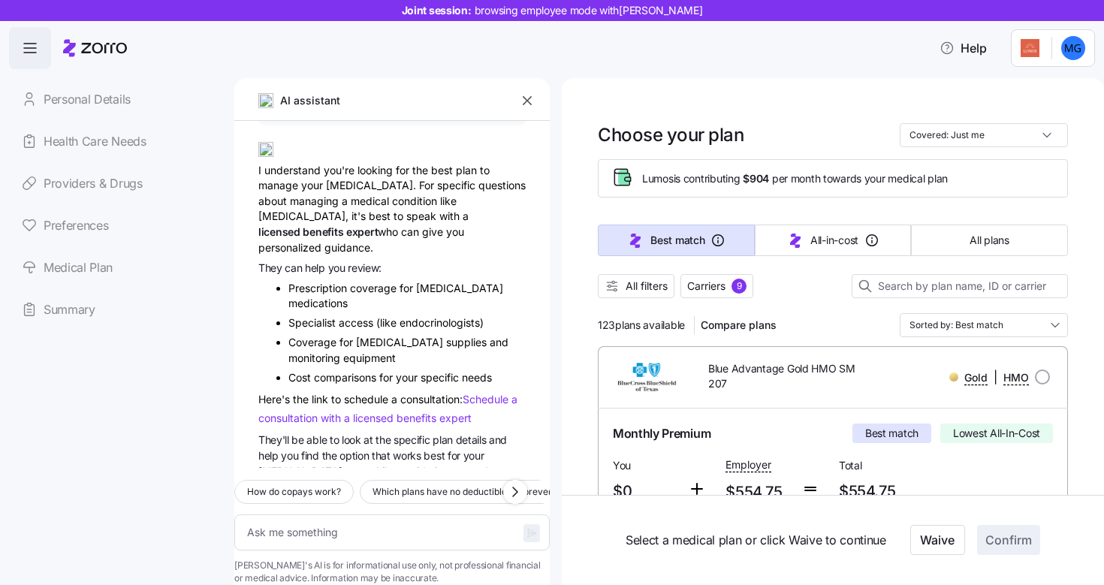
scroll to position [1772, 0]
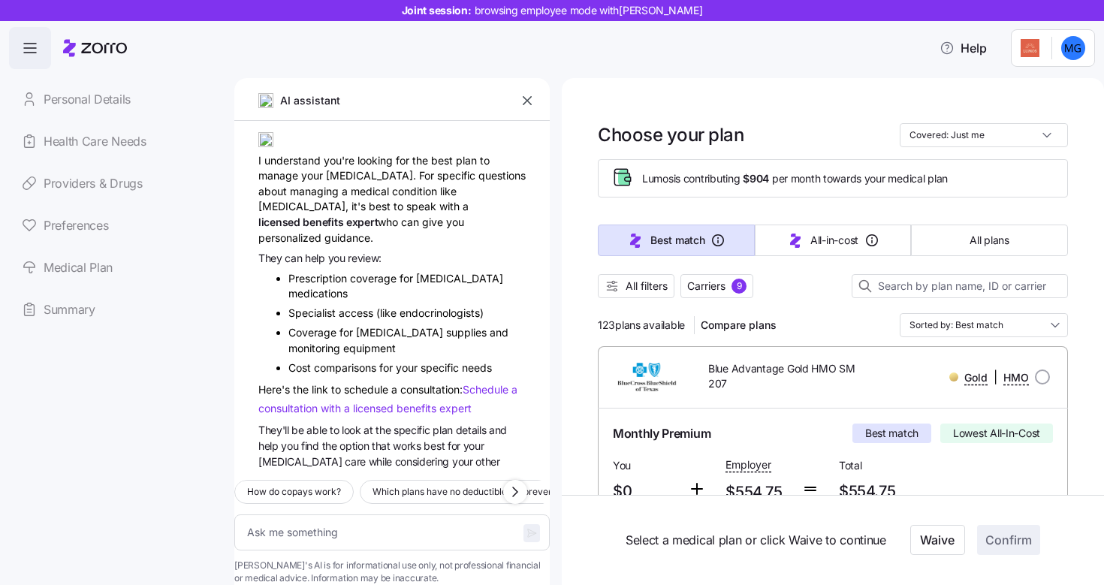
click at [524, 99] on icon "button" at bounding box center [527, 100] width 15 height 15
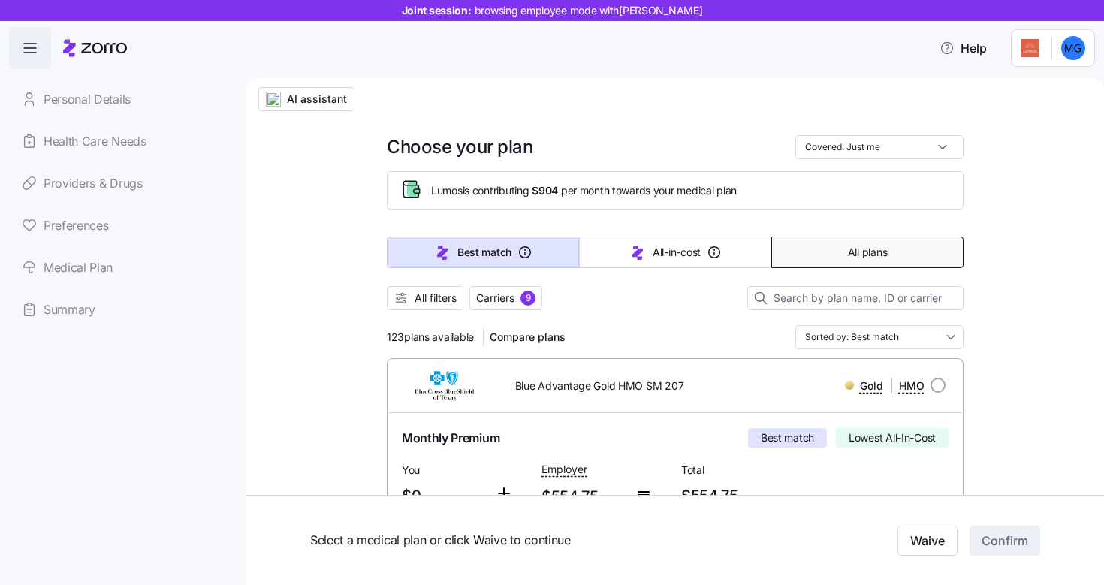
click at [836, 250] on button "All plans" at bounding box center [868, 253] width 192 height 32
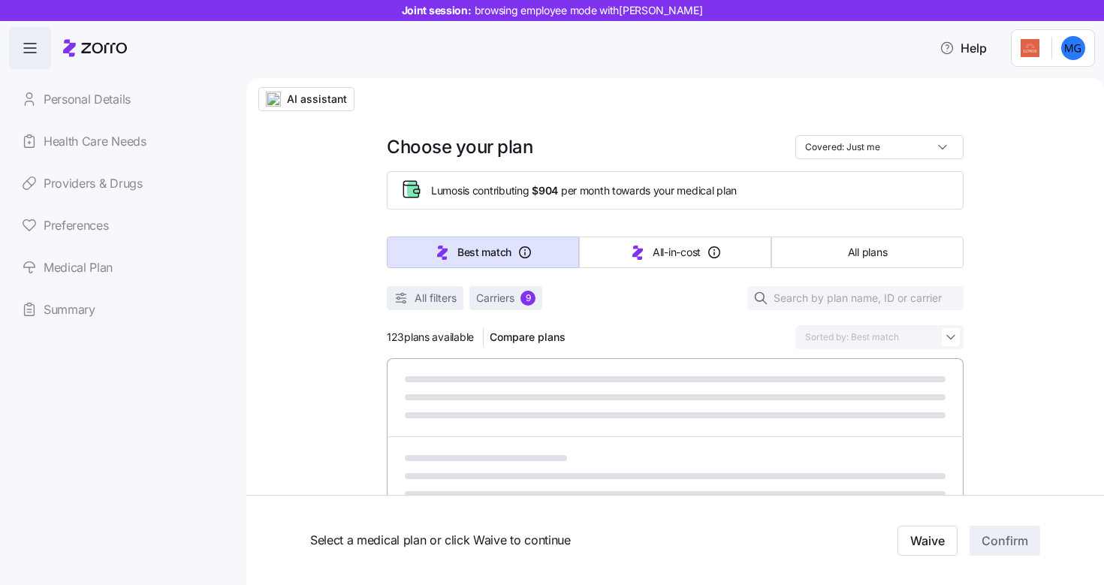
type input "Sorted by: Premium"
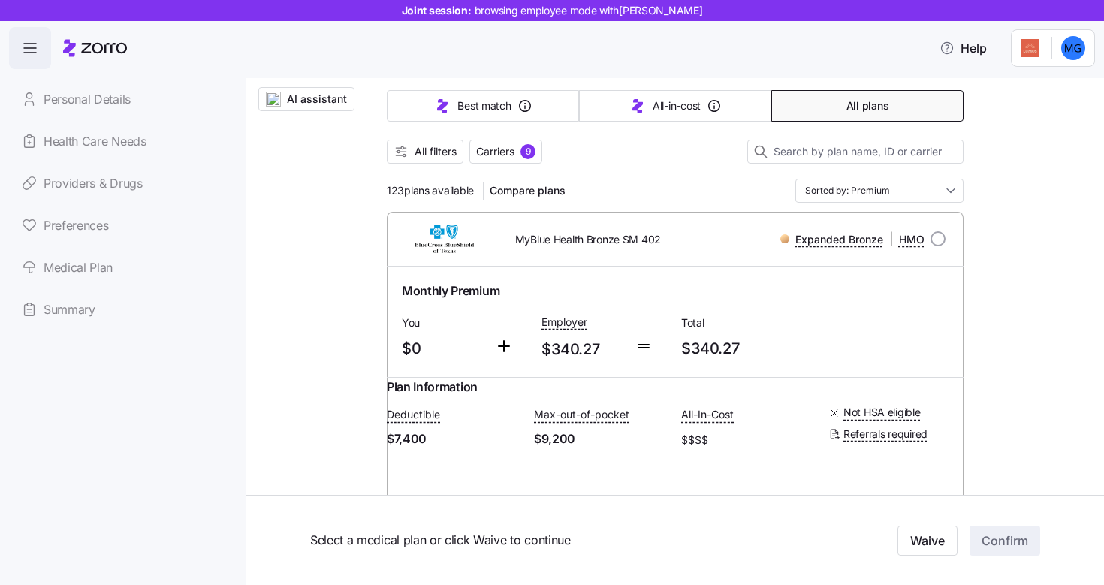
scroll to position [0, 0]
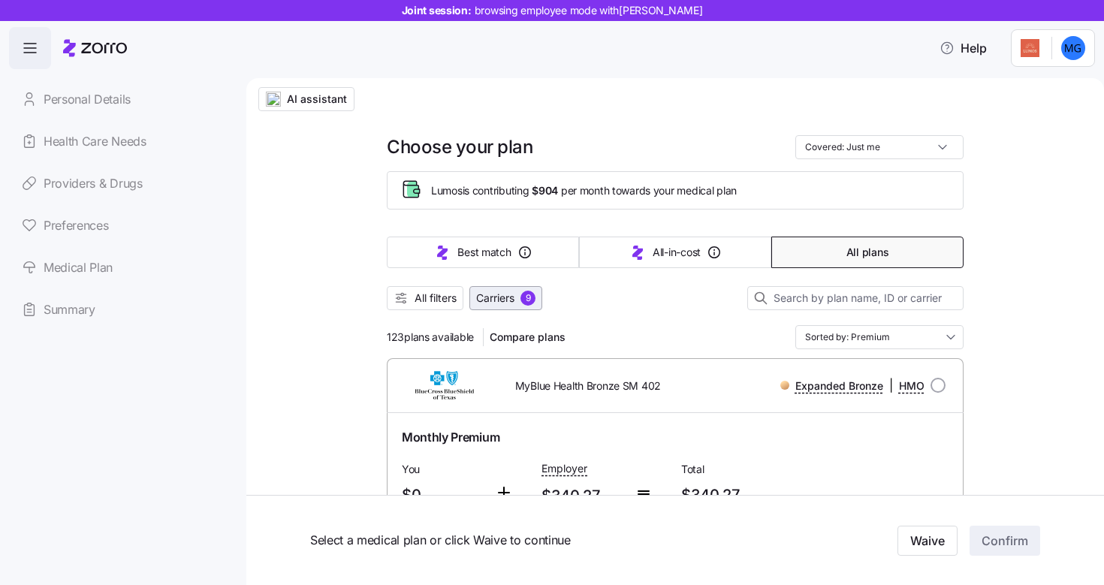
click at [488, 307] on button "Carriers 9" at bounding box center [506, 298] width 73 height 24
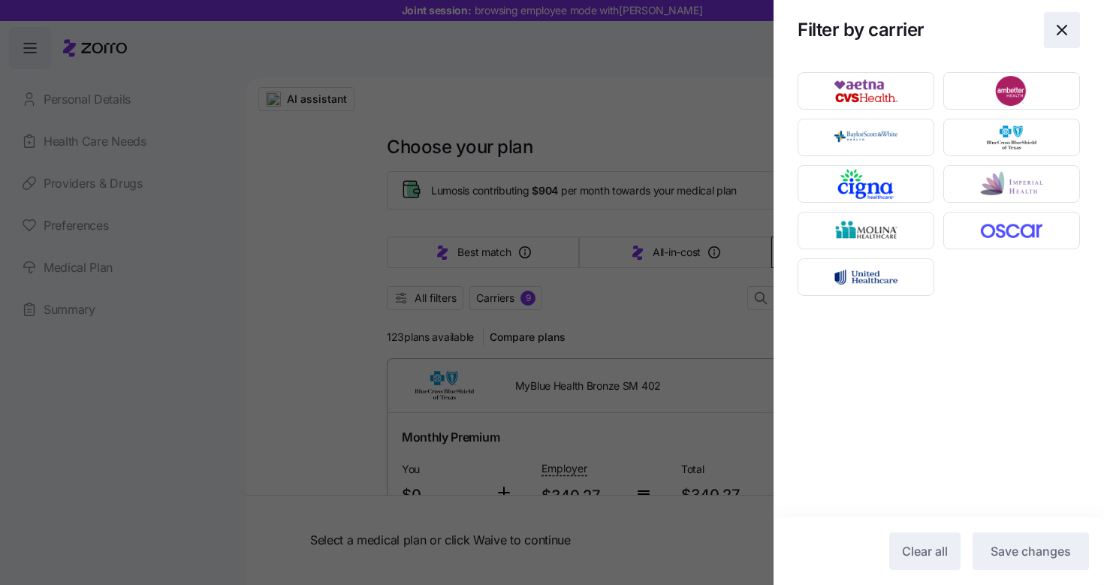
click at [1059, 26] on icon "button" at bounding box center [1062, 30] width 18 height 18
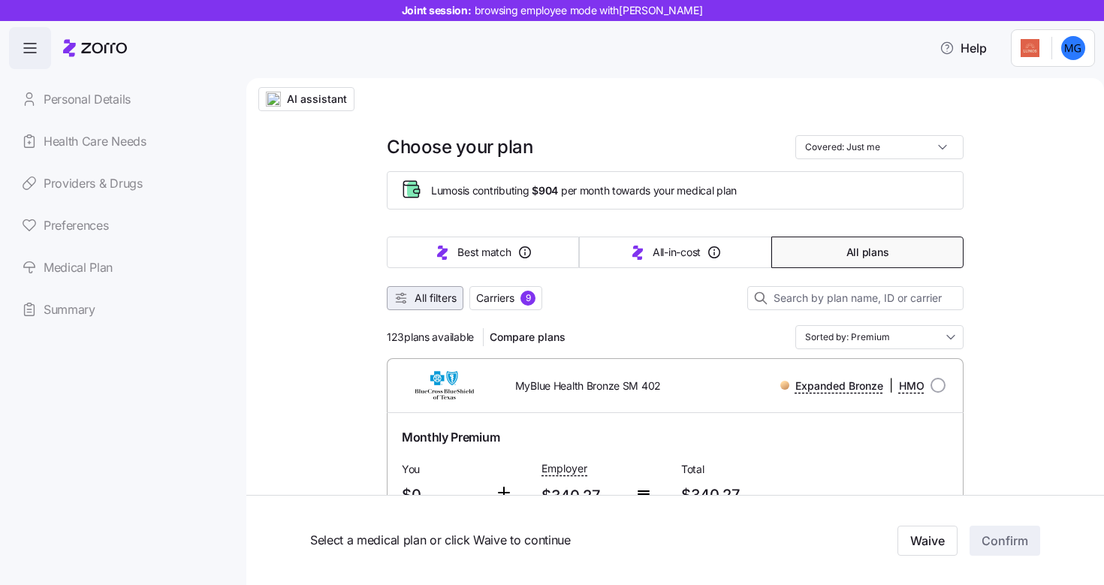
click at [427, 301] on span "All filters" at bounding box center [436, 298] width 42 height 15
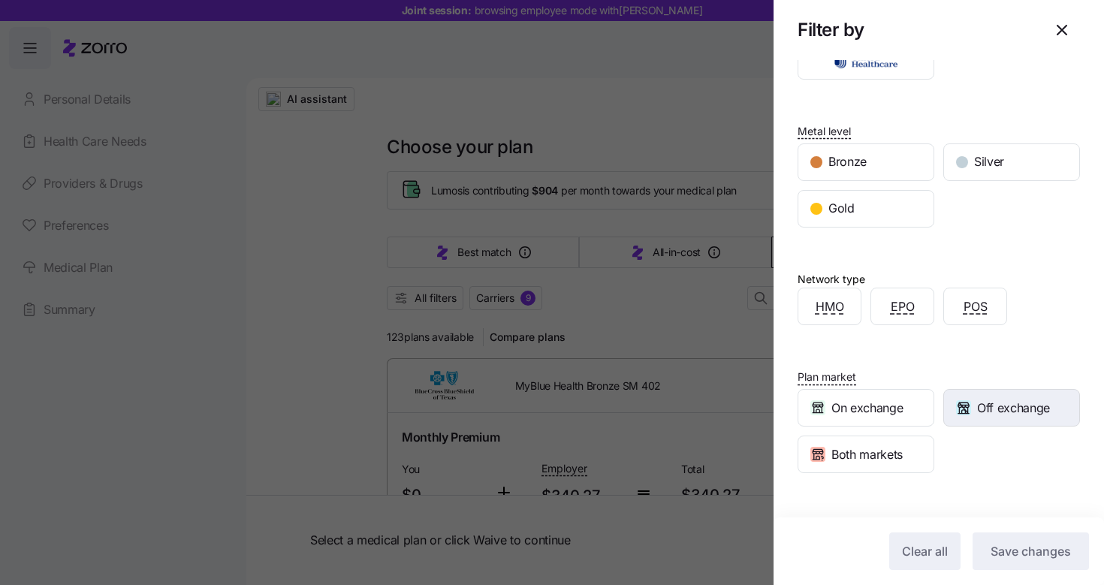
scroll to position [316, 0]
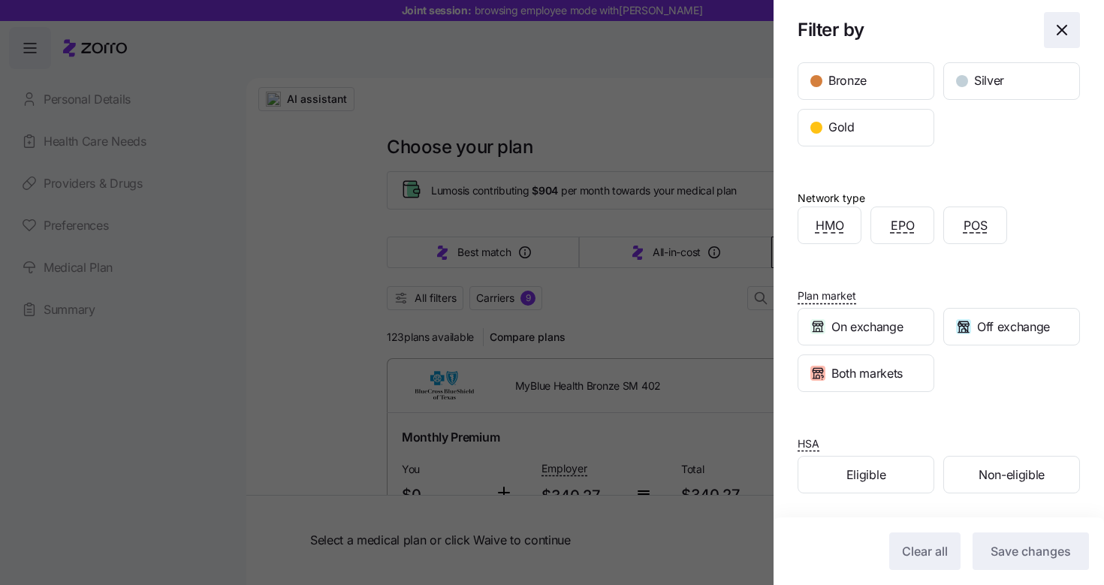
click at [1062, 28] on span "button" at bounding box center [1062, 30] width 35 height 35
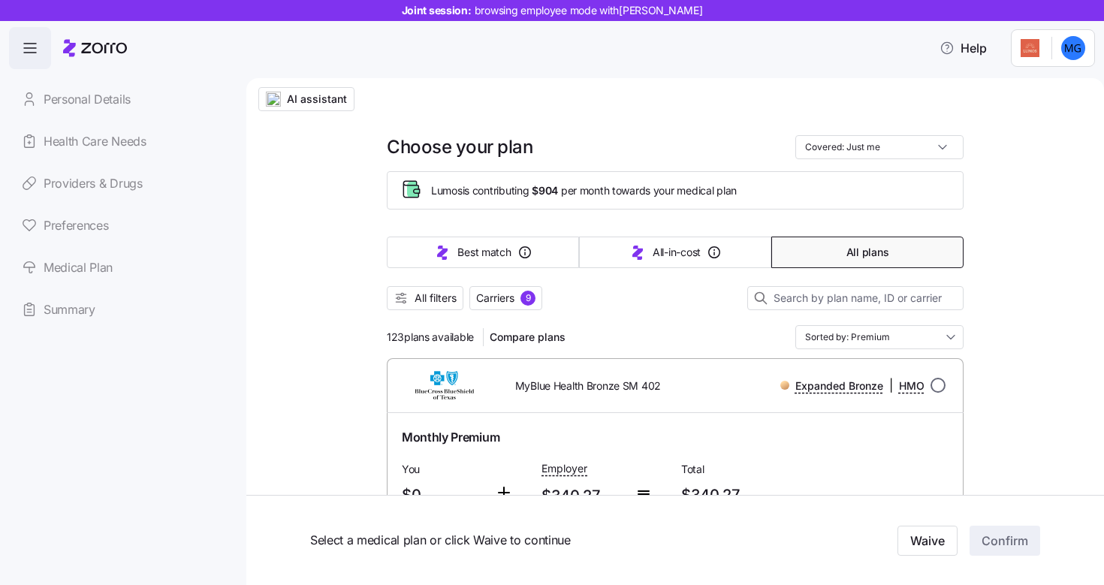
click at [935, 387] on input "radio" at bounding box center [938, 385] width 15 height 15
radio input "true"
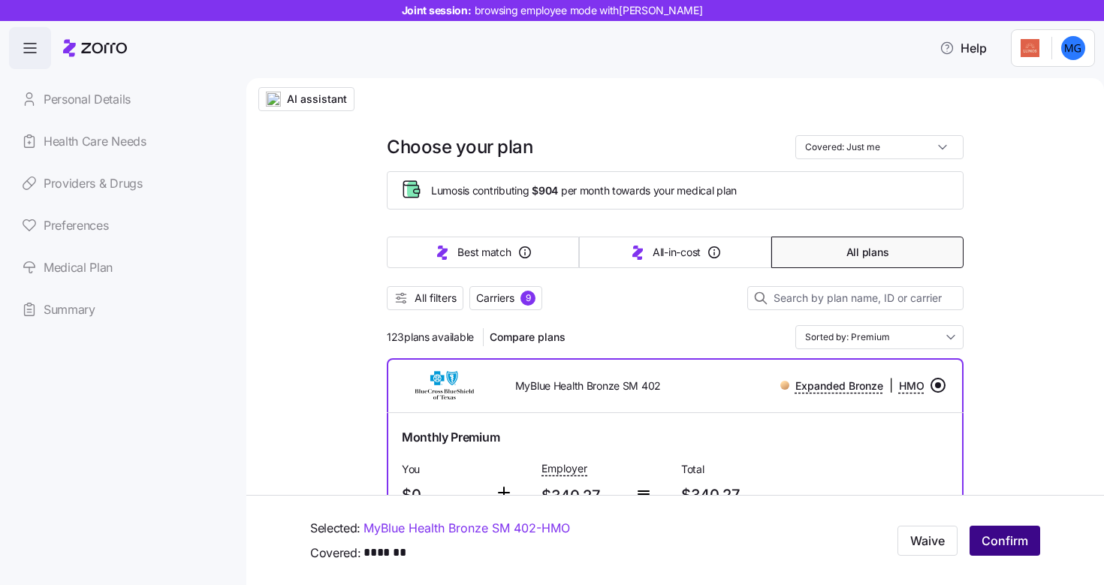
click at [982, 541] on span "Confirm" at bounding box center [1005, 541] width 47 height 18
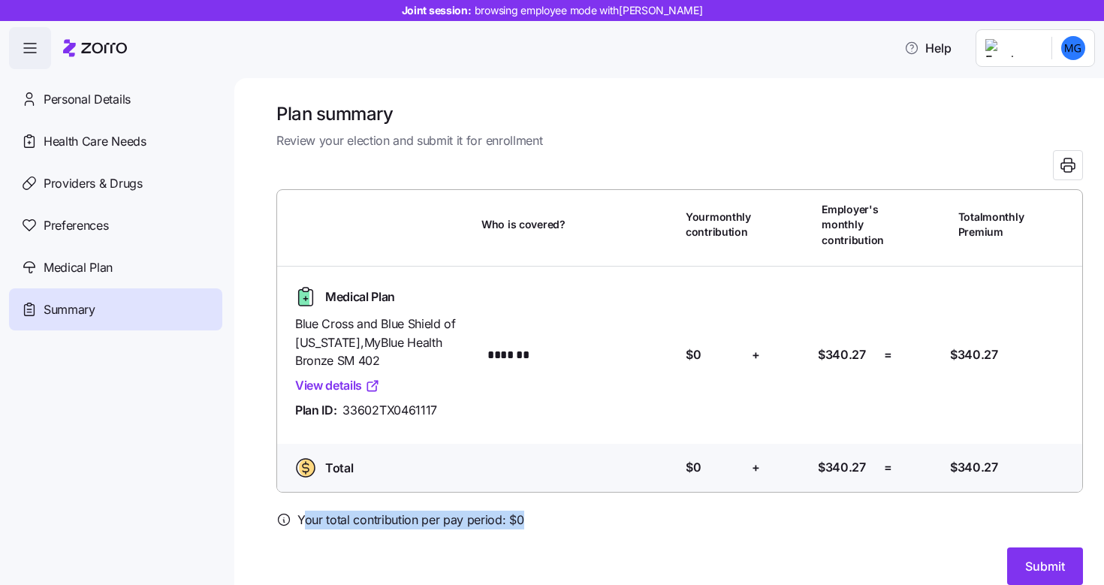
drag, startPoint x: 539, startPoint y: 515, endPoint x: 302, endPoint y: 524, distance: 237.6
click at [302, 524] on div "Your total contribution per pay period: $ 0" at bounding box center [679, 520] width 807 height 19
click at [1043, 563] on span "Submit" at bounding box center [1046, 567] width 40 height 18
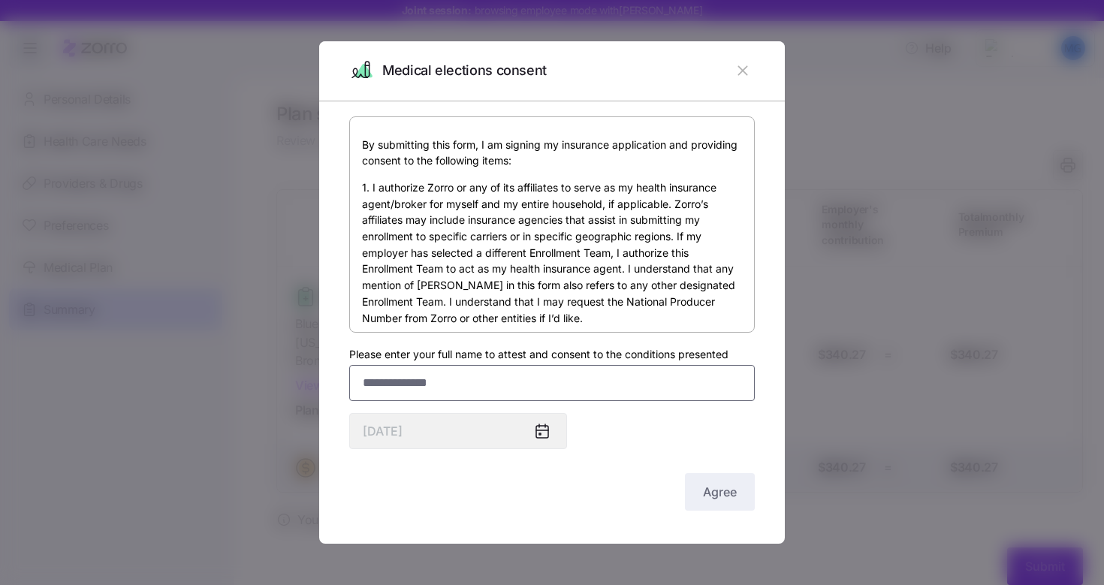
click at [681, 395] on input "Please enter your full name to attest and consent to the conditions presented" at bounding box center [552, 383] width 406 height 36
type input "*******"
click at [725, 491] on span "Agree" at bounding box center [720, 492] width 34 height 18
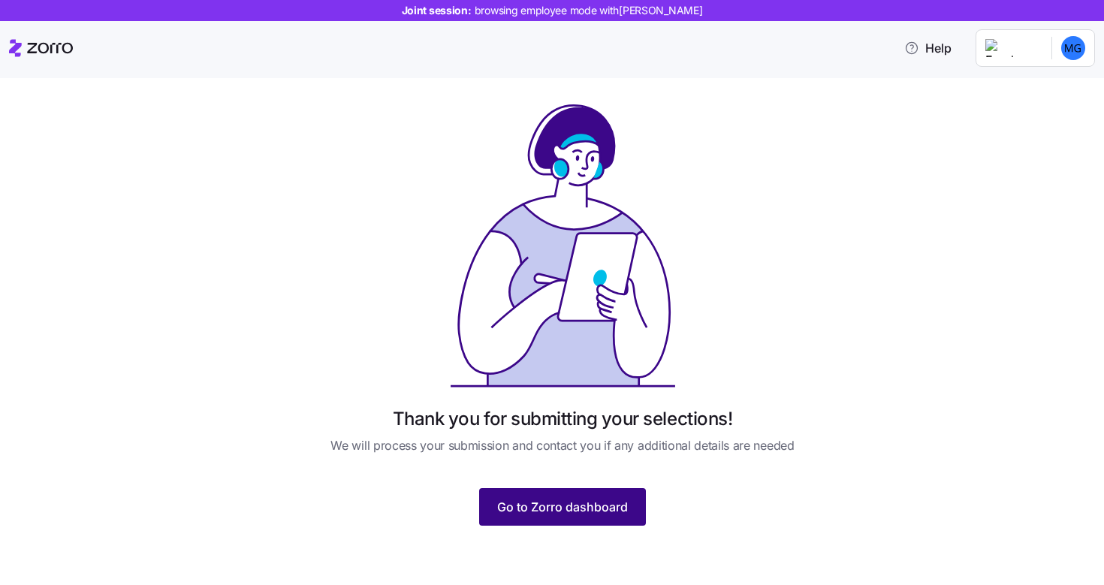
click at [585, 499] on span "Go to Zorro dashboard" at bounding box center [562, 507] width 131 height 18
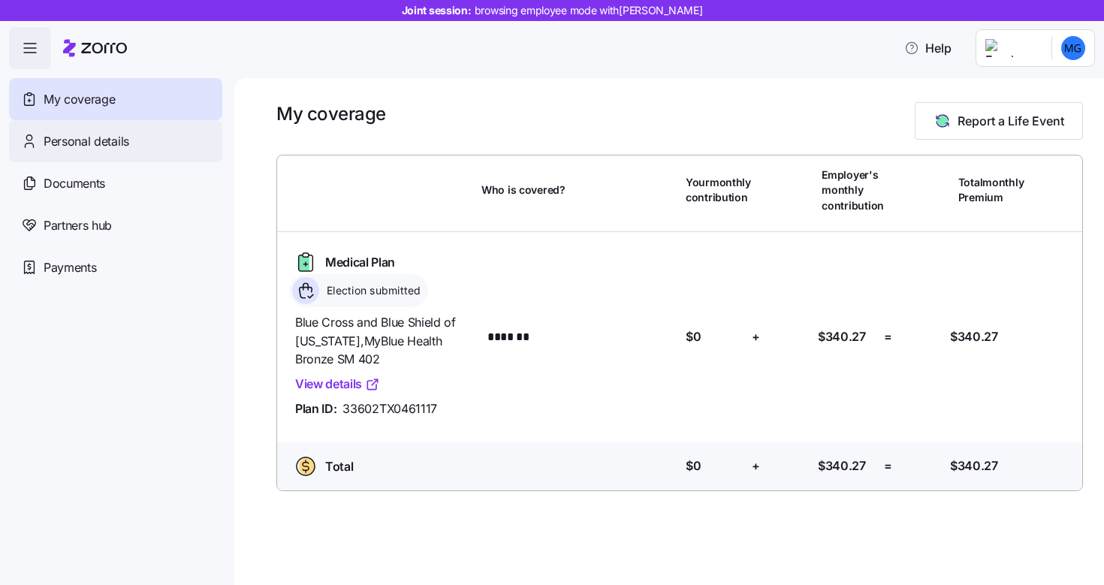
click at [87, 147] on span "Personal details" at bounding box center [87, 141] width 86 height 19
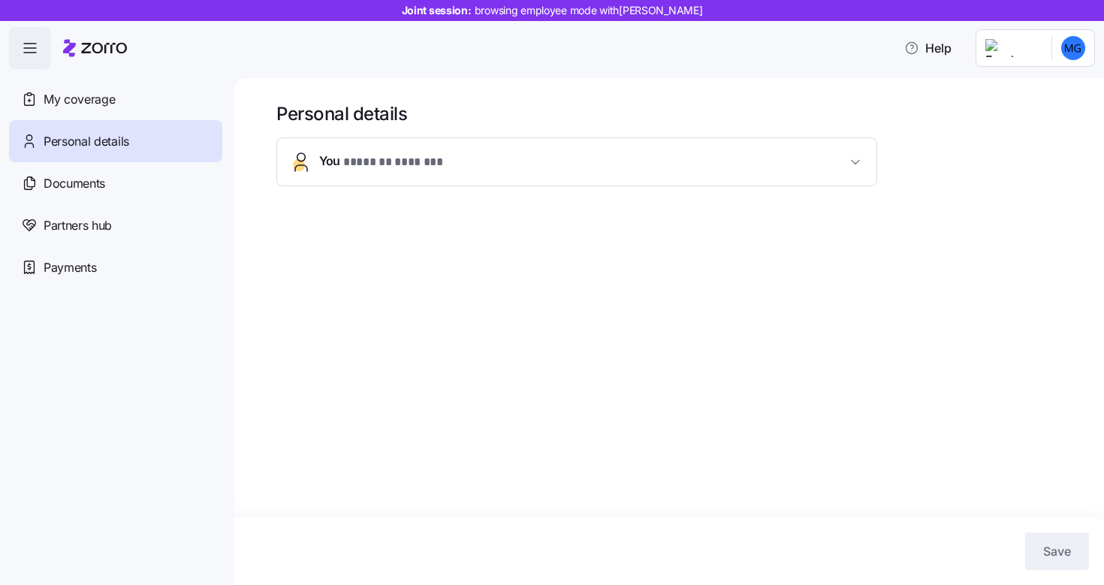
click at [536, 154] on span "You * ******* ******* *" at bounding box center [582, 162] width 527 height 20
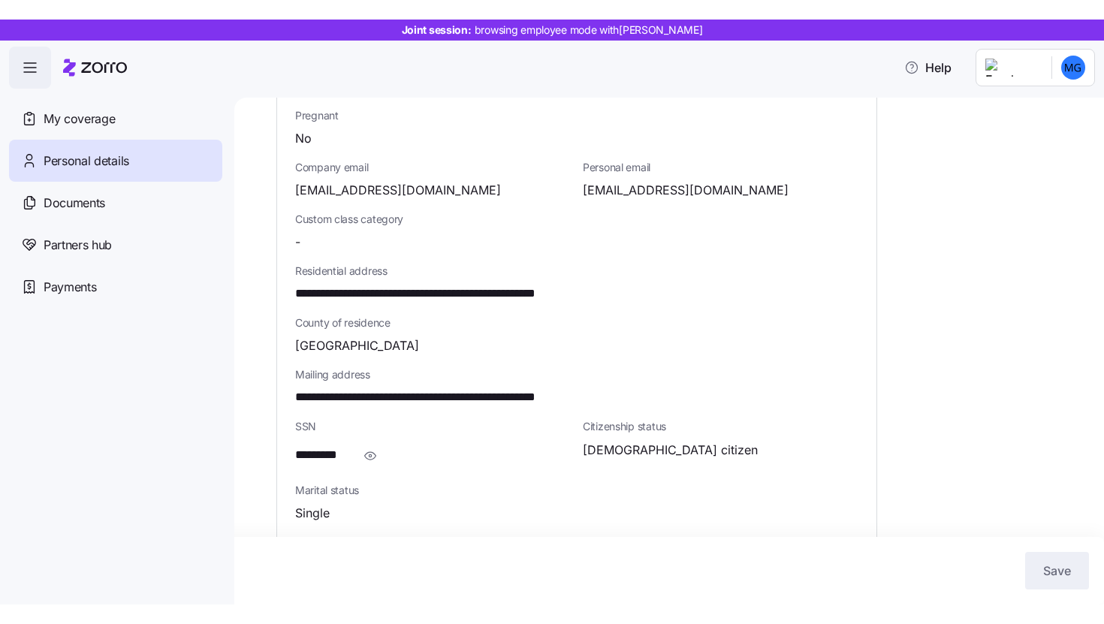
scroll to position [376, 0]
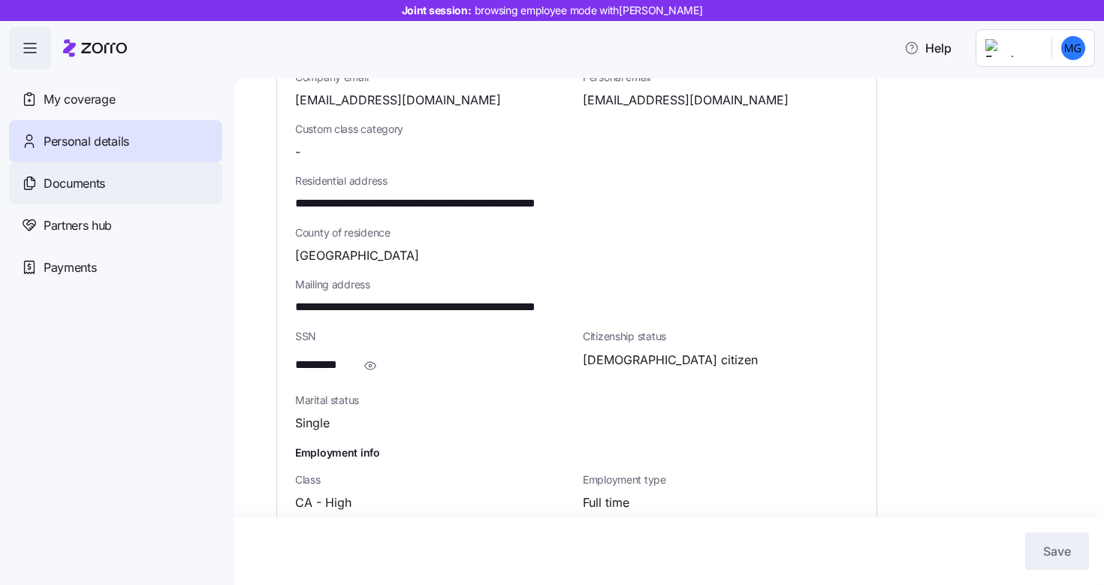
click at [52, 191] on span "Documents" at bounding box center [75, 183] width 62 height 19
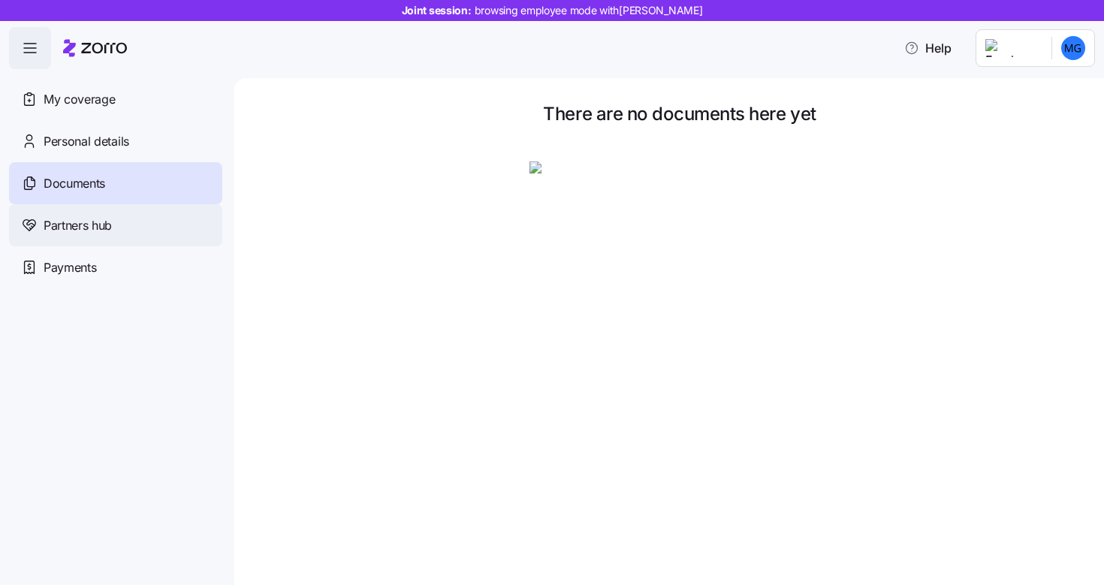
click at [101, 228] on span "Partners hub" at bounding box center [78, 225] width 68 height 19
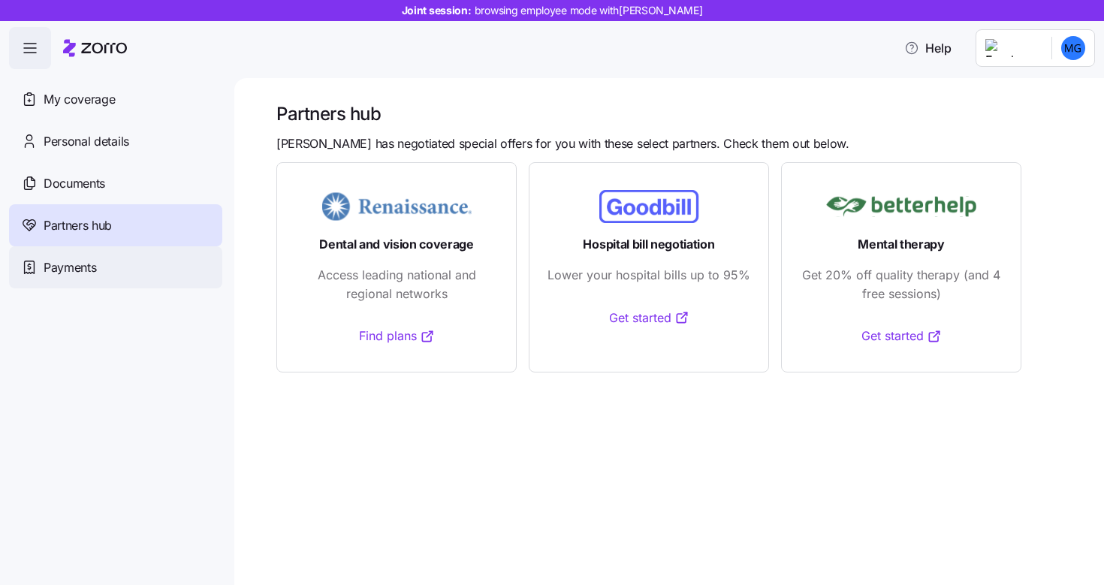
click at [134, 269] on div "Payments" at bounding box center [115, 267] width 213 height 42
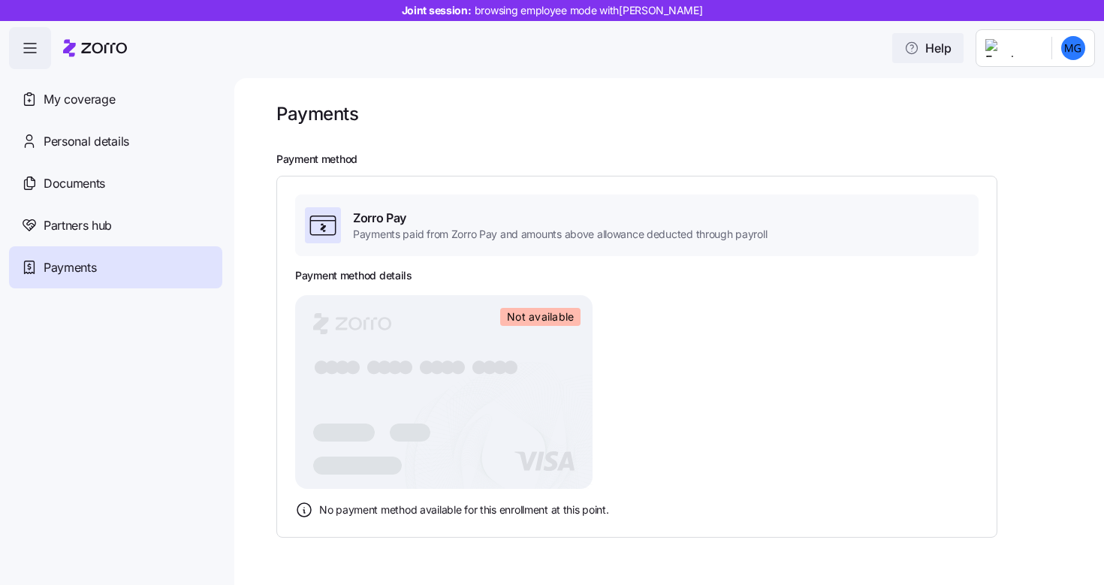
click at [920, 50] on icon "button" at bounding box center [912, 48] width 15 height 15
